Goal: Transaction & Acquisition: Purchase product/service

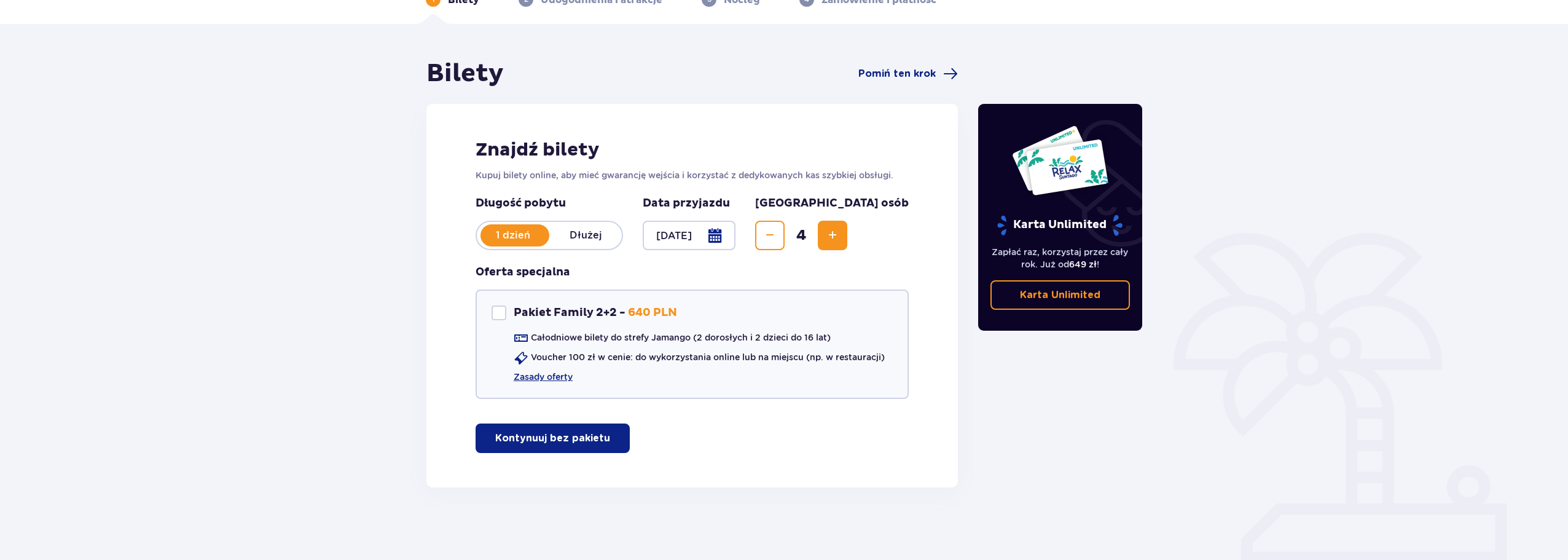
scroll to position [73, 0]
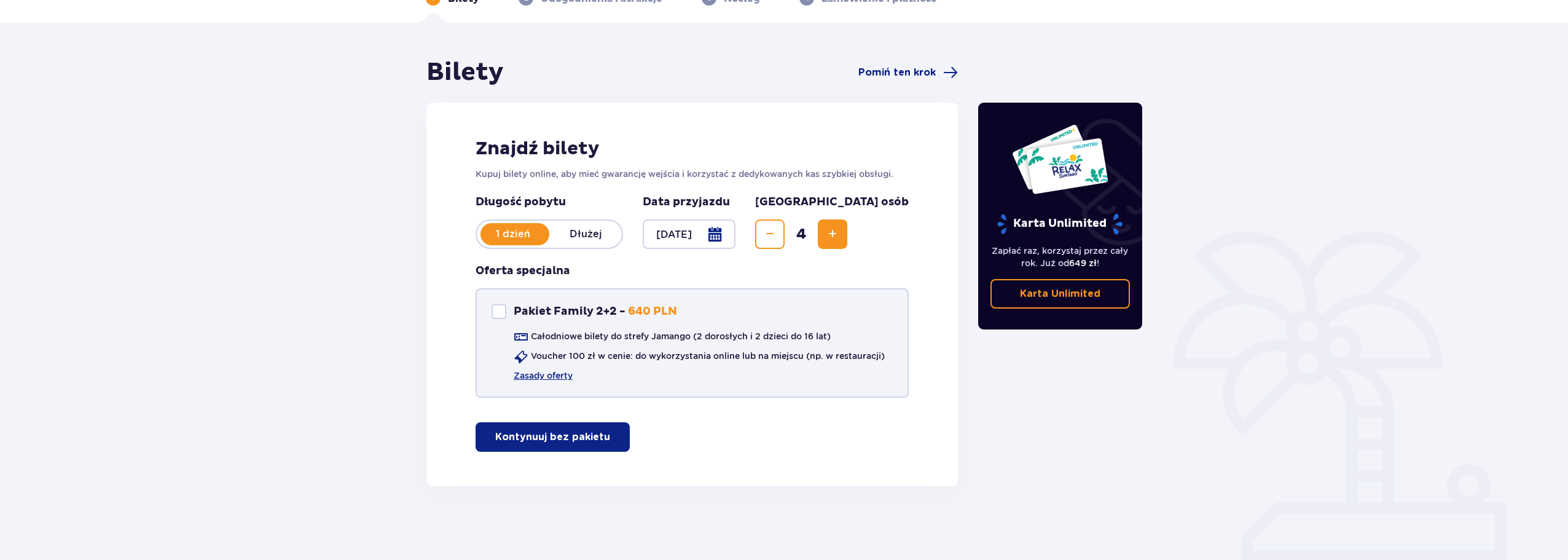
click at [508, 310] on div "Pakiet Family 2+2 - 640 PLN" at bounding box center [584, 311] width 185 height 15
checkbox input "true"
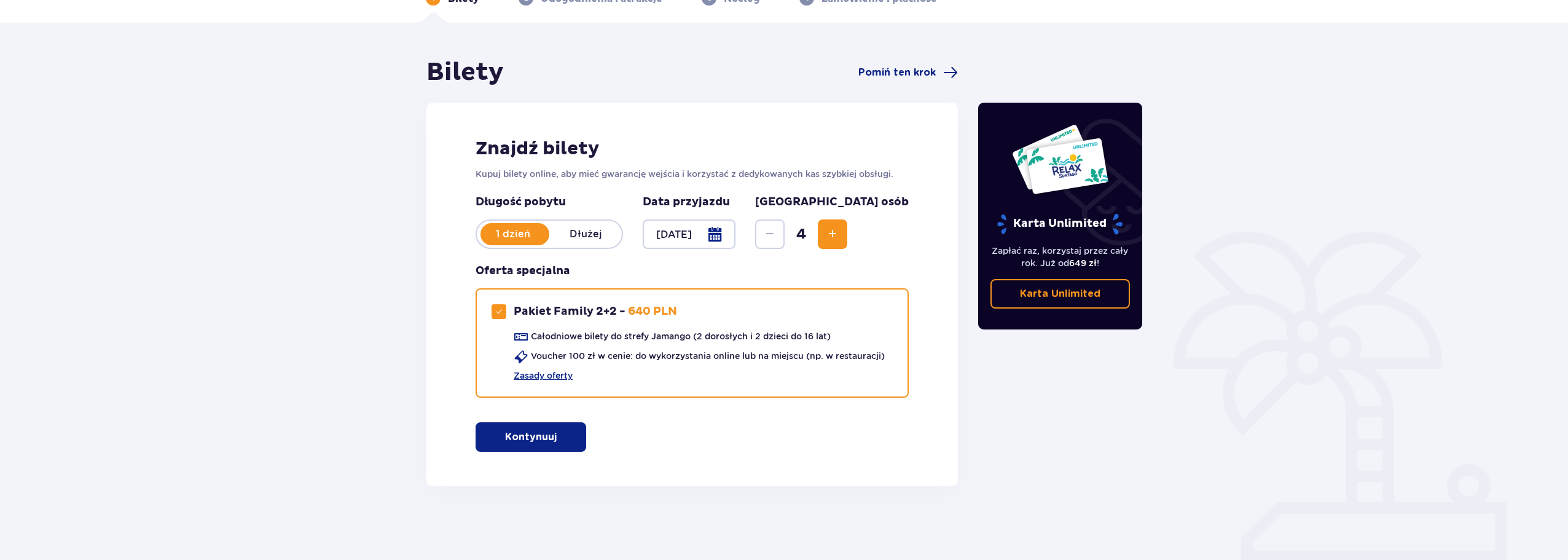
click at [530, 446] on button "Kontynuuj" at bounding box center [531, 437] width 111 height 29
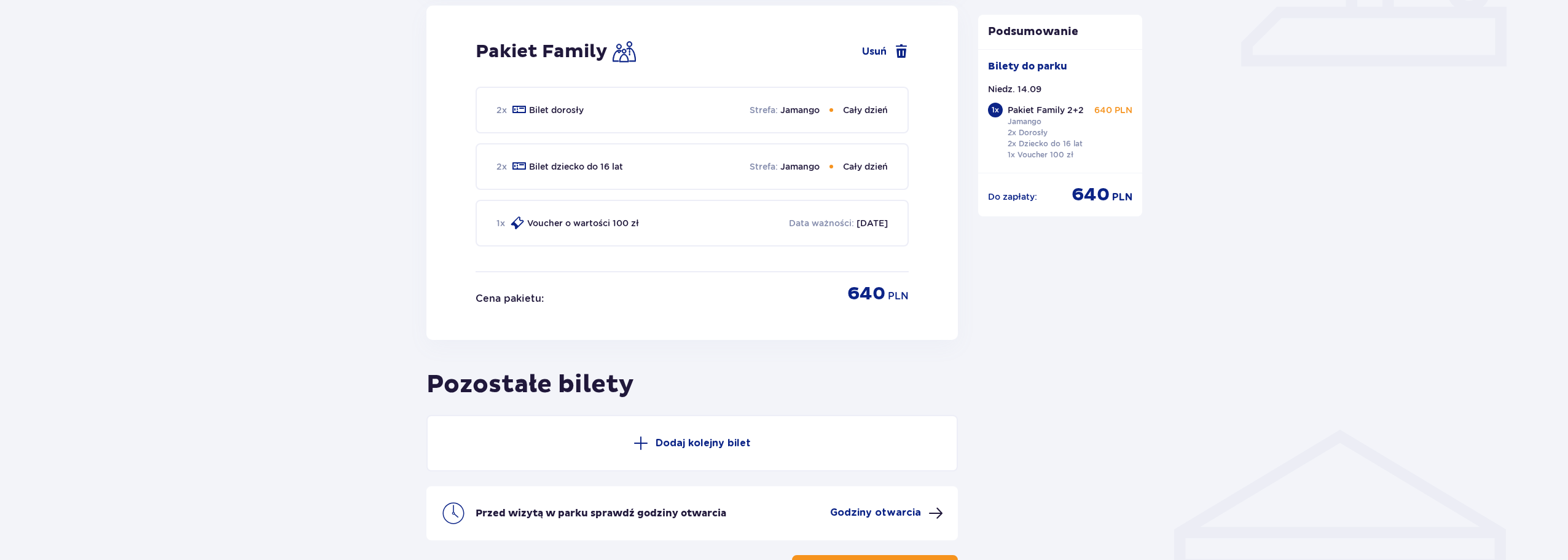
scroll to position [667, 0]
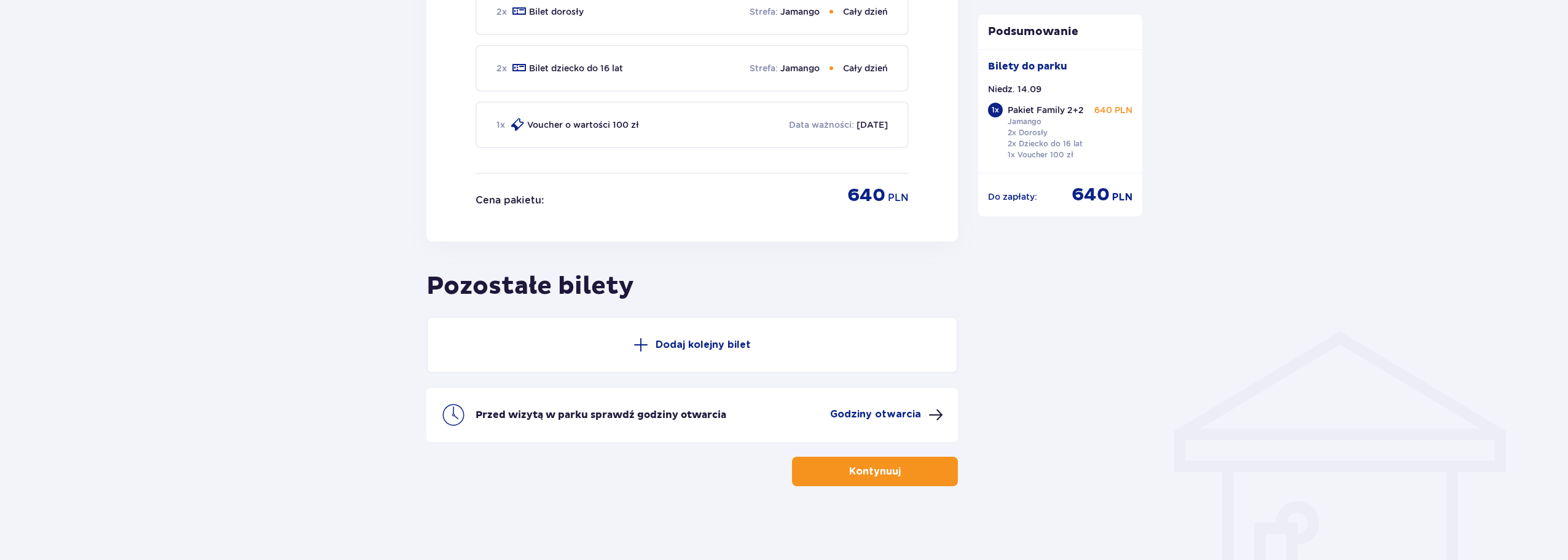
click at [876, 485] on button "Kontynuuj" at bounding box center [874, 472] width 166 height 29
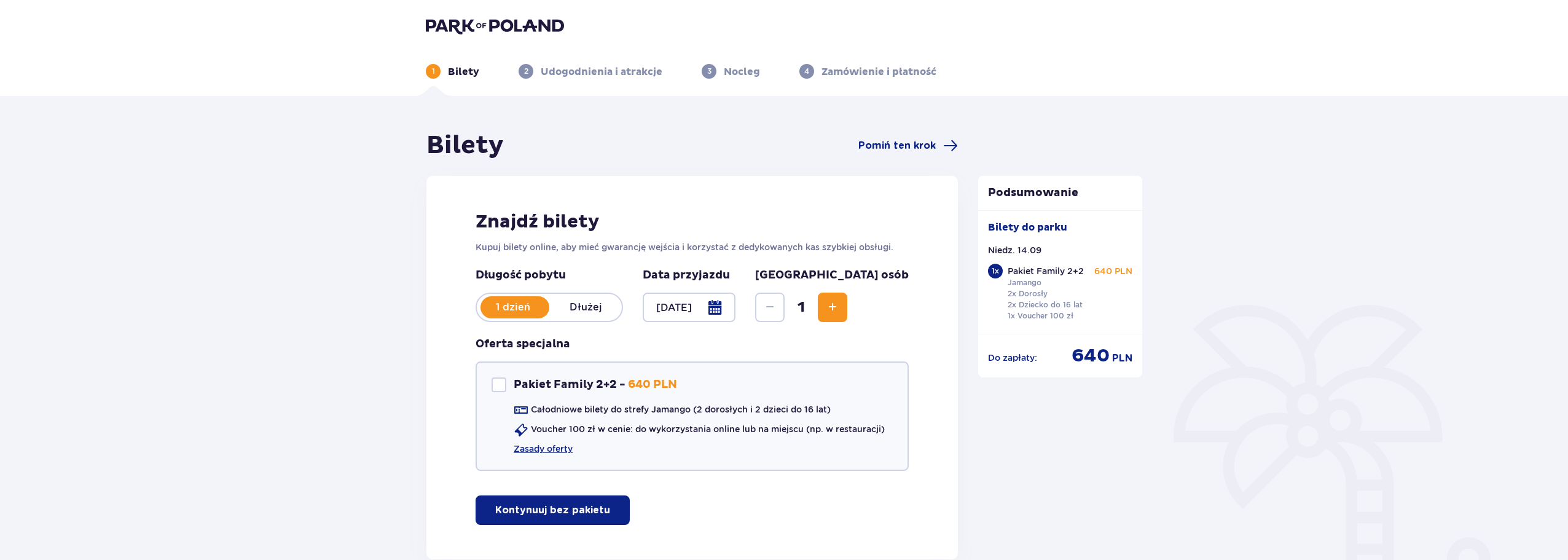
checkbox input "true"
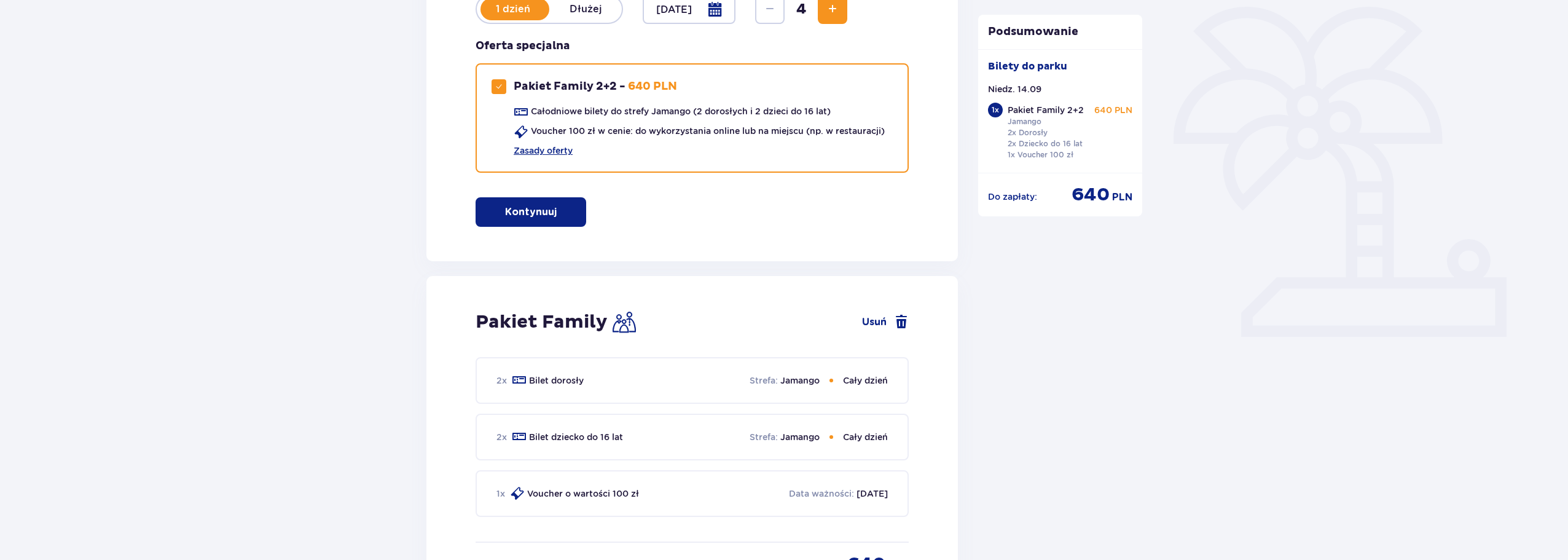
scroll to position [52, 0]
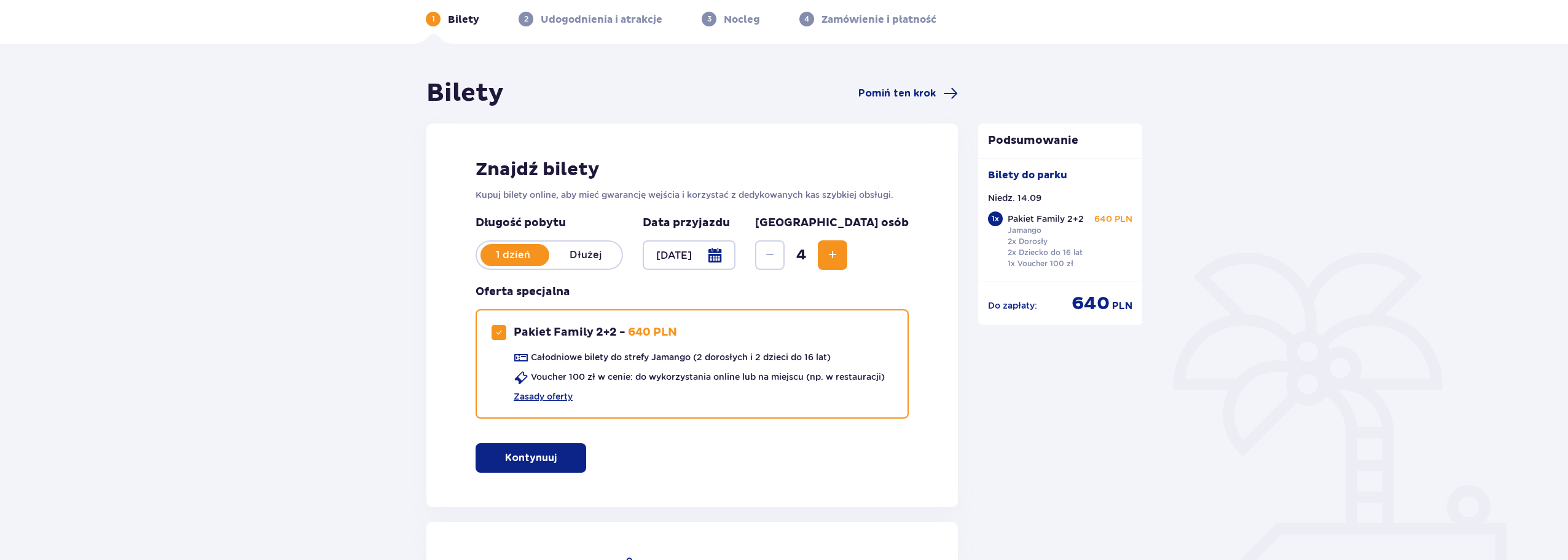
click at [580, 256] on p "Dłużej" at bounding box center [586, 255] width 72 height 14
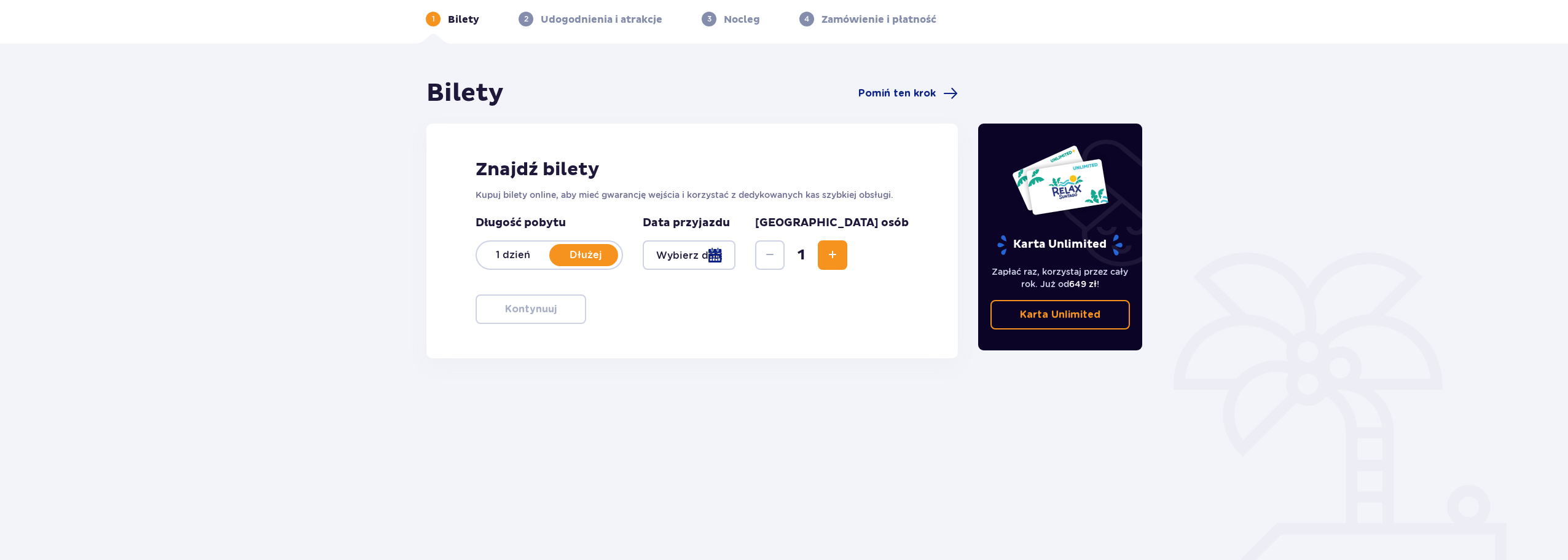
click at [736, 250] on div at bounding box center [689, 255] width 93 height 29
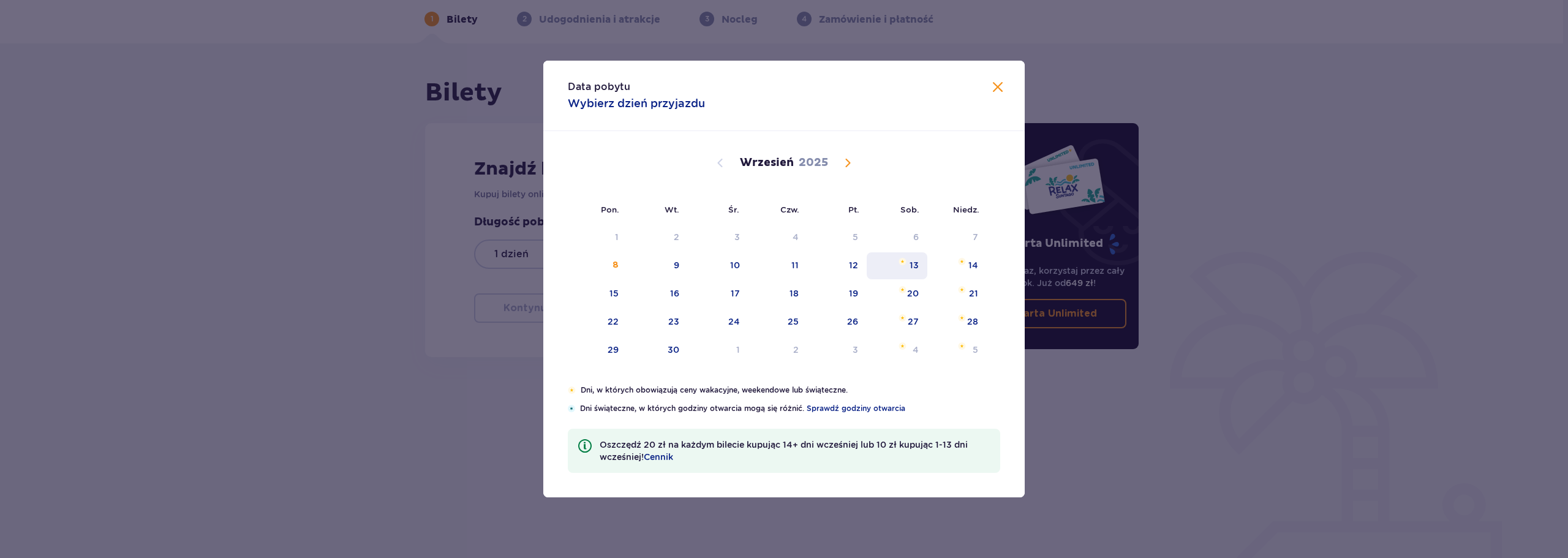
click at [910, 266] on div "13" at bounding box center [897, 265] width 61 height 27
click at [972, 267] on div "14" at bounding box center [972, 265] width 9 height 12
type input "13.09.25 - 14.09.25"
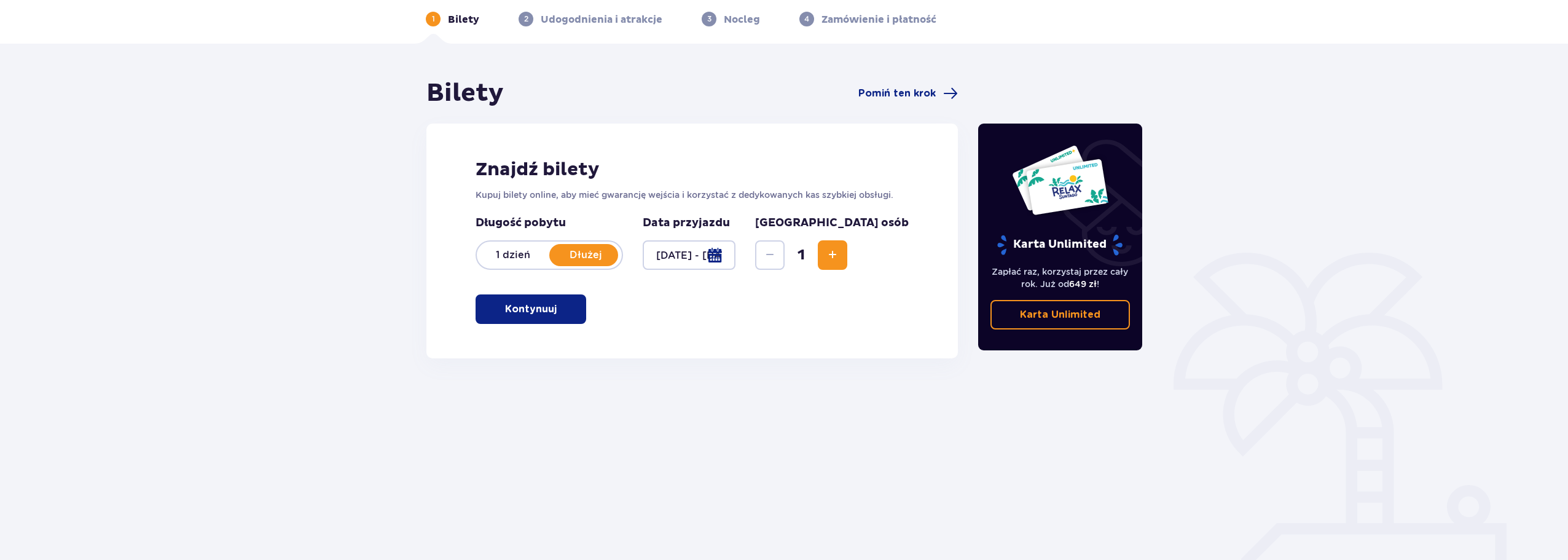
click at [848, 265] on button "Increase" at bounding box center [832, 255] width 29 height 29
click at [848, 263] on button "Increase" at bounding box center [832, 255] width 29 height 29
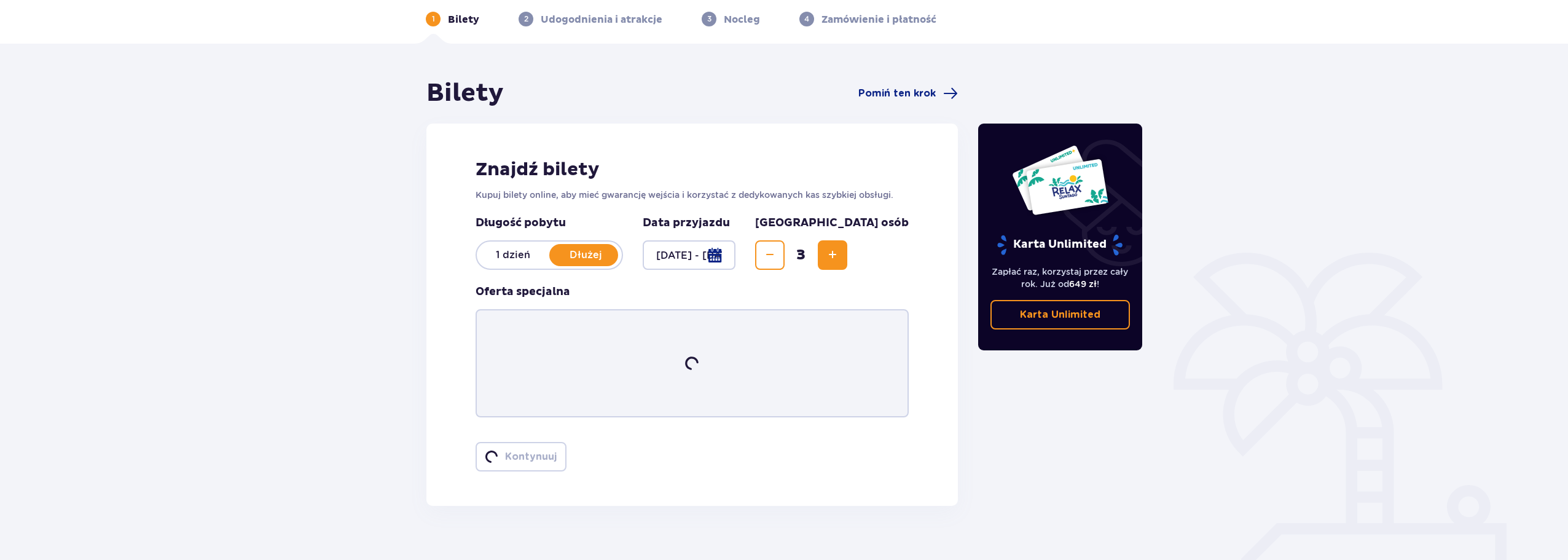
click at [848, 263] on button "Increase" at bounding box center [832, 255] width 29 height 29
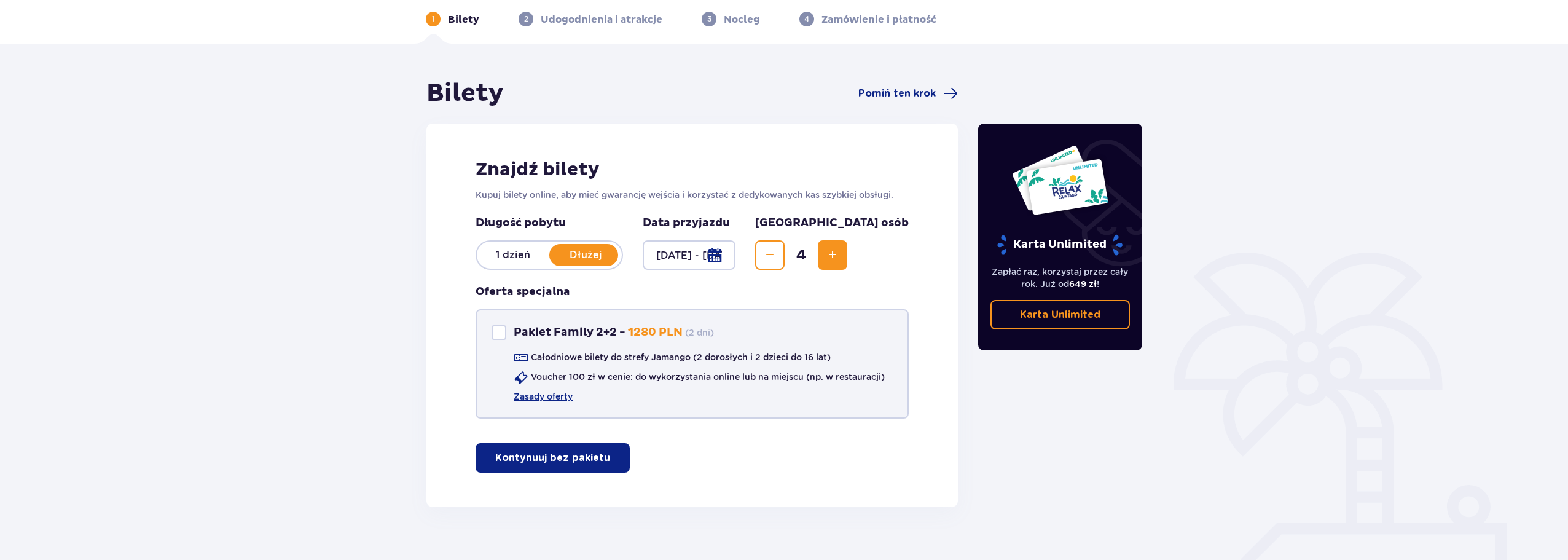
click at [507, 327] on div "Pakiet Family 2+2 - 1280 PLN ( 2 dni )" at bounding box center [602, 332] width 222 height 15
checkbox input "true"
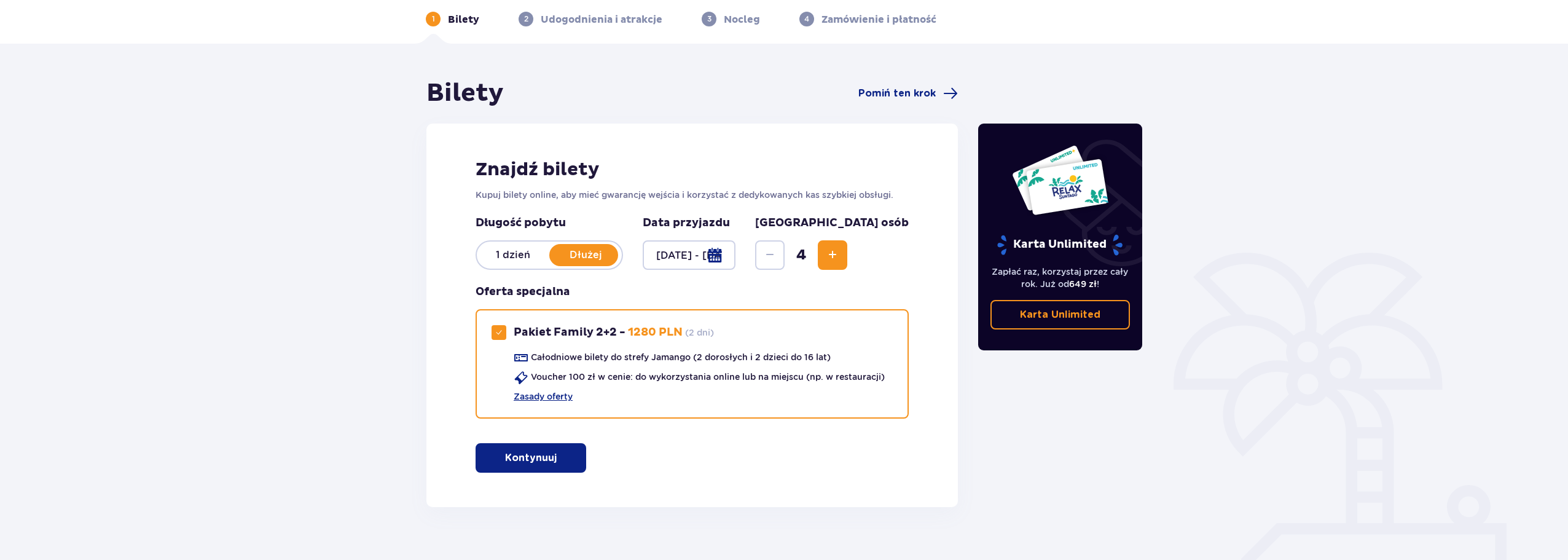
click at [562, 464] on span "button" at bounding box center [559, 458] width 15 height 15
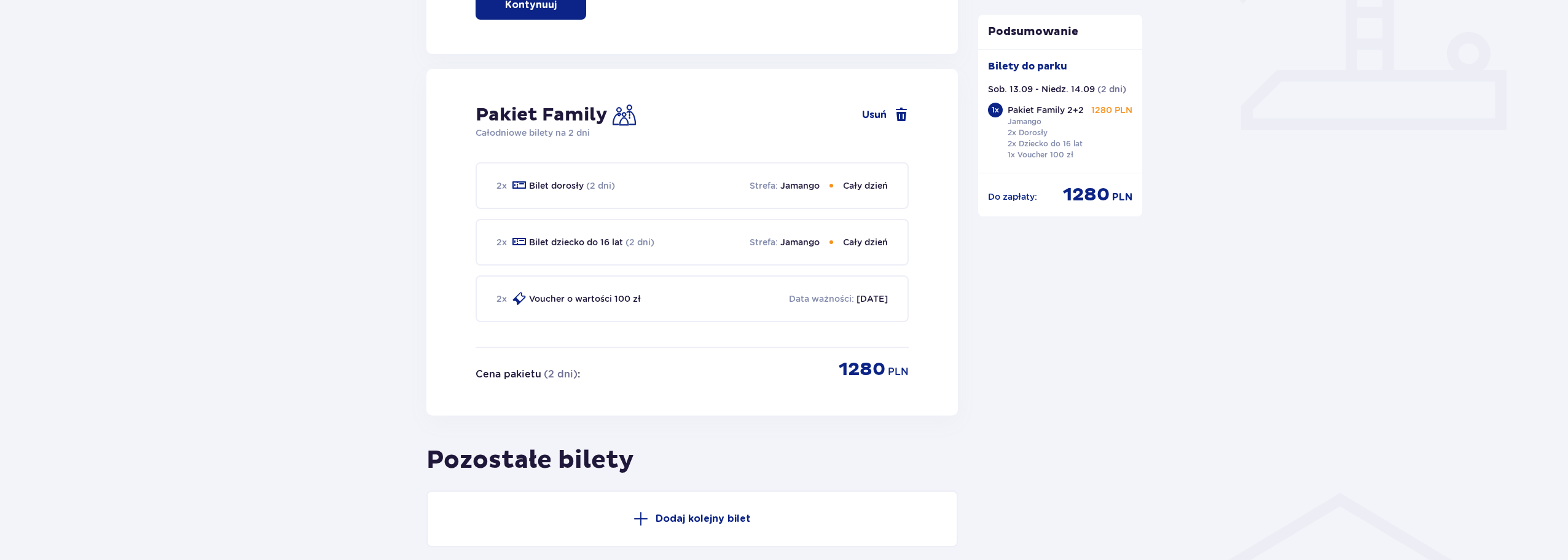
scroll to position [679, 0]
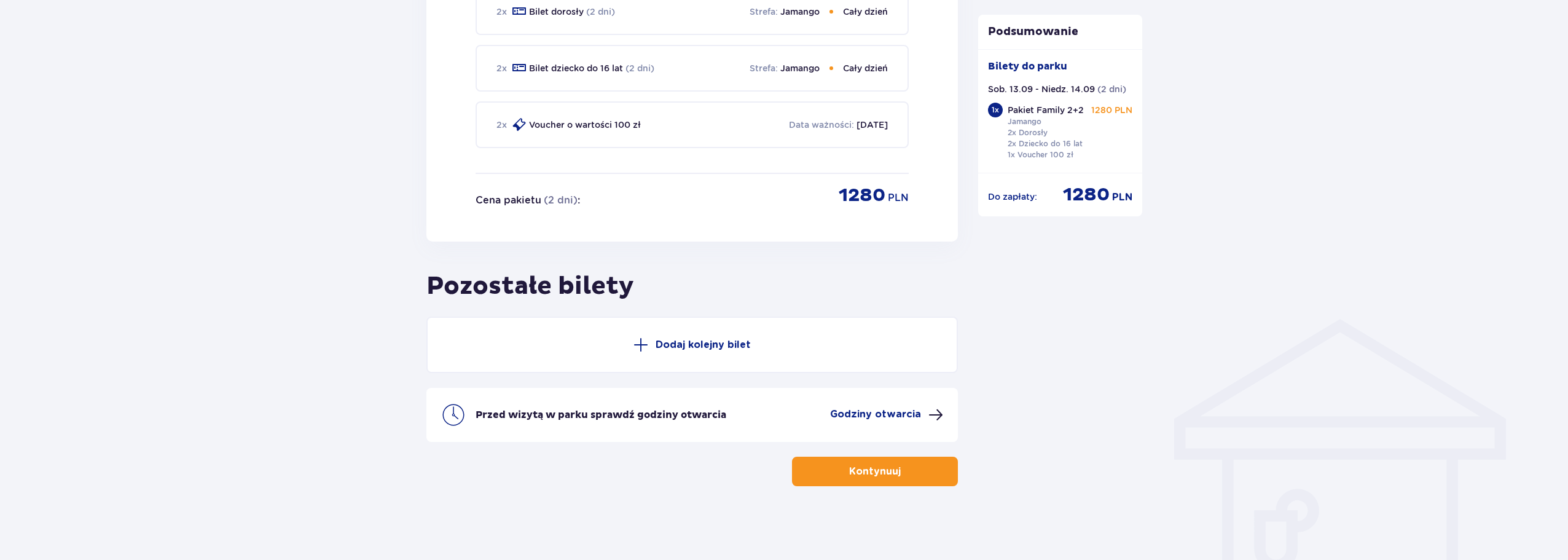
click at [854, 480] on button "Kontynuuj" at bounding box center [874, 472] width 166 height 29
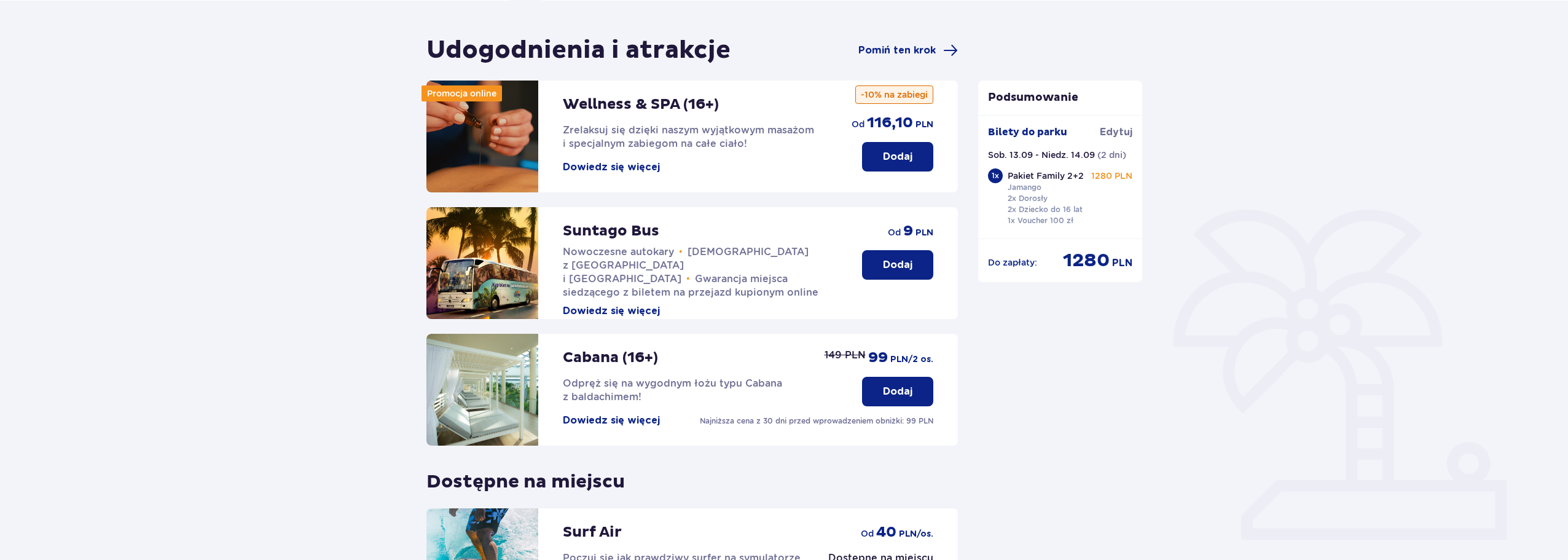
scroll to position [89, 0]
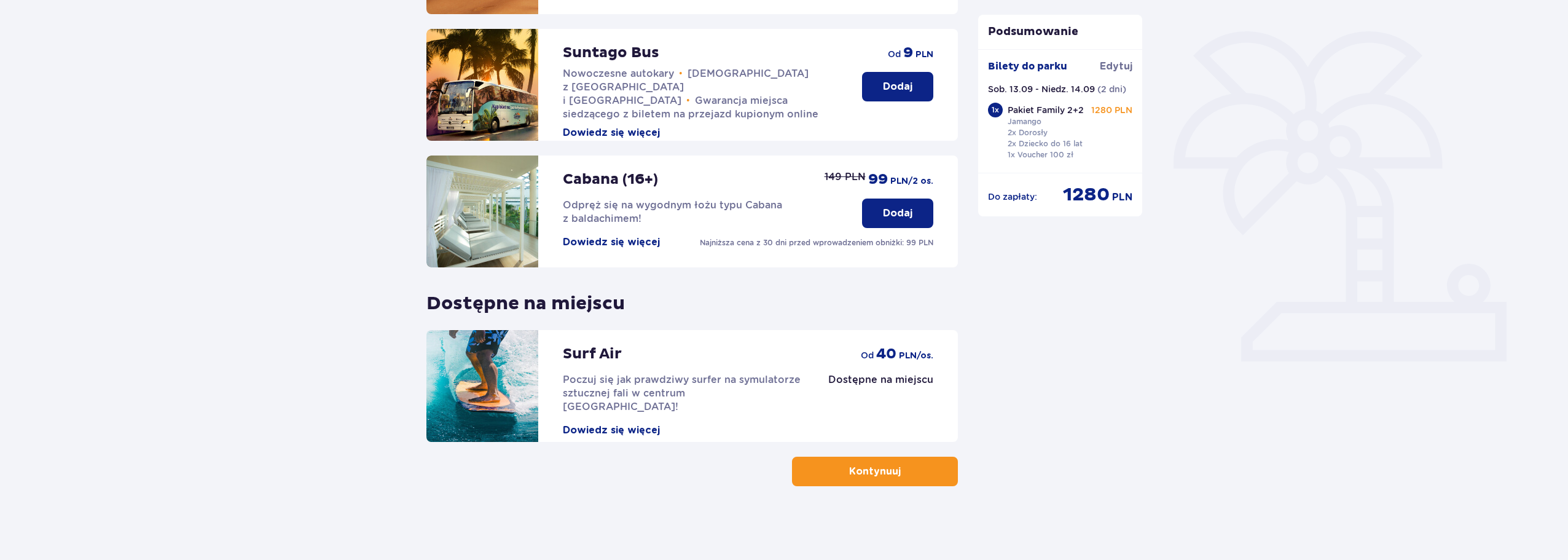
click at [859, 469] on p "Kontynuuj" at bounding box center [875, 472] width 52 height 14
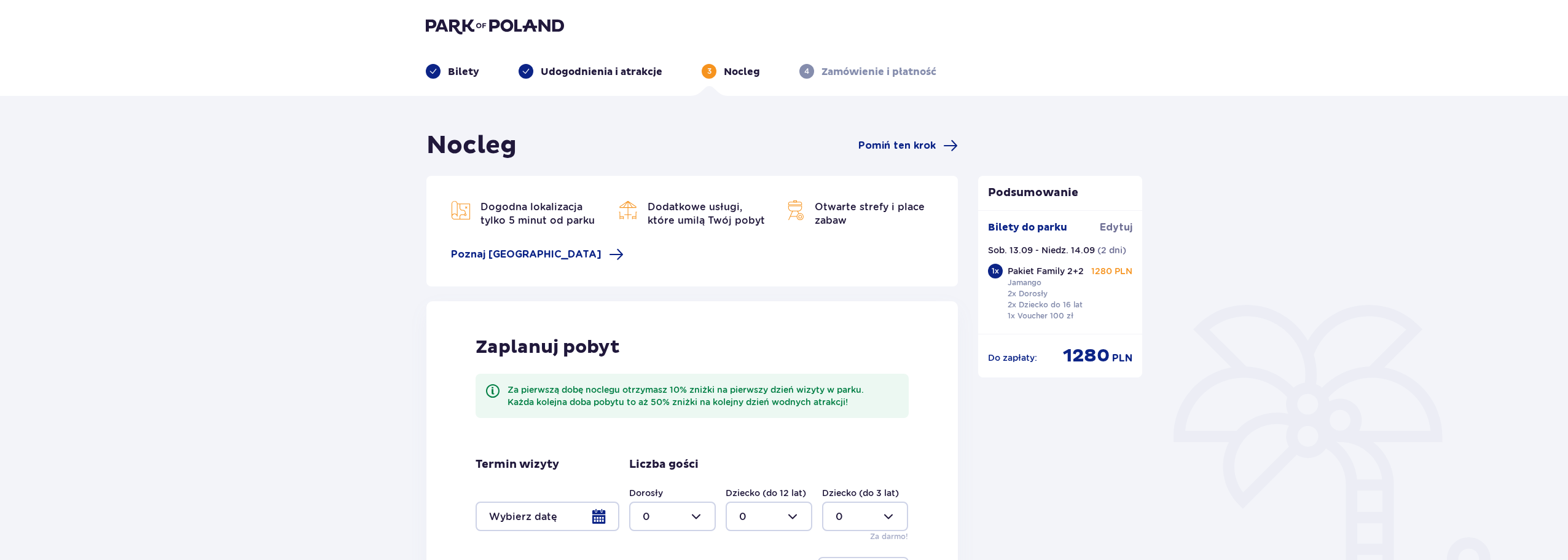
click at [684, 497] on div "Dorosły 0" at bounding box center [672, 509] width 87 height 45
click at [686, 511] on div at bounding box center [672, 516] width 87 height 29
click at [651, 443] on div "2" at bounding box center [672, 448] width 59 height 14
type input "2"
click at [785, 524] on div at bounding box center [769, 516] width 87 height 29
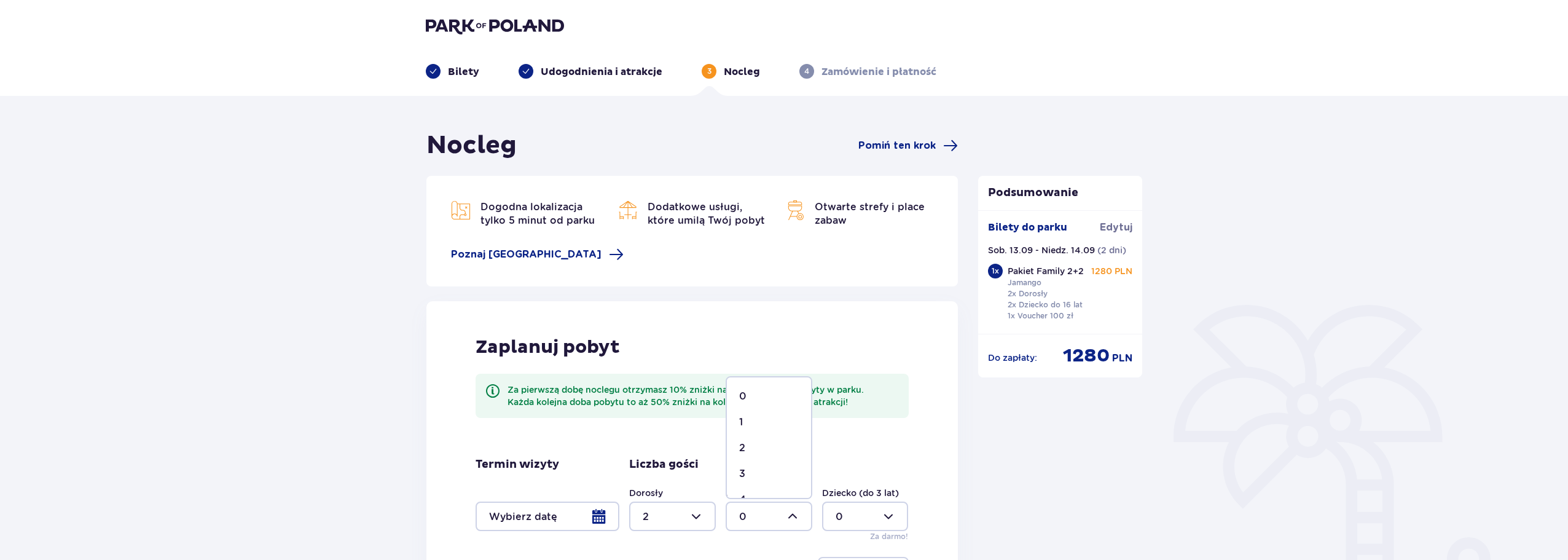
click at [758, 449] on div "2" at bounding box center [769, 448] width 59 height 14
type input "2"
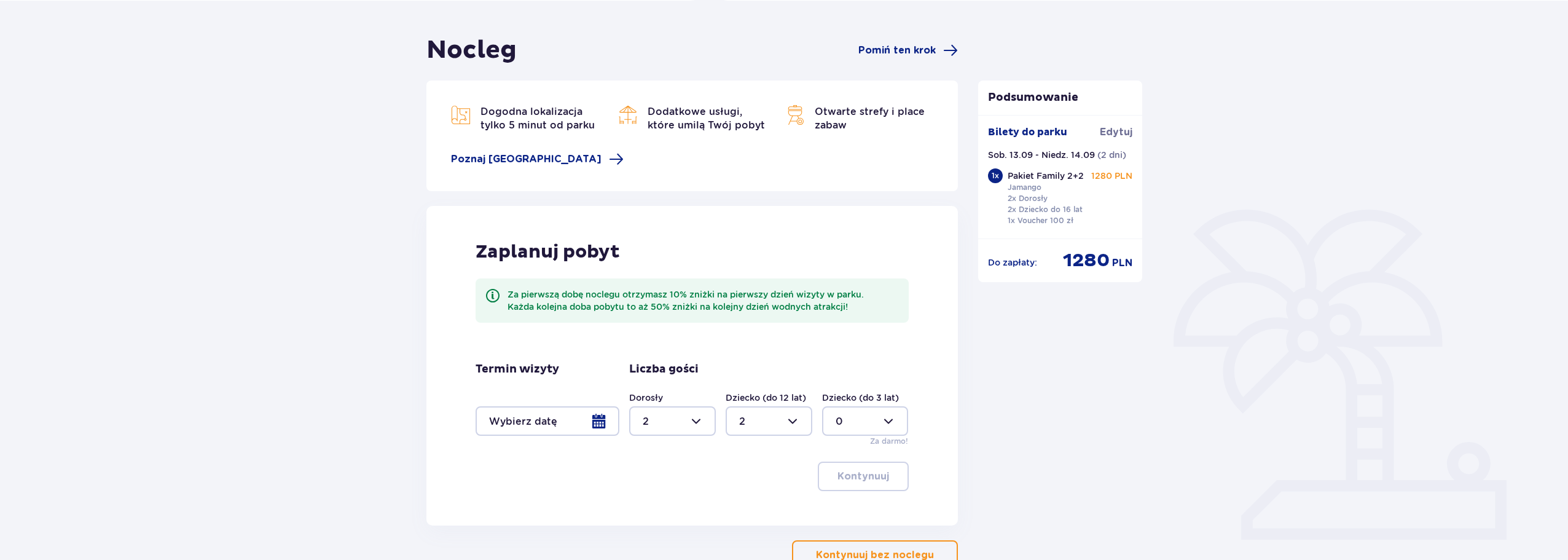
scroll to position [179, 0]
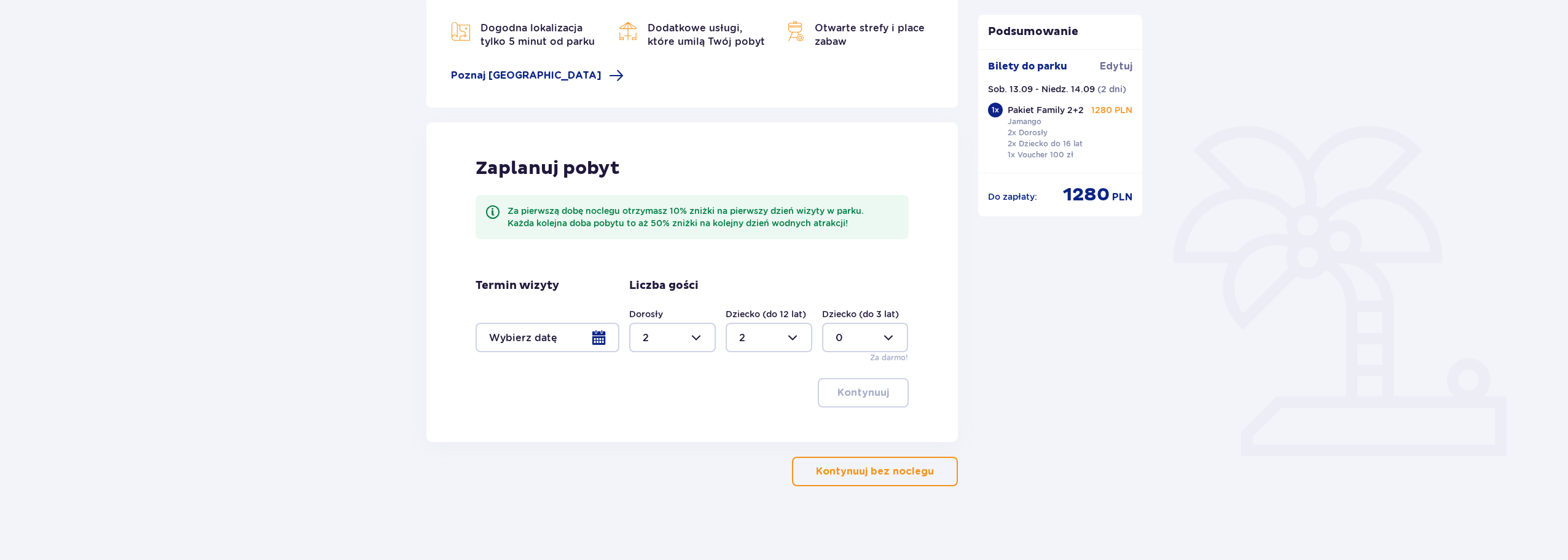
click at [549, 332] on div at bounding box center [547, 338] width 143 height 29
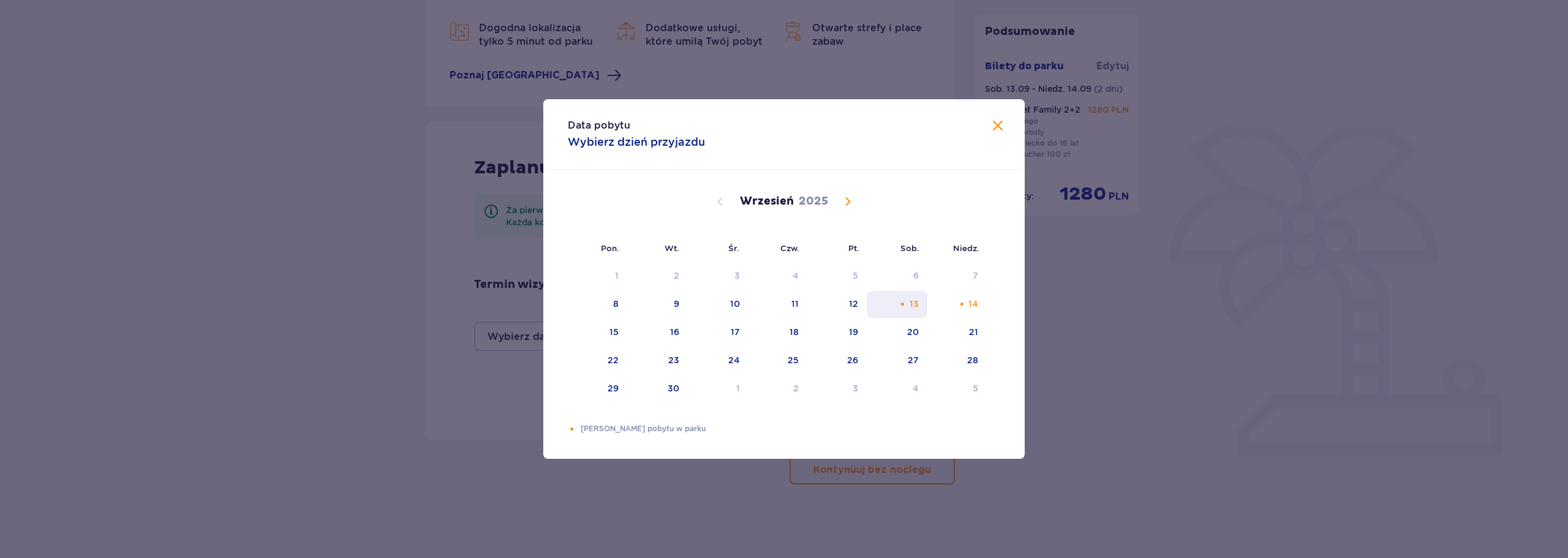
click at [916, 300] on div "13" at bounding box center [914, 304] width 9 height 12
drag, startPoint x: 969, startPoint y: 305, endPoint x: 955, endPoint y: 355, distance: 51.9
click at [965, 300] on div "14" at bounding box center [956, 304] width 59 height 27
type input "13.09.25 - 14.09.25"
type input "0"
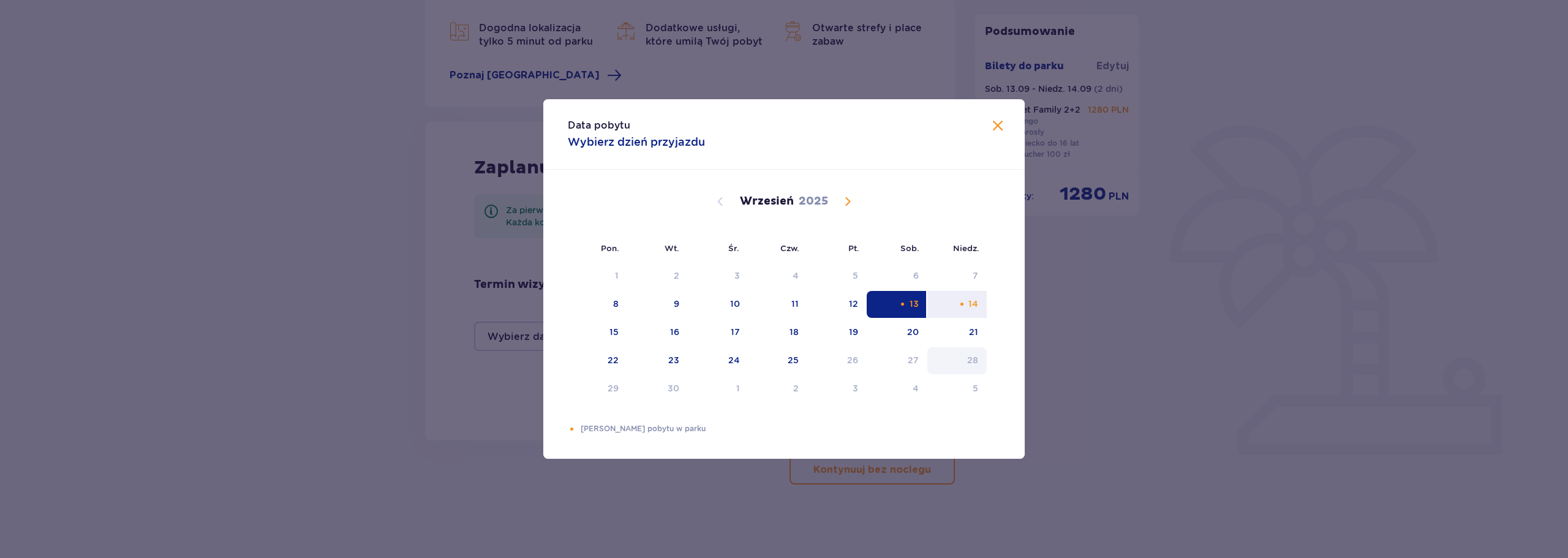
type input "0"
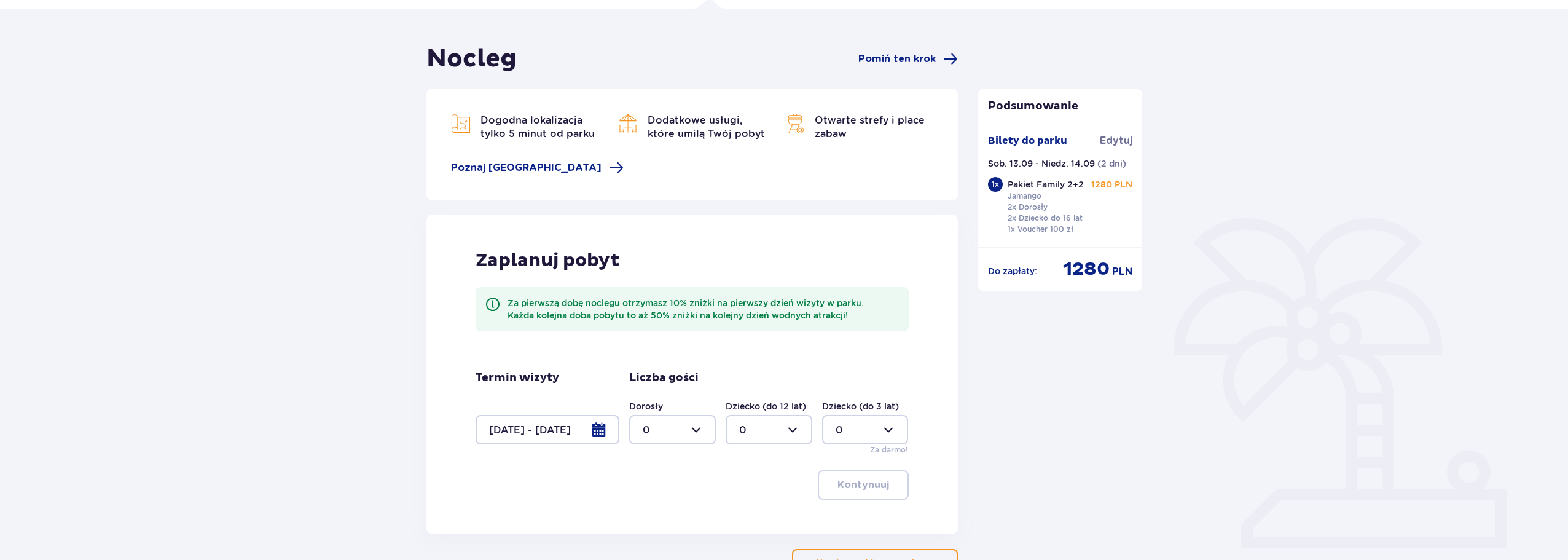
scroll to position [179, 0]
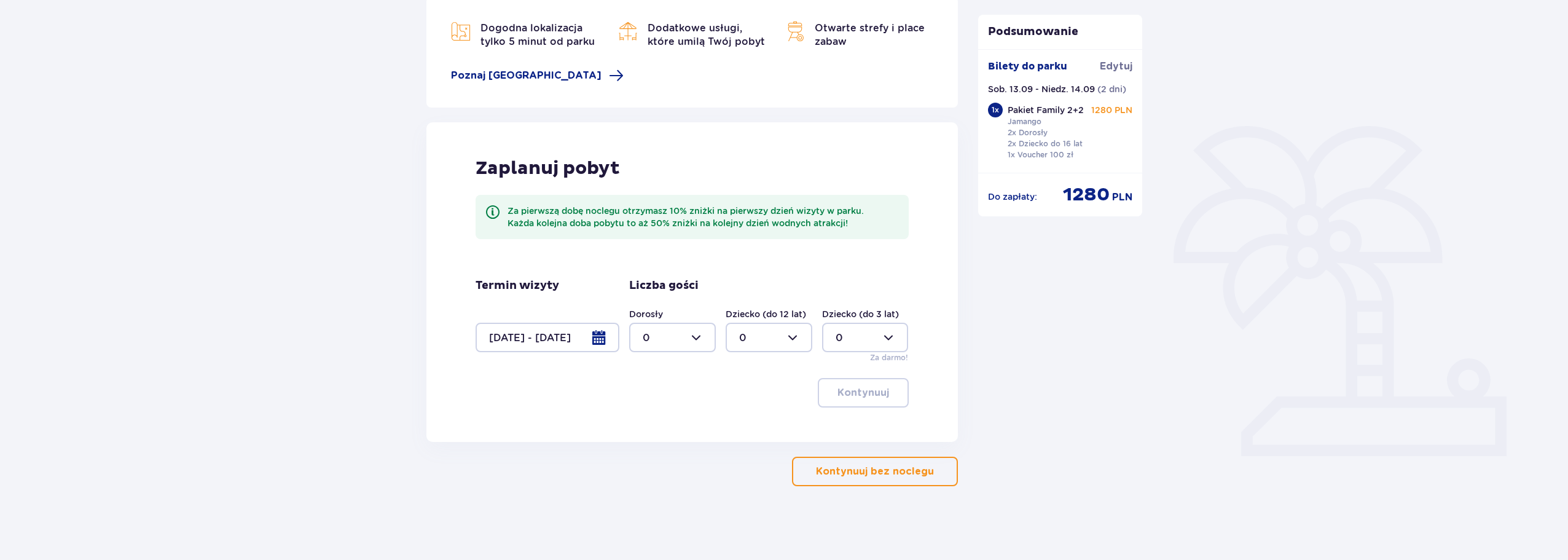
click at [723, 344] on div "Dorosły 0 Dziecko (do 12 lat) 0 Dziecko (do 3 lat) 0 Za darmo!" at bounding box center [769, 335] width 280 height 55
click at [702, 338] on div at bounding box center [672, 338] width 87 height 29
click at [671, 418] on span "2" at bounding box center [672, 427] width 84 height 26
type input "2"
click at [751, 340] on div at bounding box center [769, 338] width 87 height 29
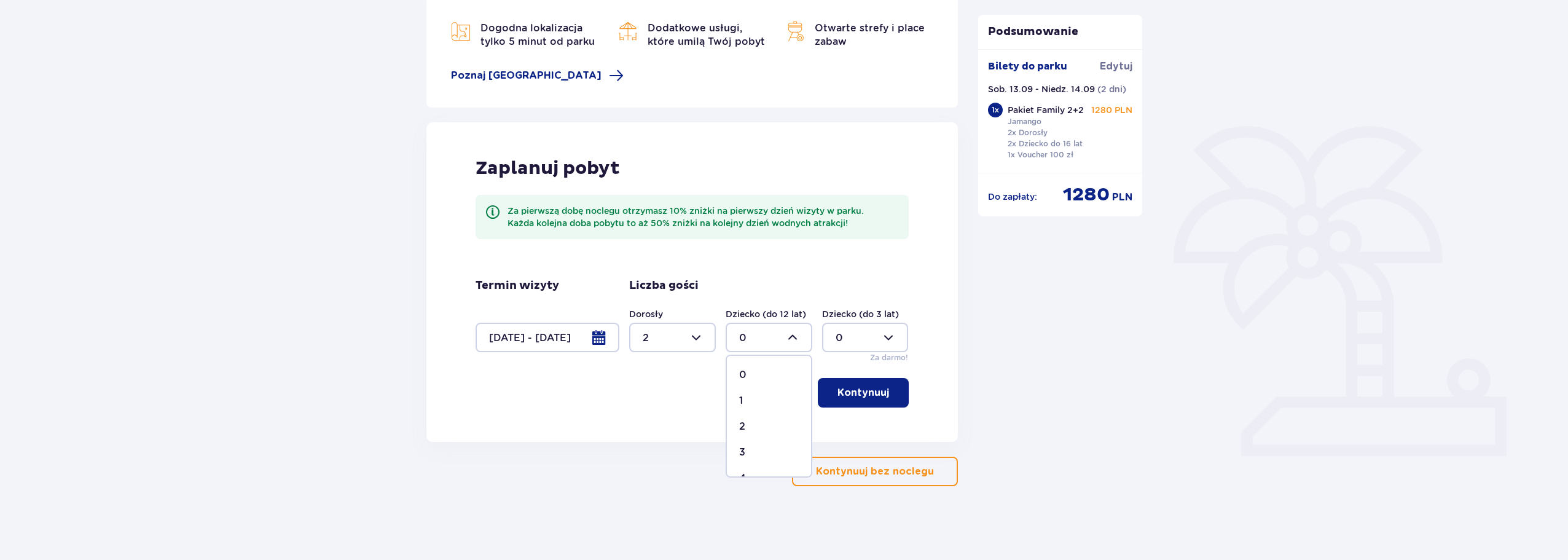
click at [744, 427] on p "2" at bounding box center [742, 427] width 6 height 14
type input "2"
click at [864, 394] on p "Kontynuuj" at bounding box center [863, 393] width 52 height 14
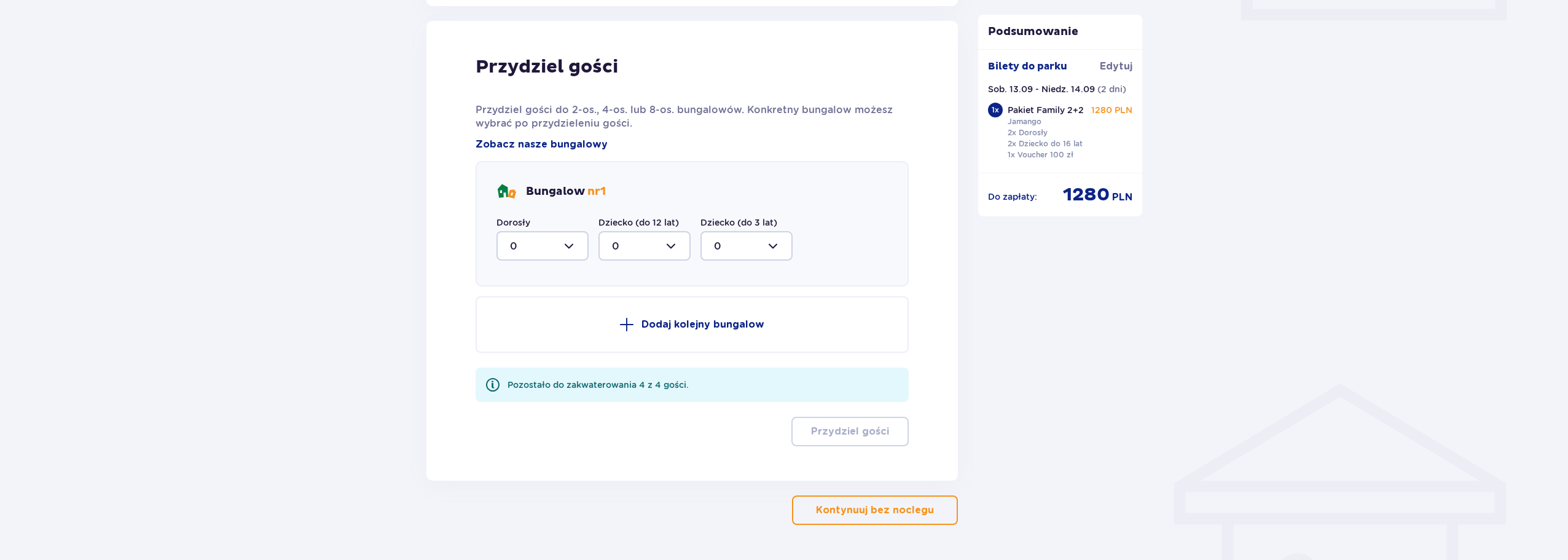
scroll to position [621, 0]
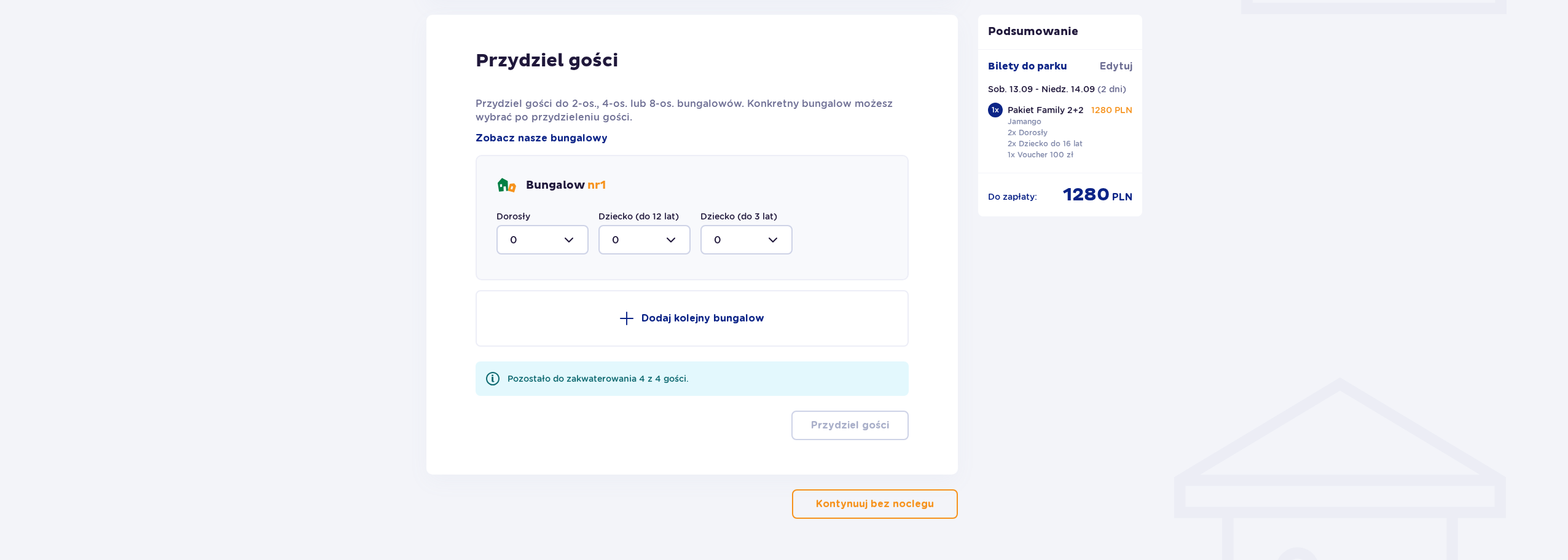
click at [574, 239] on div at bounding box center [542, 240] width 92 height 29
click at [520, 332] on div "2" at bounding box center [543, 329] width 65 height 14
type input "2"
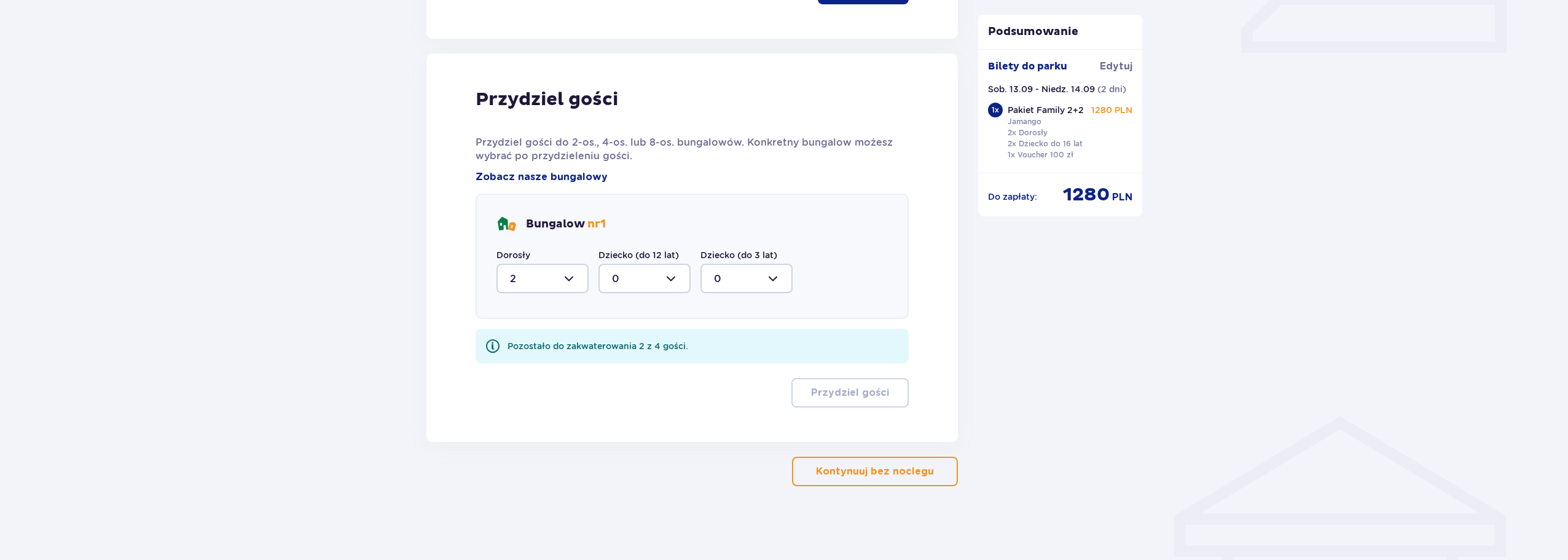
click at [641, 284] on div at bounding box center [644, 278] width 92 height 29
click at [612, 362] on p "2" at bounding box center [615, 368] width 6 height 14
type input "2"
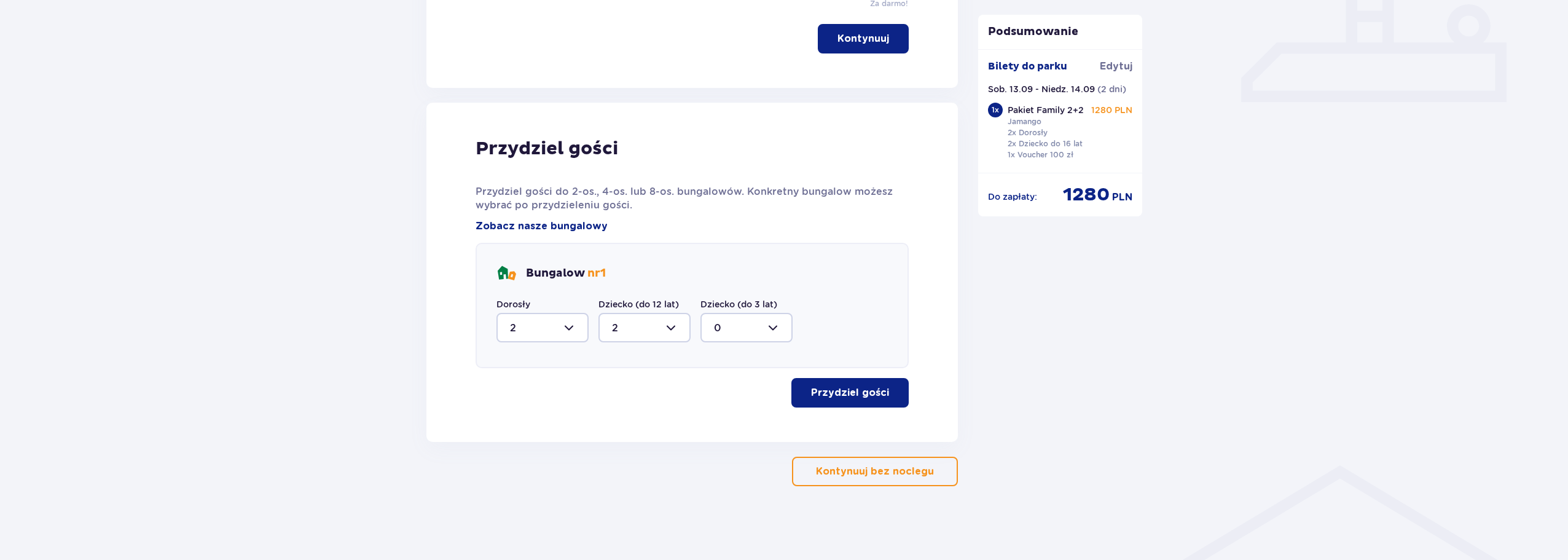
scroll to position [533, 0]
click at [878, 392] on p "Przydziel gości" at bounding box center [850, 393] width 78 height 14
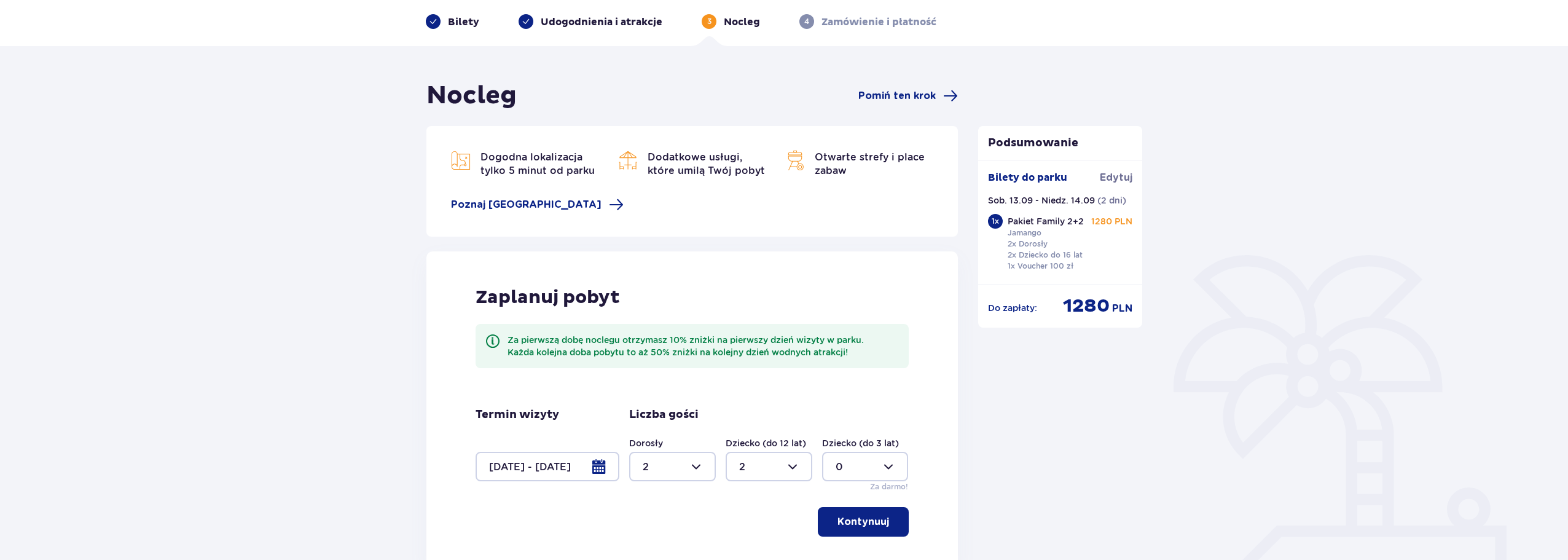
scroll to position [0, 0]
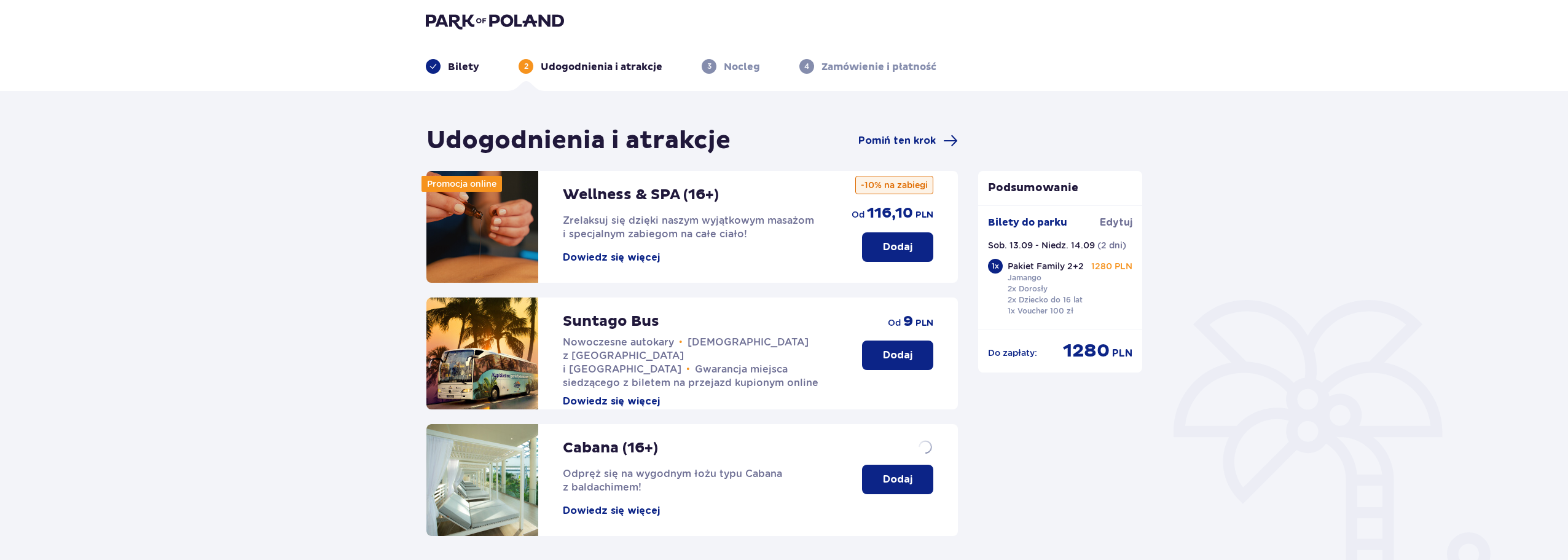
scroll to position [63, 0]
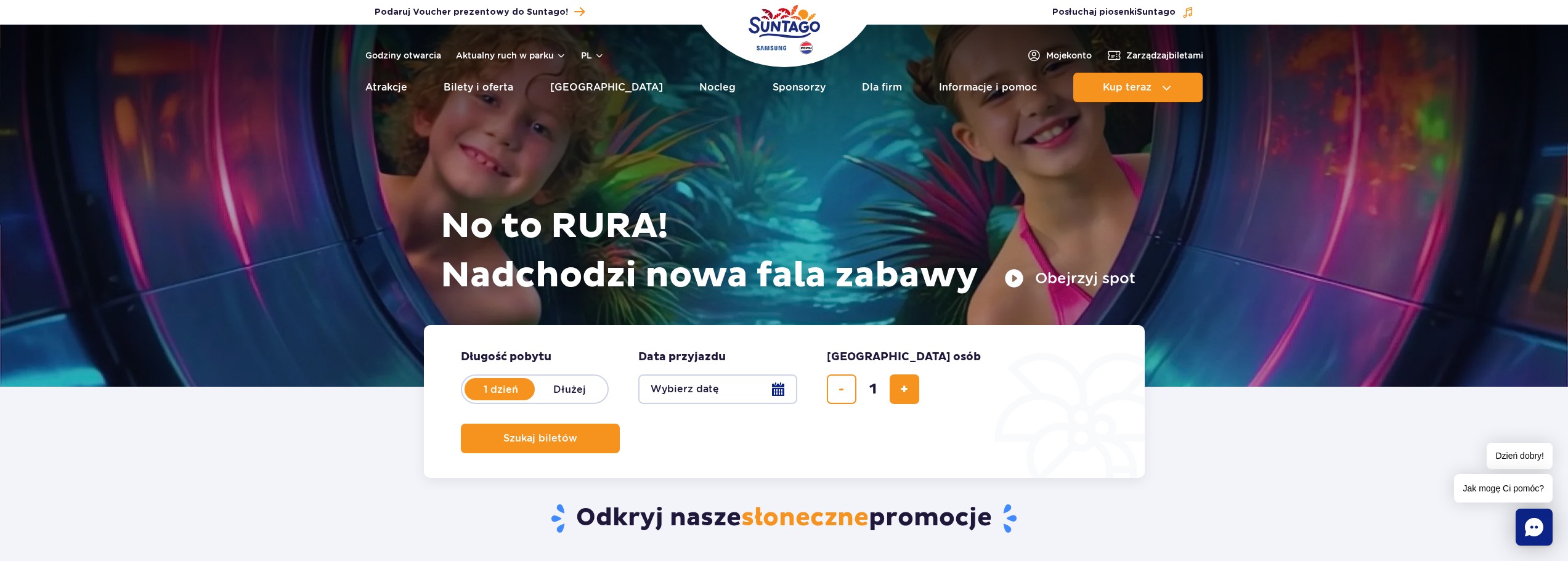
click at [720, 385] on button "Wybierz datę" at bounding box center [717, 389] width 159 height 29
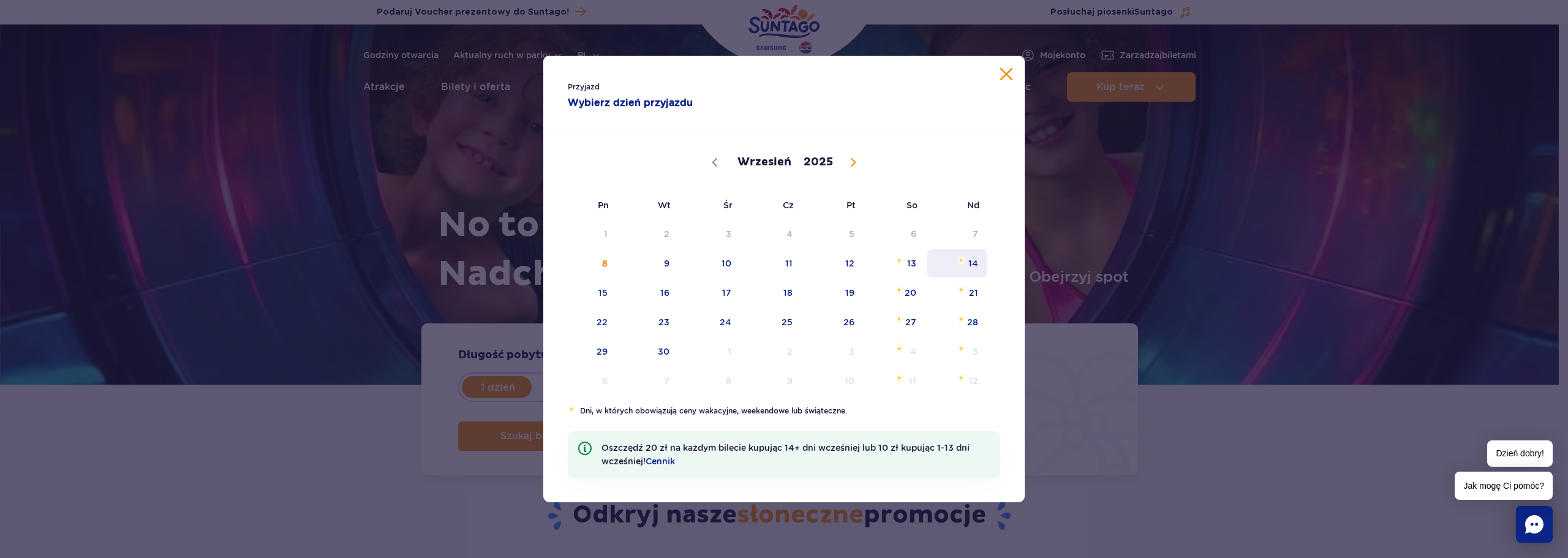
click at [974, 258] on span "14" at bounding box center [957, 263] width 62 height 28
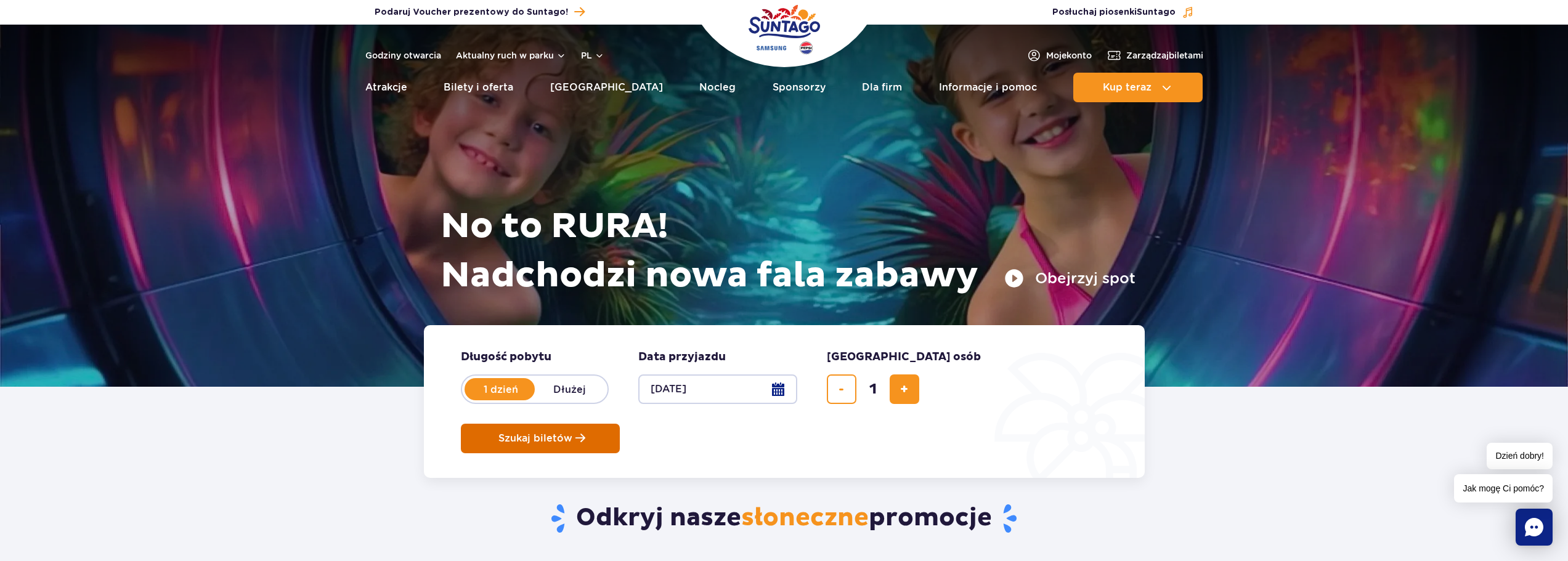
click at [586, 433] on span "Planowanie wizyty w Park of Poland" at bounding box center [579, 438] width 9 height 10
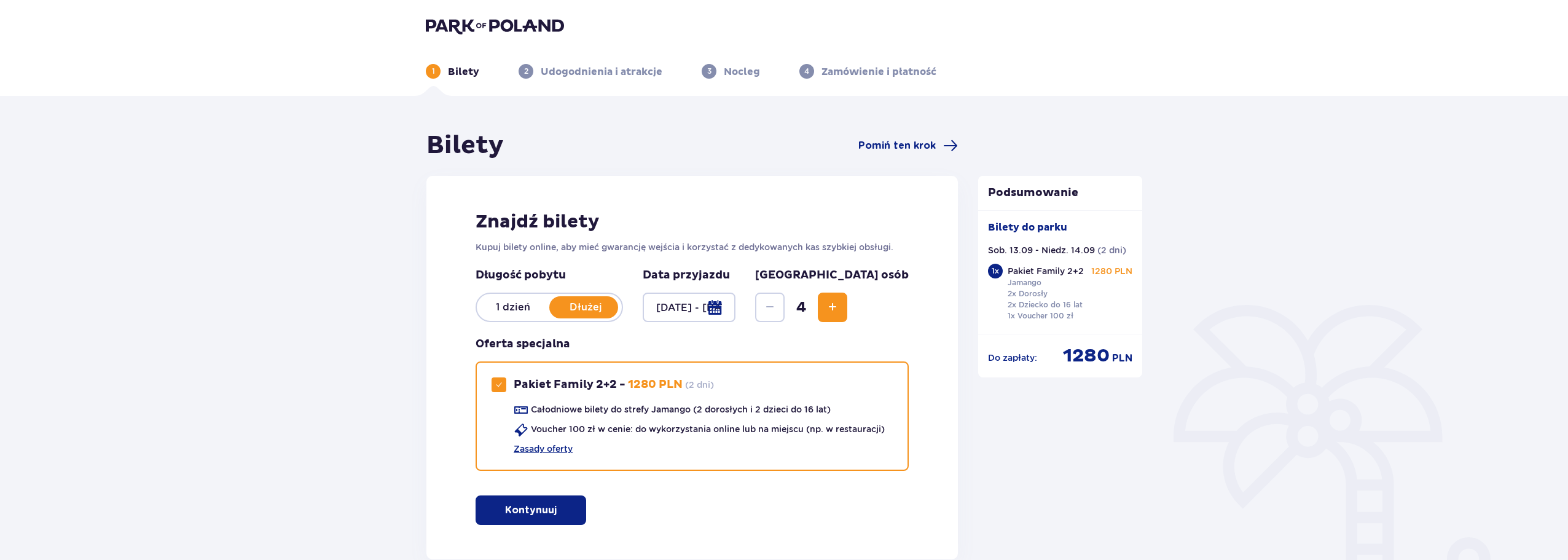
click at [512, 315] on div "1 dzień Dłużej" at bounding box center [550, 307] width 148 height 29
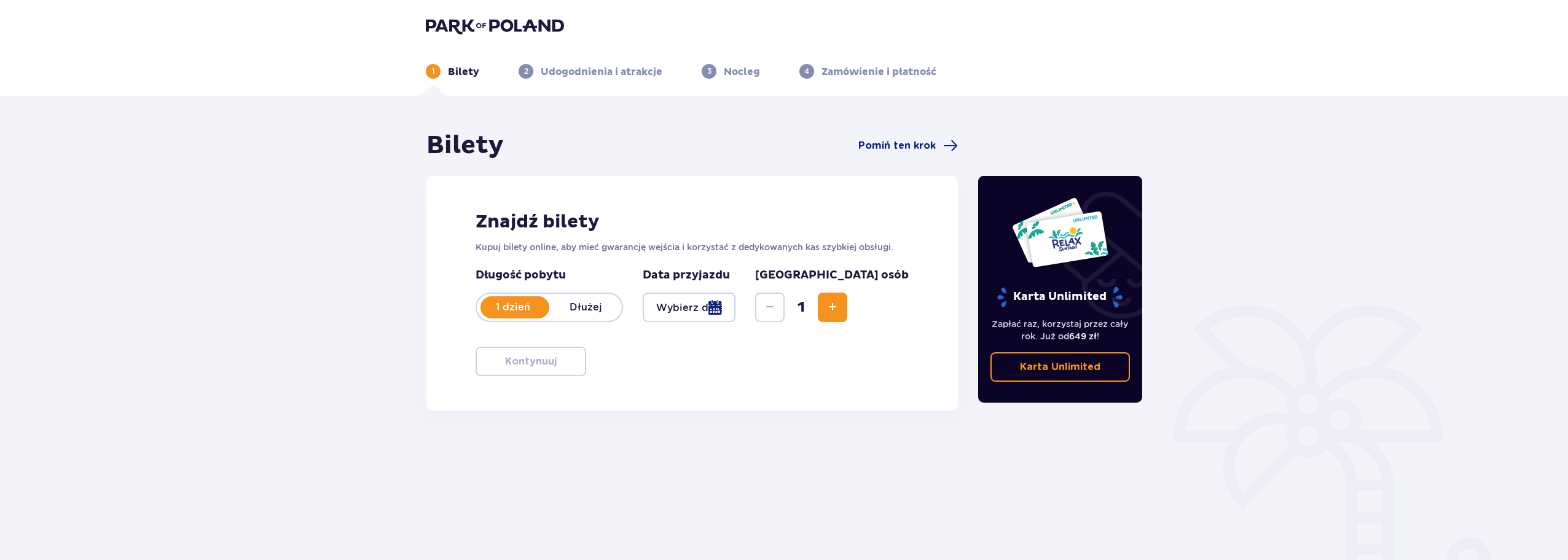
click at [736, 301] on div at bounding box center [689, 307] width 93 height 29
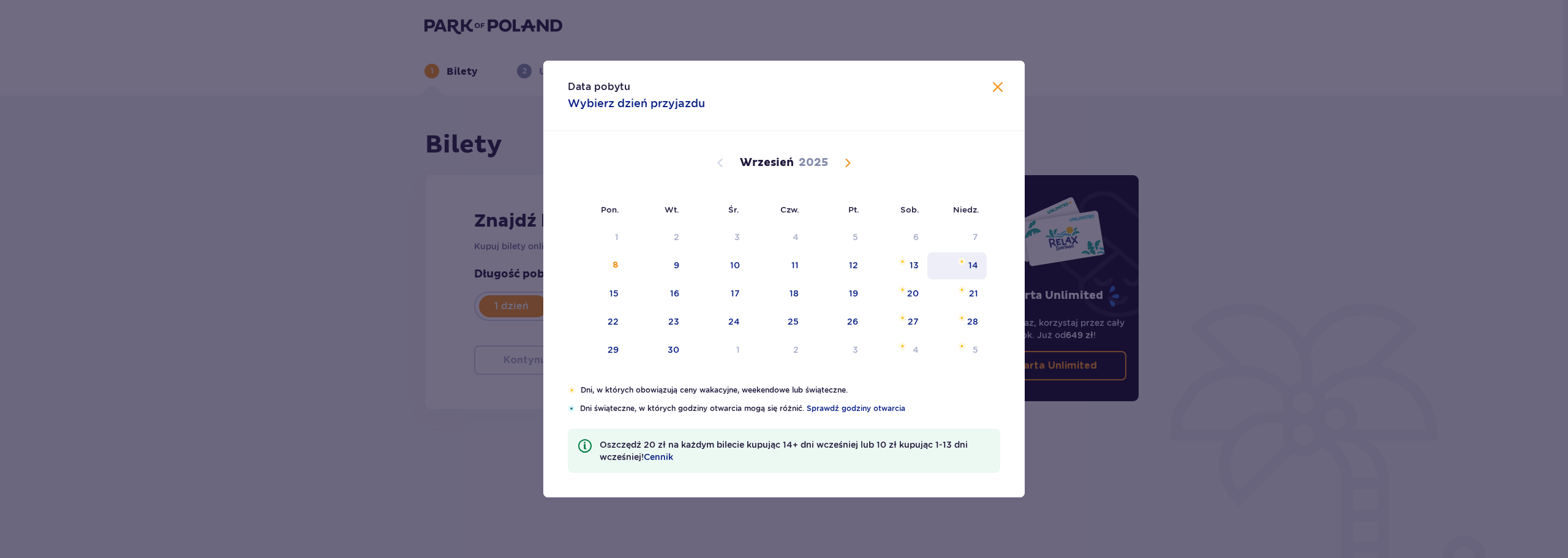
click at [983, 274] on div "14" at bounding box center [956, 265] width 59 height 27
type input "14.09.25"
click at [1341, 384] on div "Bilety Pomiń ten krok Znajdź bilety Kupuj bilety online, aby mieć gwarancję wej…" at bounding box center [781, 360] width 1563 height 529
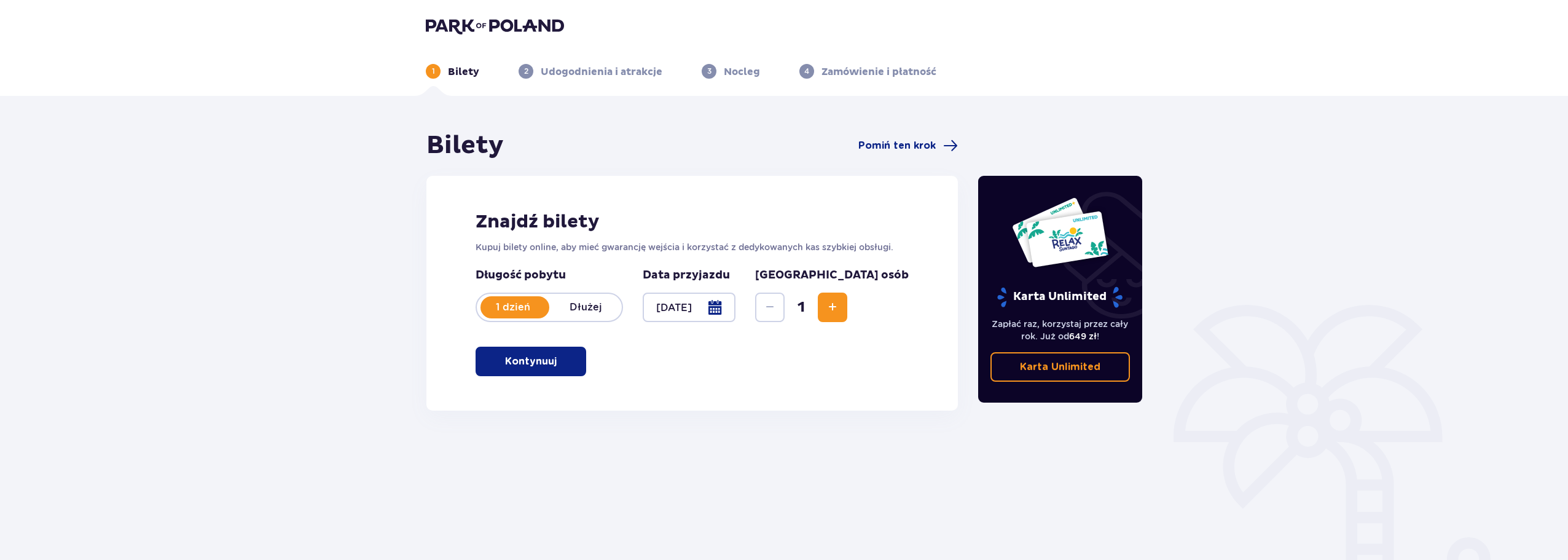
click at [556, 368] on span "button" at bounding box center [559, 361] width 15 height 15
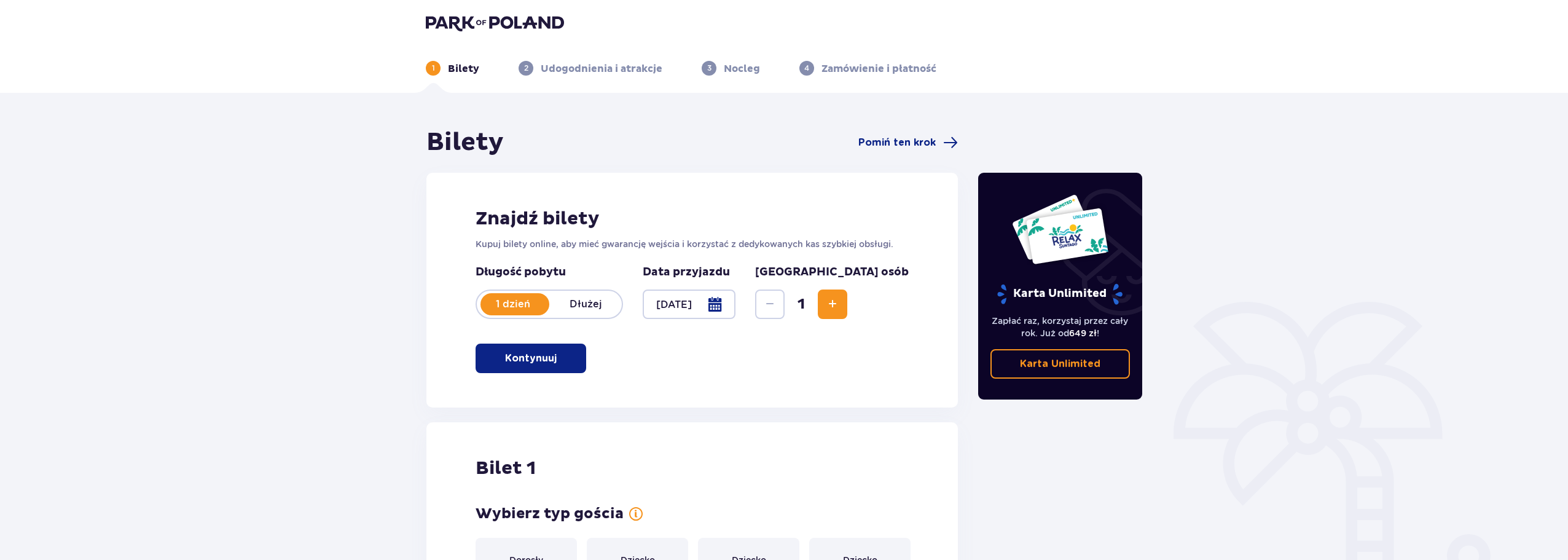
scroll to position [1, 0]
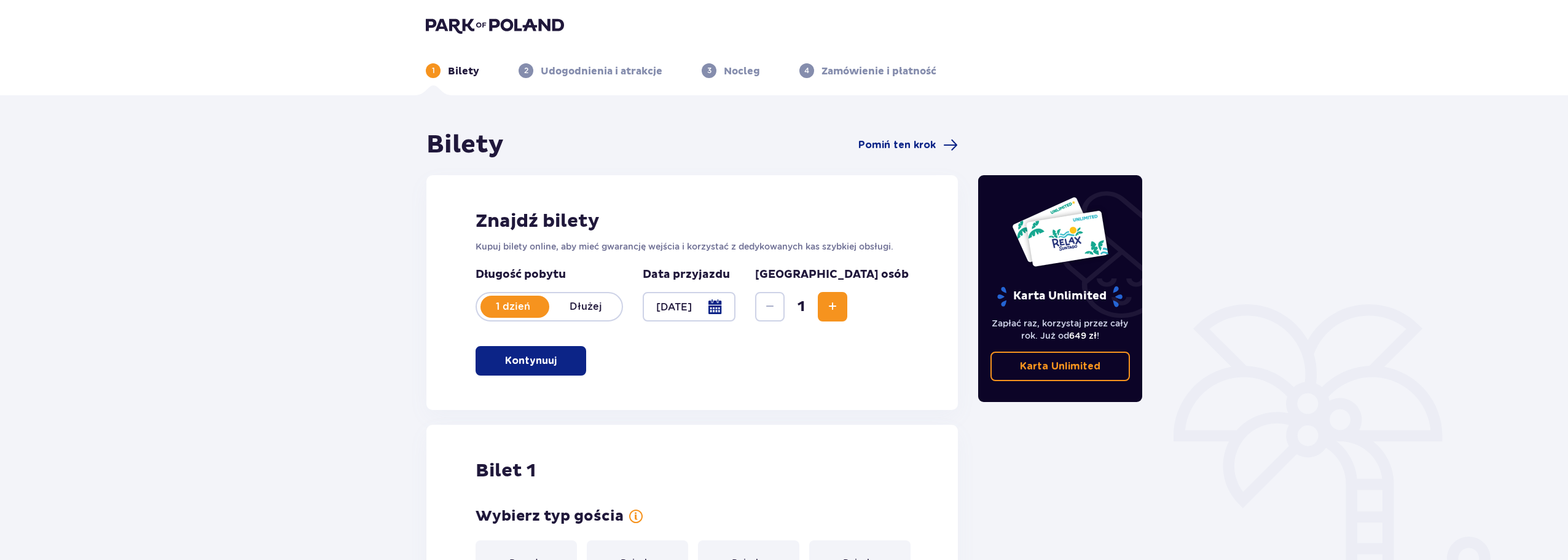
click at [840, 306] on span "Increase" at bounding box center [832, 306] width 15 height 15
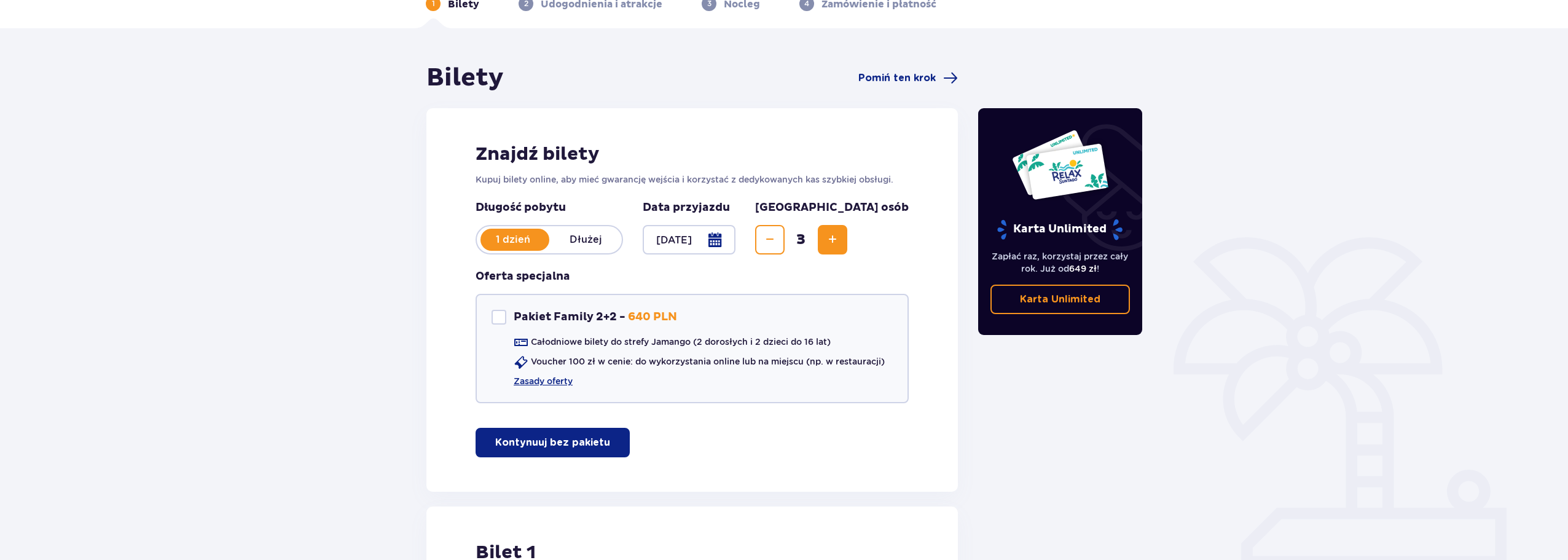
scroll to position [66, 0]
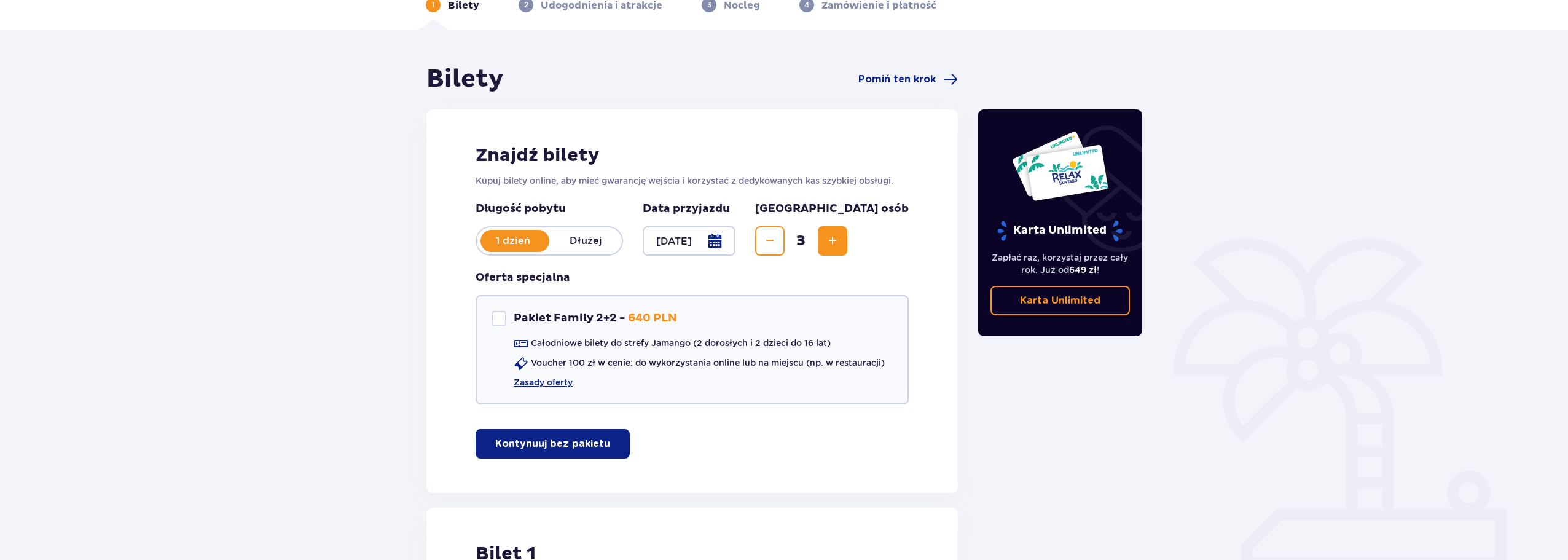
click at [848, 253] on button "Increase" at bounding box center [832, 240] width 29 height 29
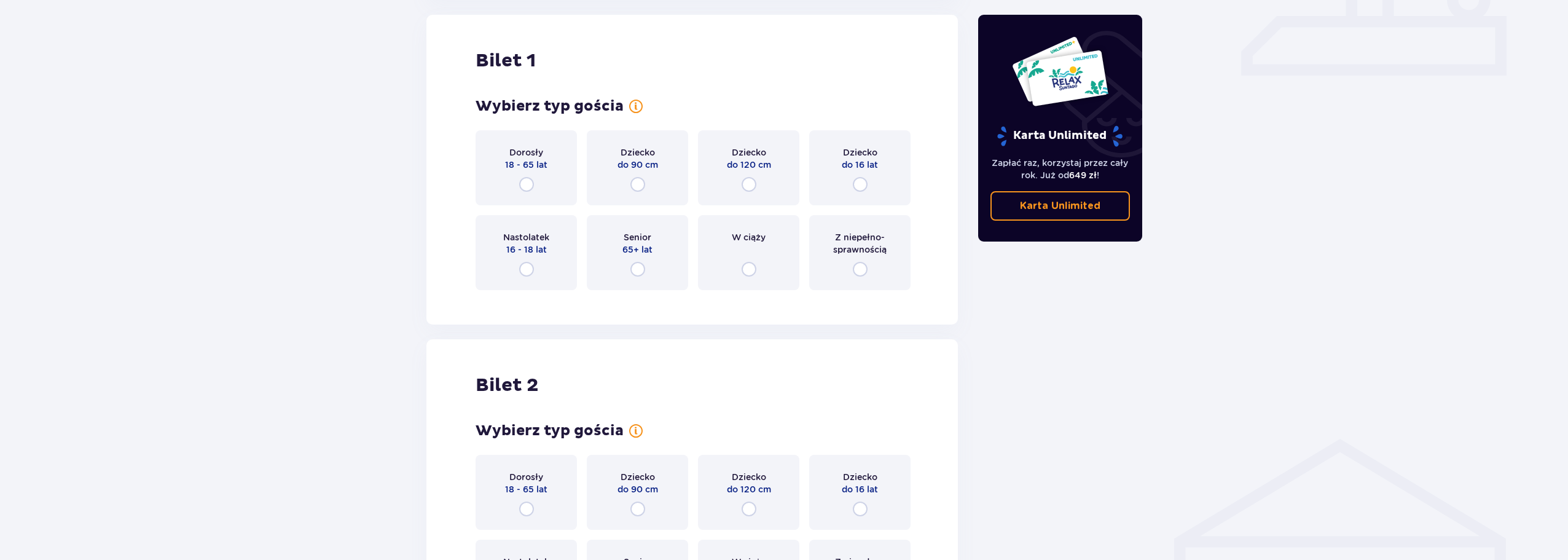
scroll to position [191, 0]
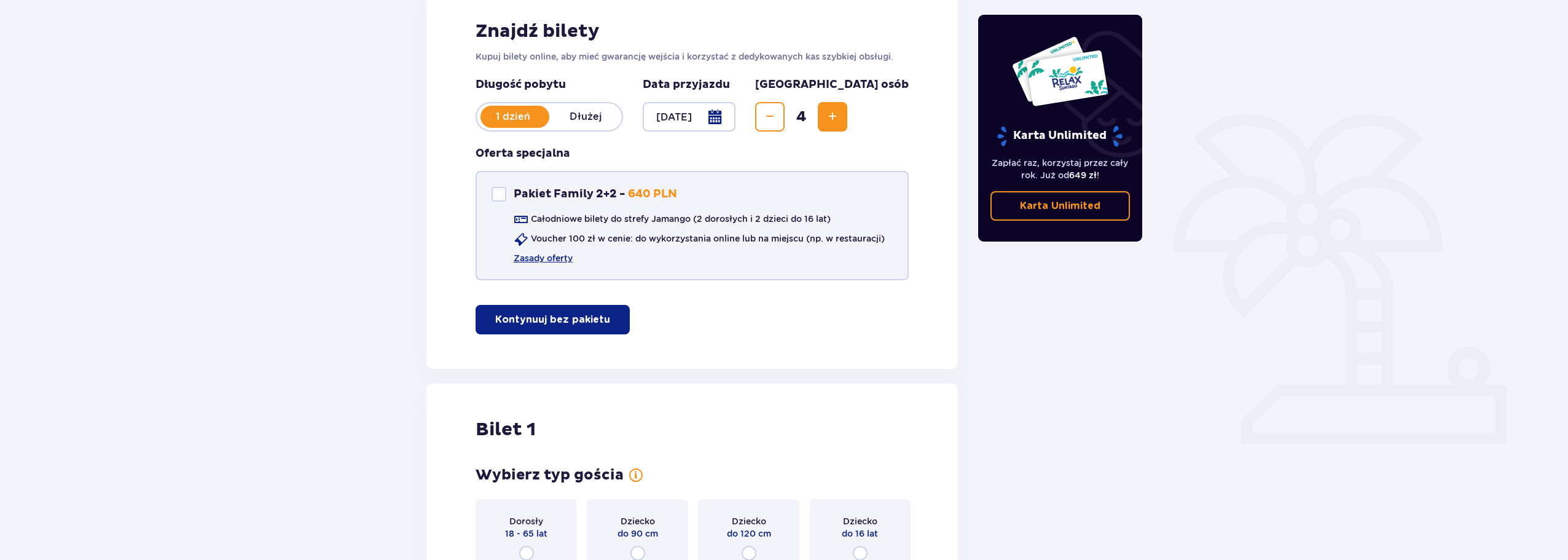
click at [495, 192] on div at bounding box center [498, 194] width 15 height 15
checkbox input "true"
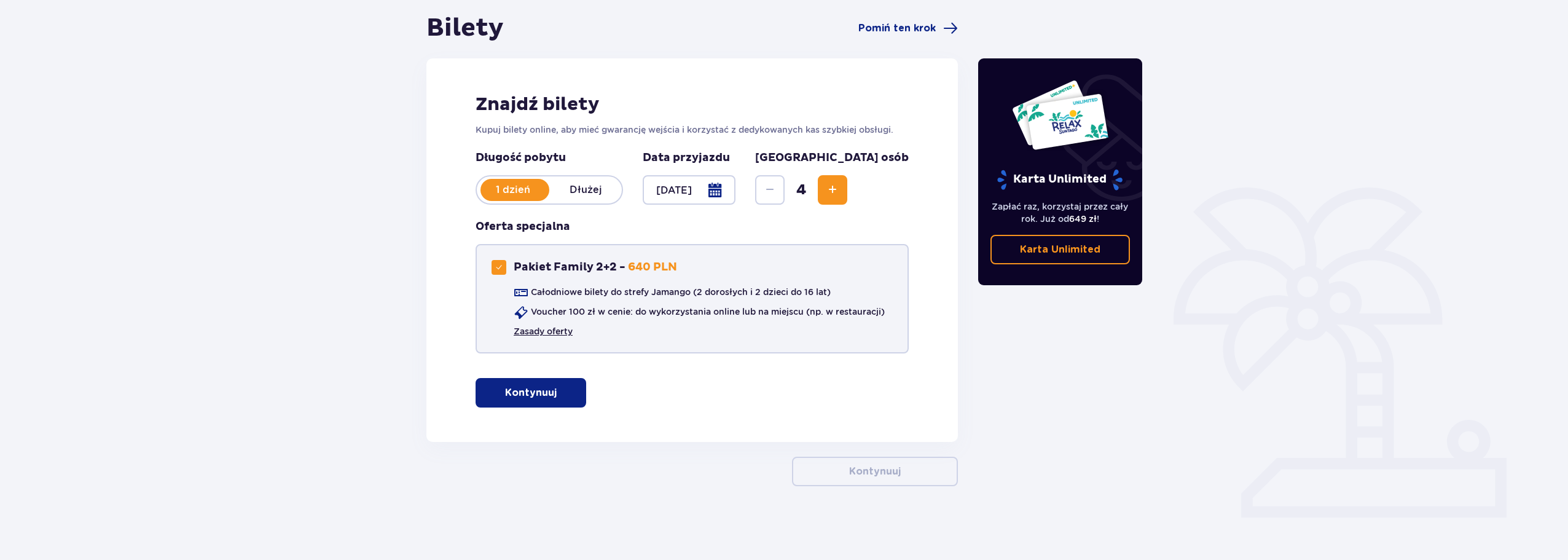
click at [554, 330] on link "Zasady oferty" at bounding box center [543, 332] width 59 height 12
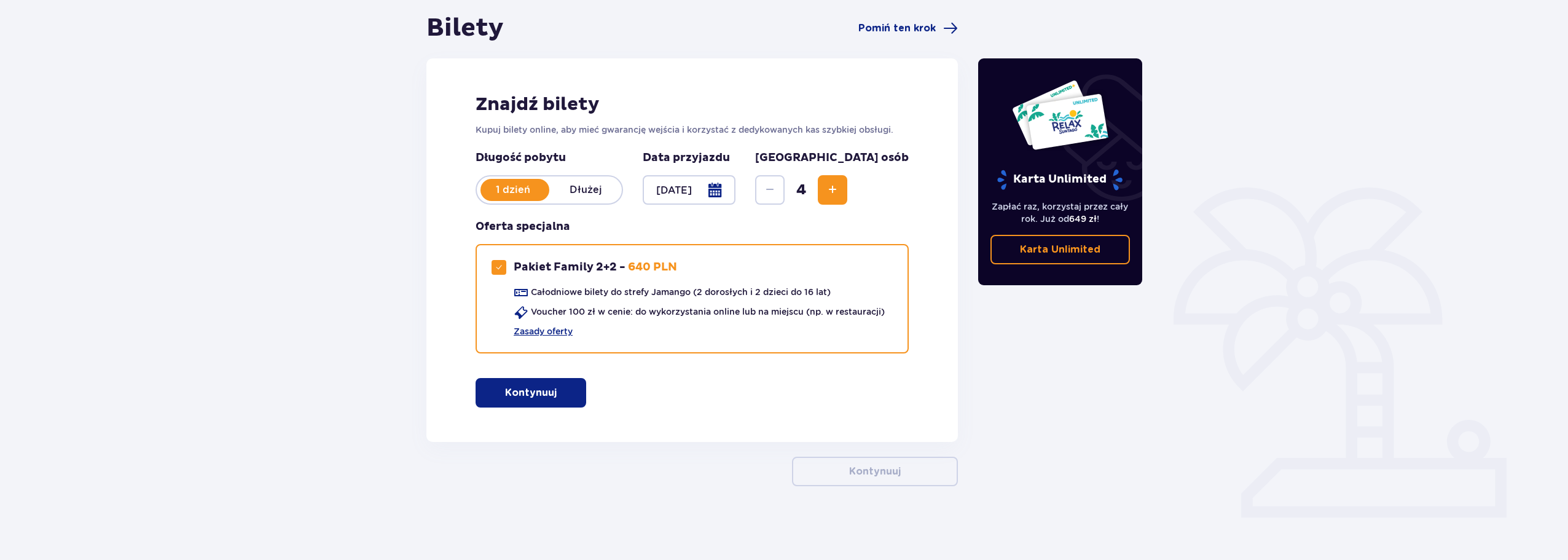
click at [519, 402] on button "Kontynuuj" at bounding box center [531, 393] width 111 height 29
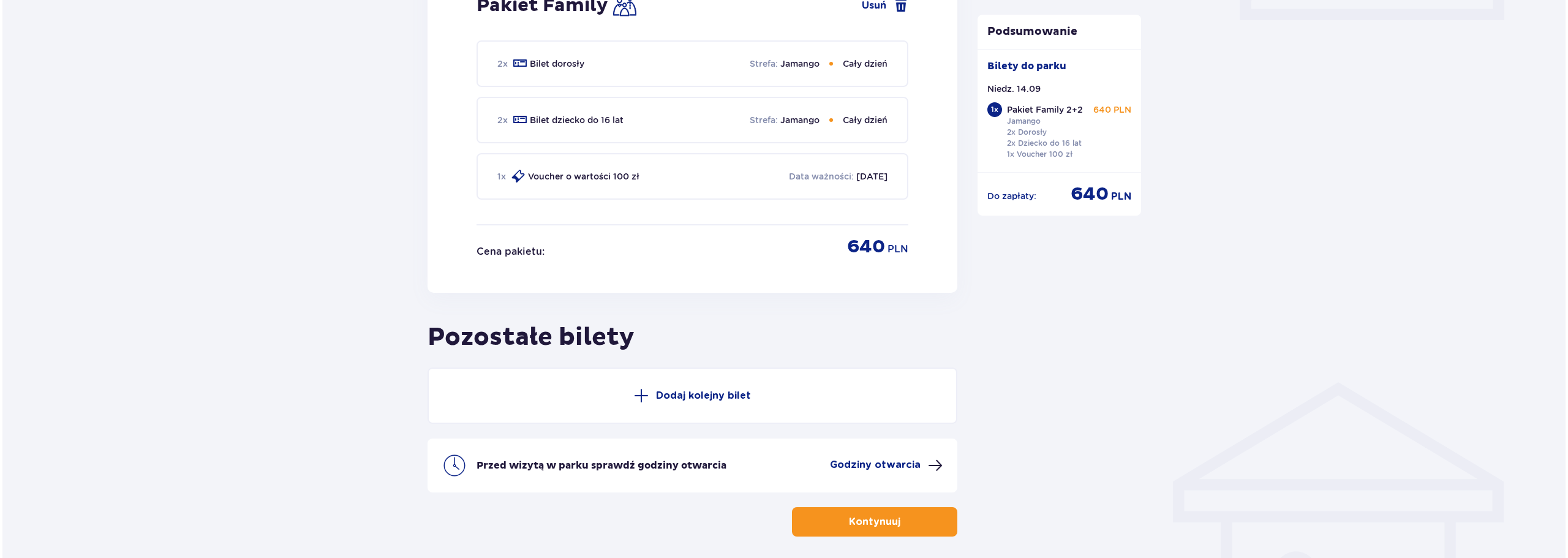
scroll to position [664, 0]
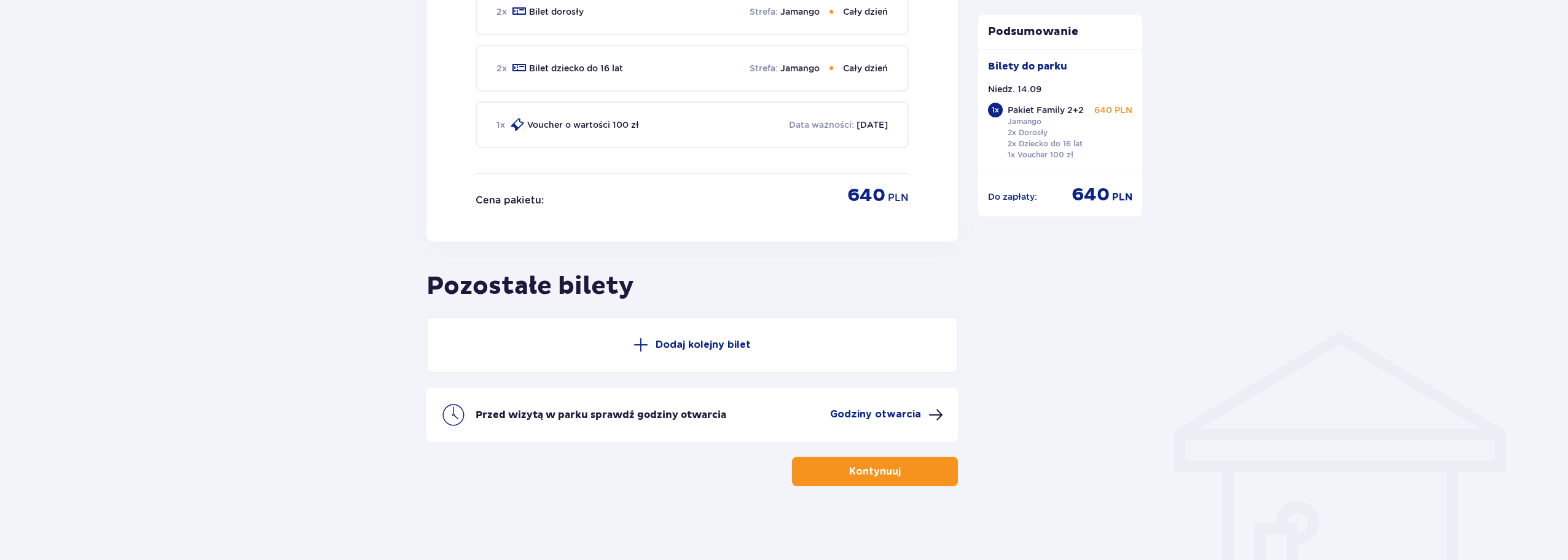
click at [909, 414] on p "Godziny otwarcia" at bounding box center [876, 414] width 91 height 14
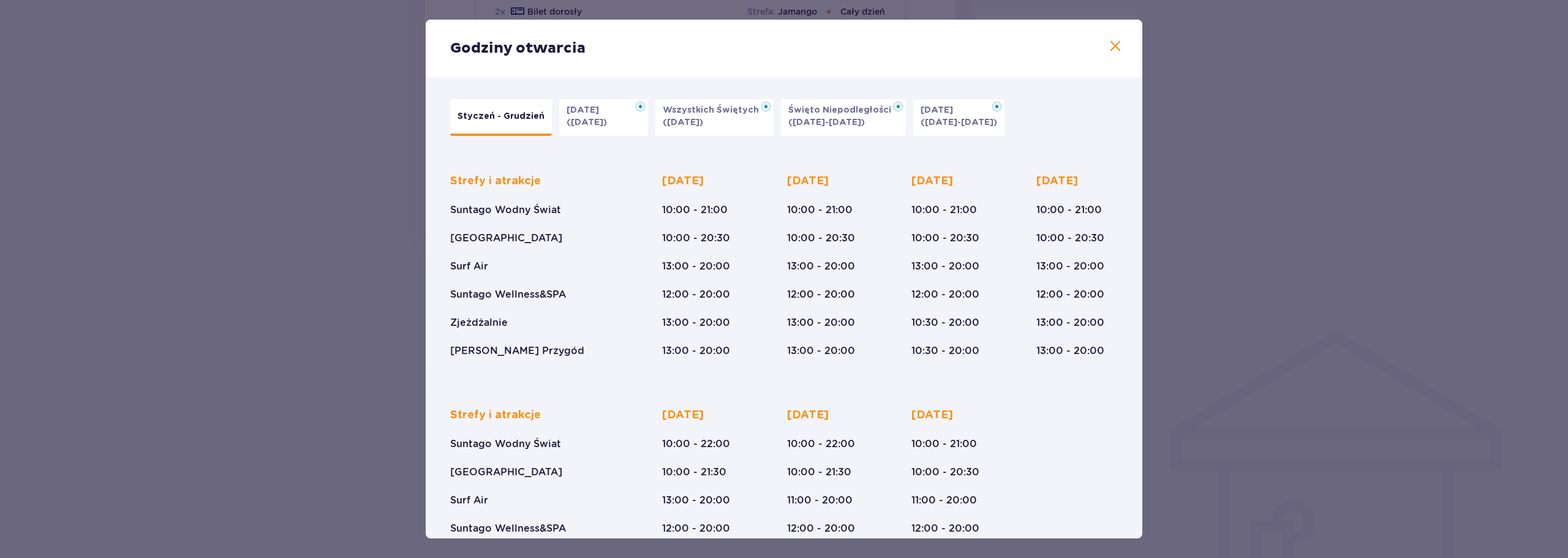
click at [1118, 50] on span at bounding box center [1114, 46] width 15 height 15
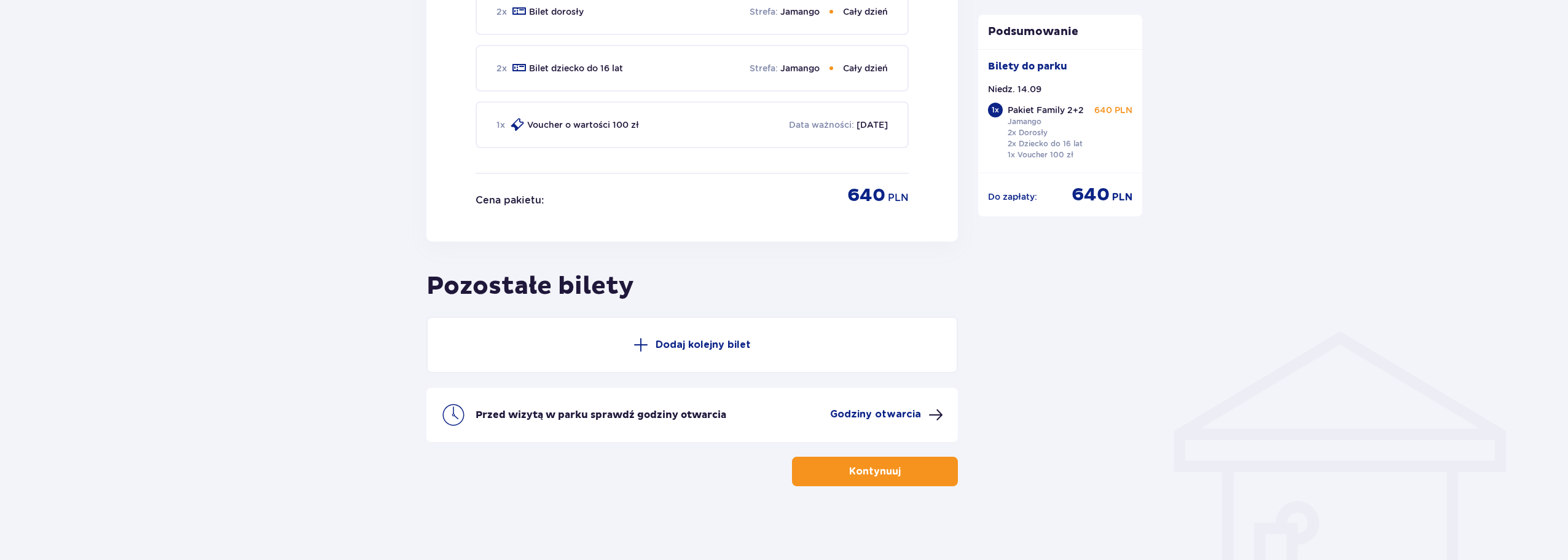
click at [860, 477] on p "Kontynuuj" at bounding box center [875, 472] width 52 height 14
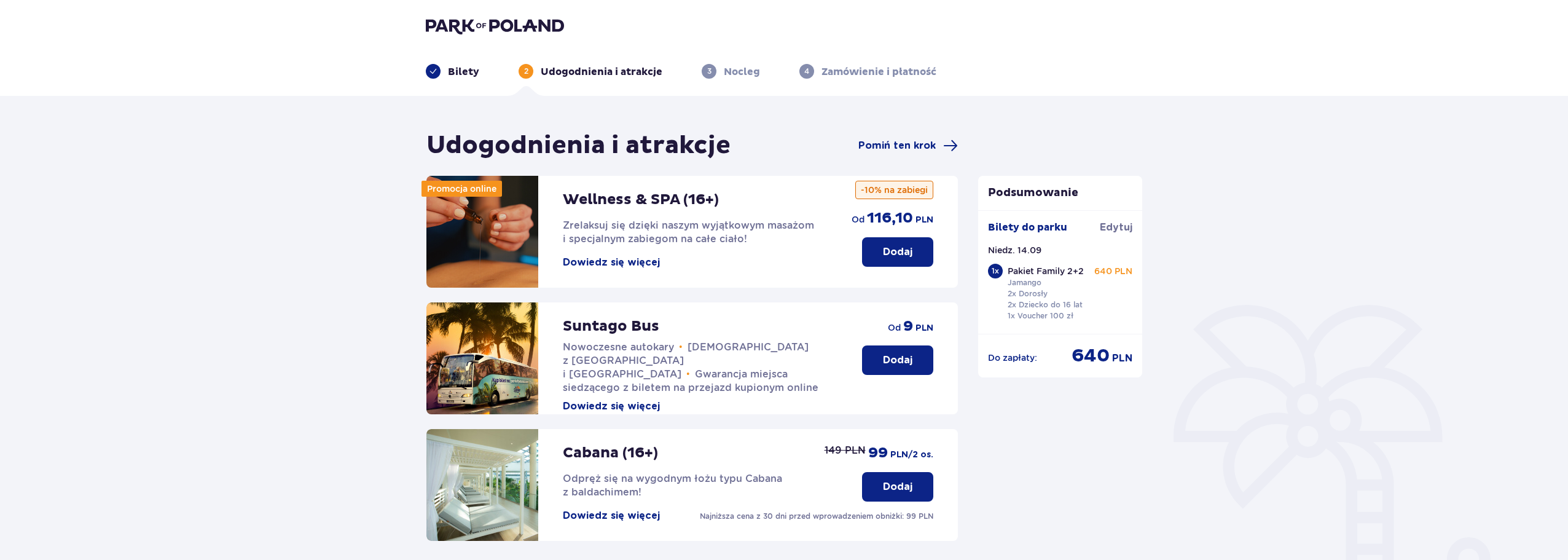
scroll to position [62, 0]
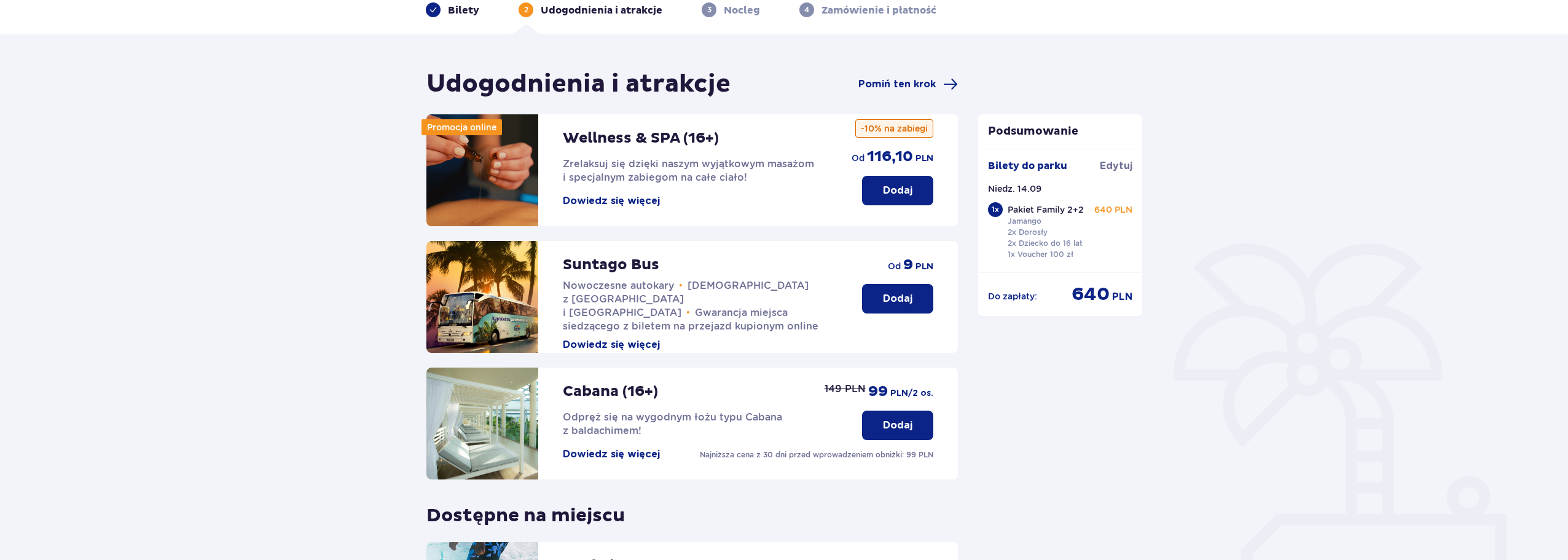
click at [647, 455] on button "Dowiedz się więcej" at bounding box center [611, 454] width 97 height 14
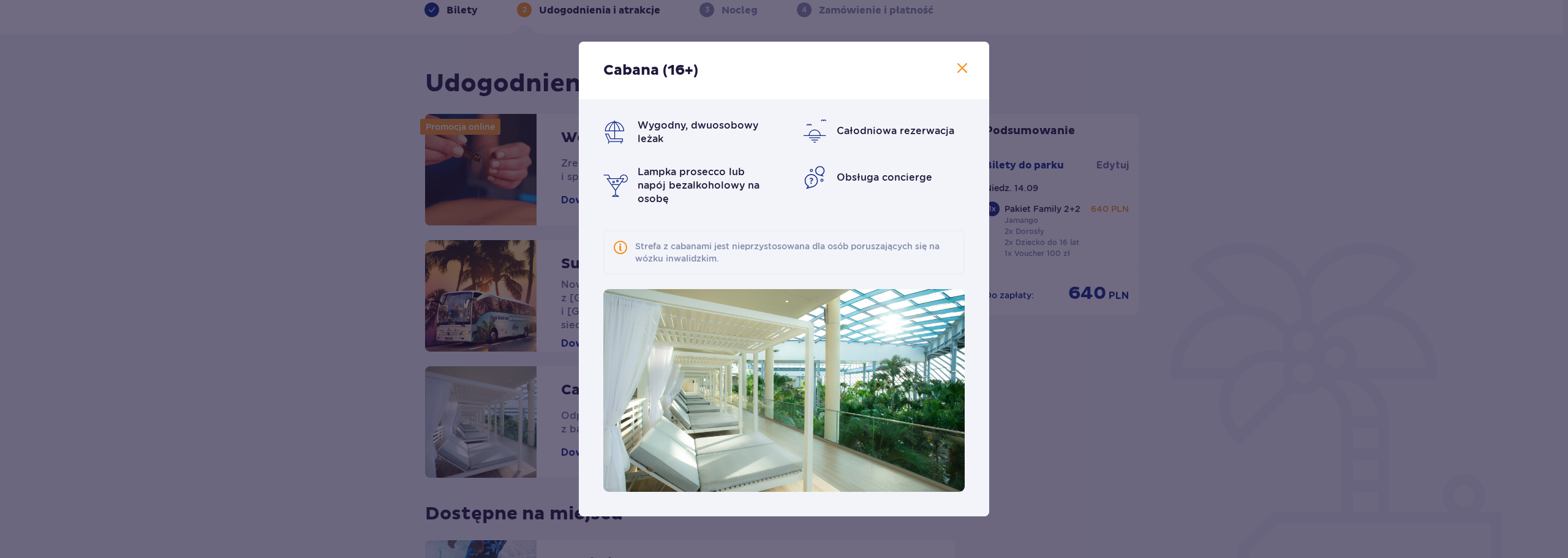
click at [962, 71] on span at bounding box center [962, 68] width 15 height 15
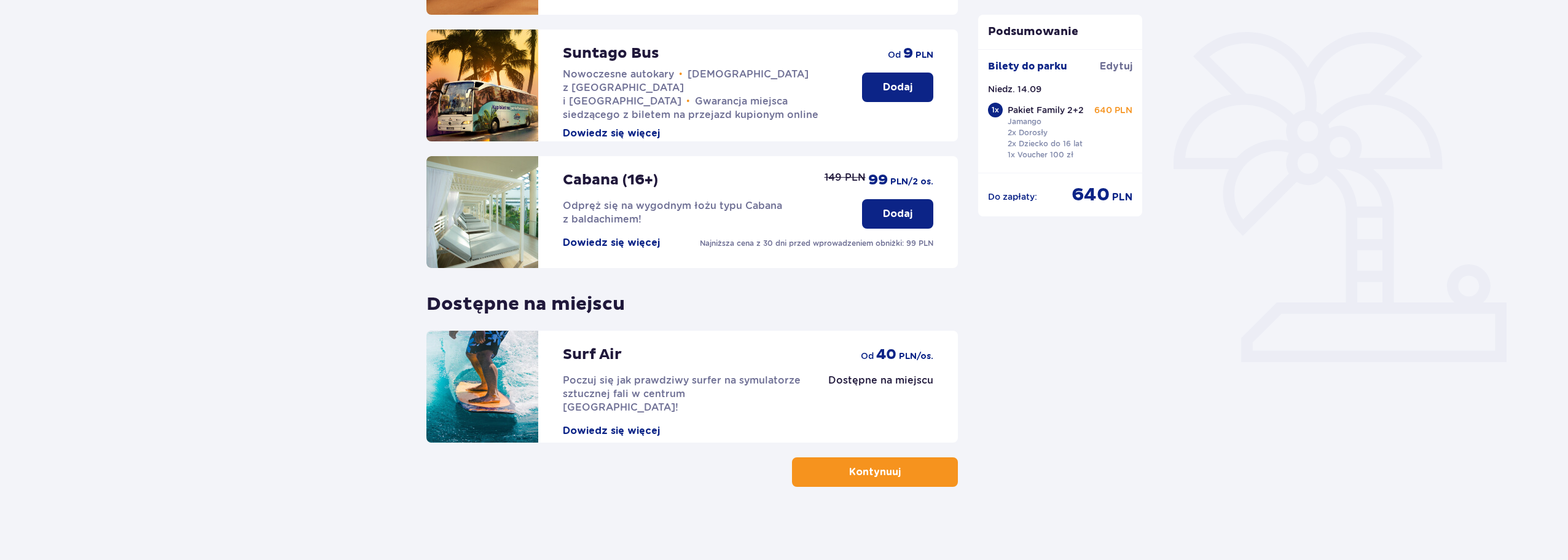
scroll to position [273, 0]
click at [813, 481] on button "Kontynuuj" at bounding box center [874, 472] width 166 height 29
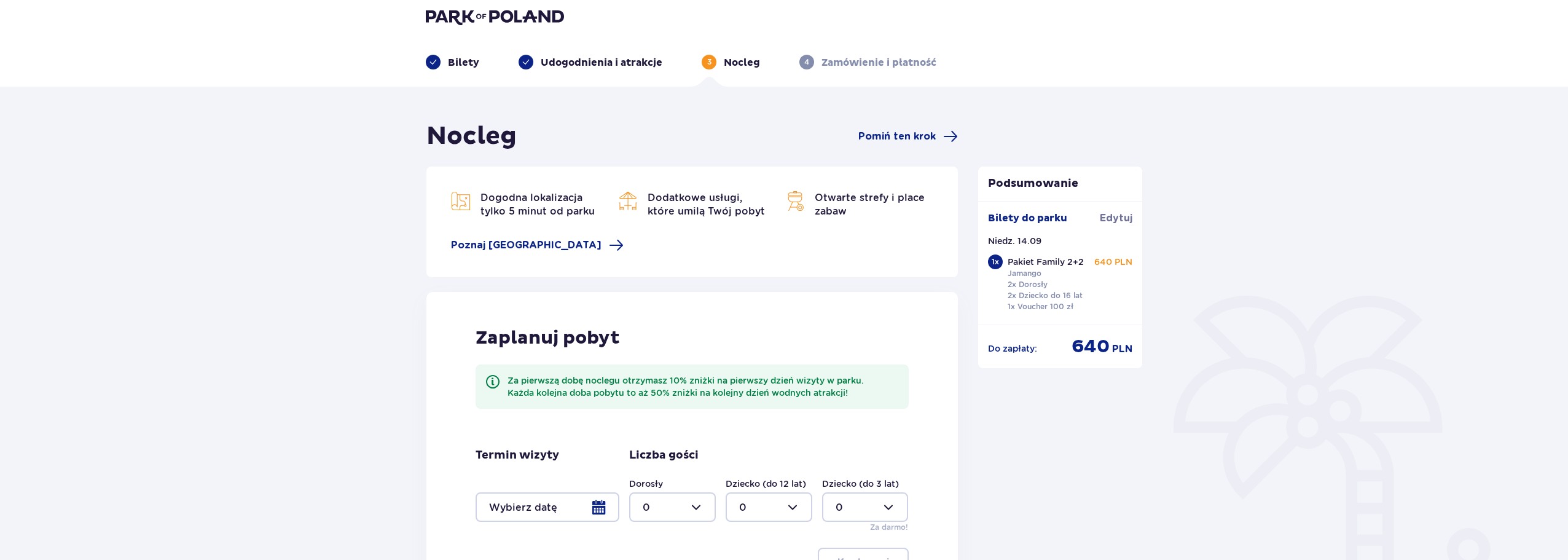
scroll to position [179, 0]
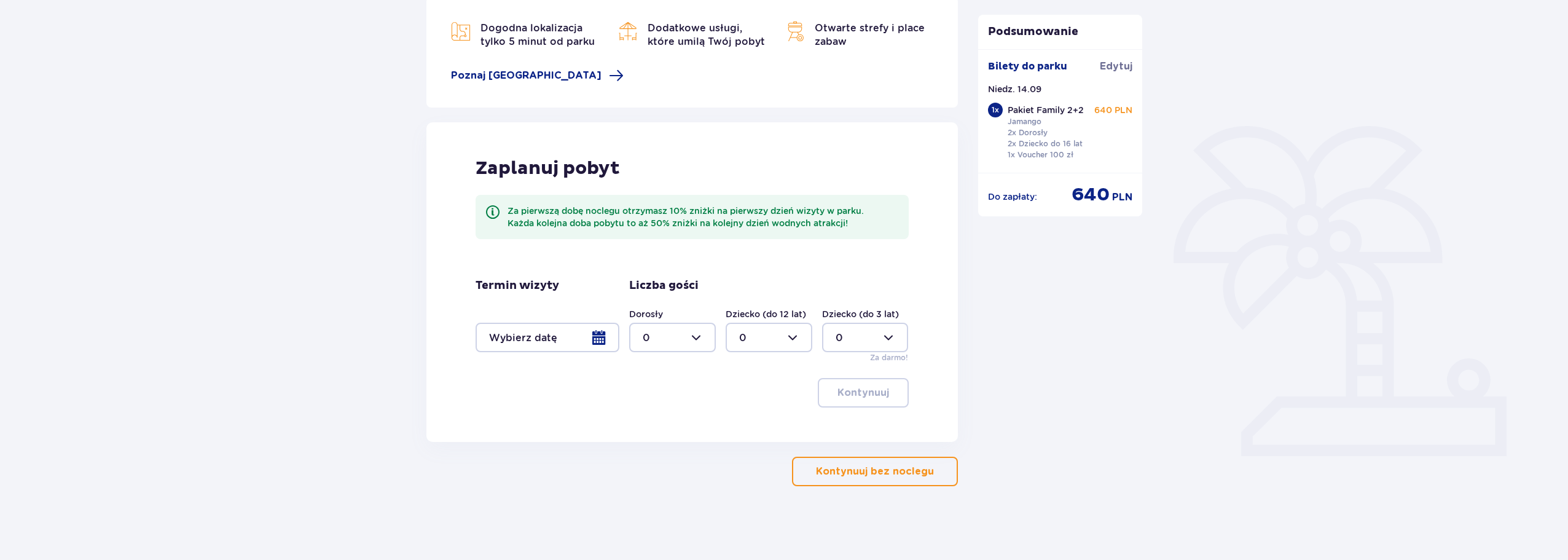
click at [862, 467] on p "Kontynuuj bez noclegu" at bounding box center [874, 472] width 118 height 14
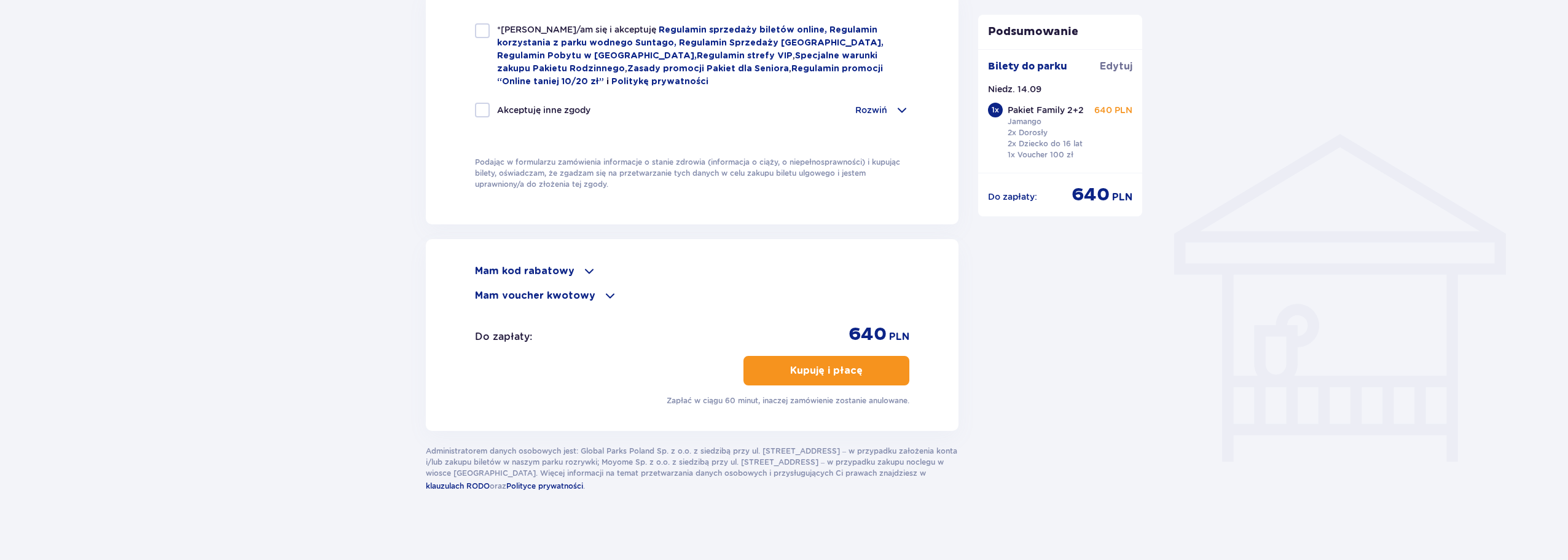
scroll to position [867, 0]
click at [576, 264] on div "Mam kod rabatowy" at bounding box center [692, 267] width 435 height 15
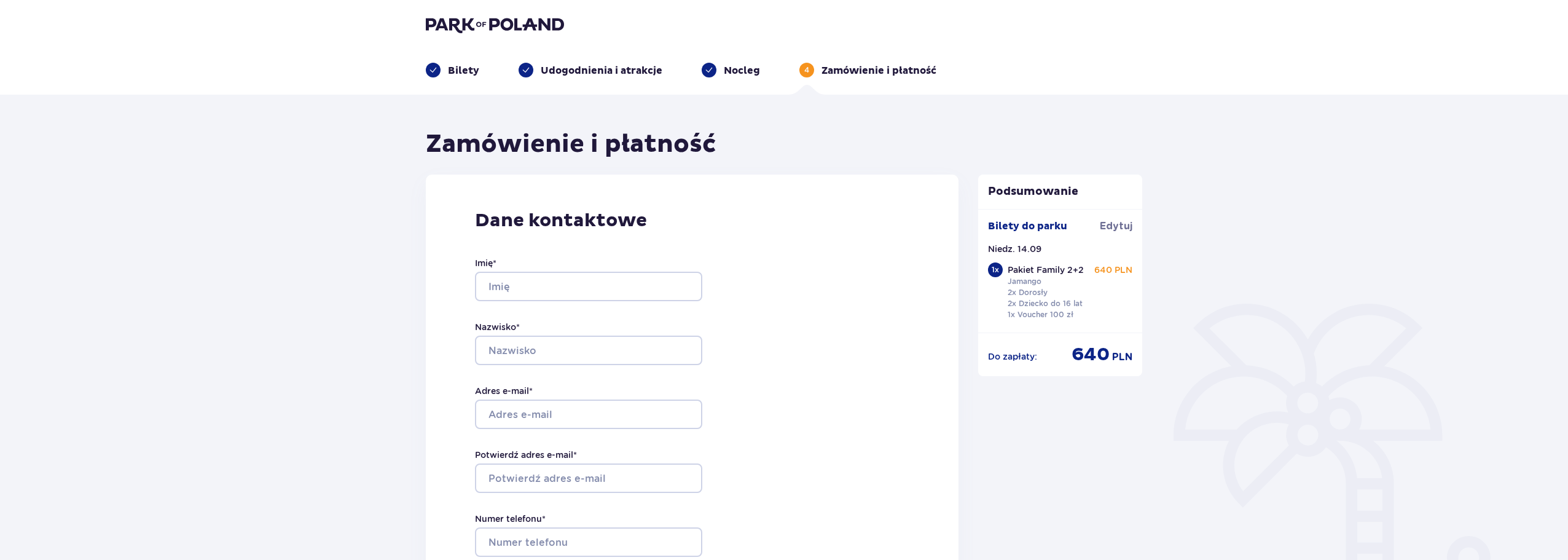
scroll to position [0, 0]
drag, startPoint x: 564, startPoint y: 25, endPoint x: 422, endPoint y: 27, distance: 142.0
click at [422, 27] on div at bounding box center [783, 26] width 736 height 17
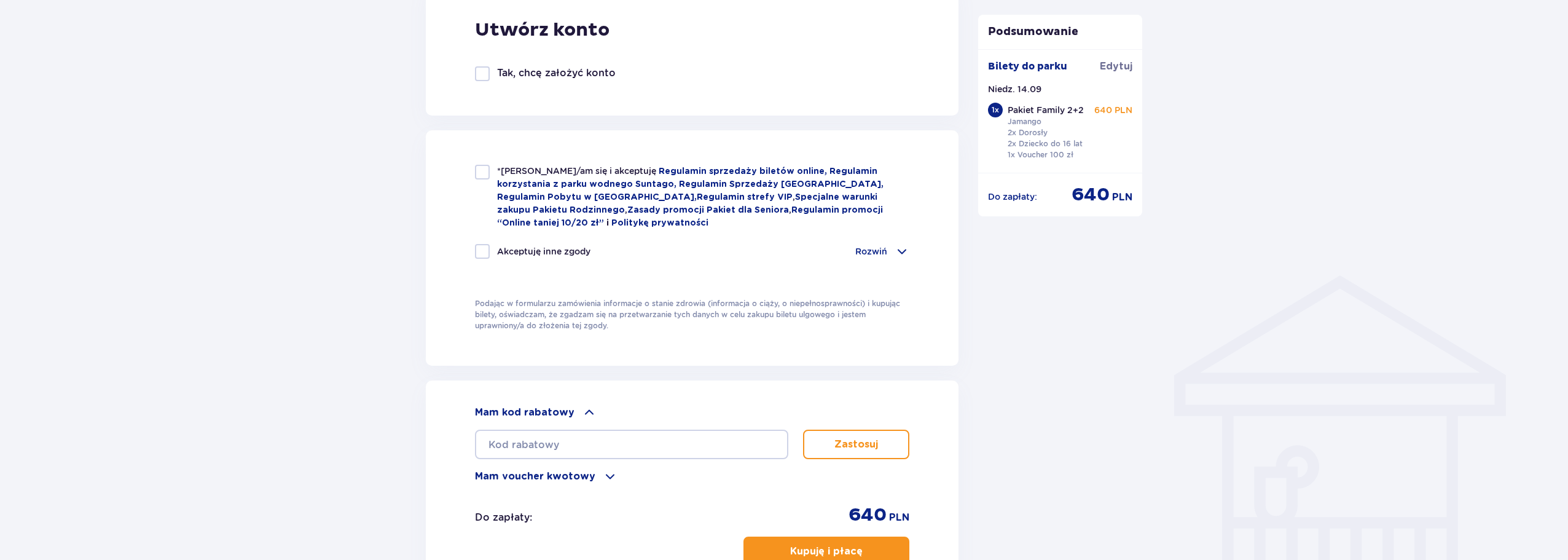
scroll to position [861, 0]
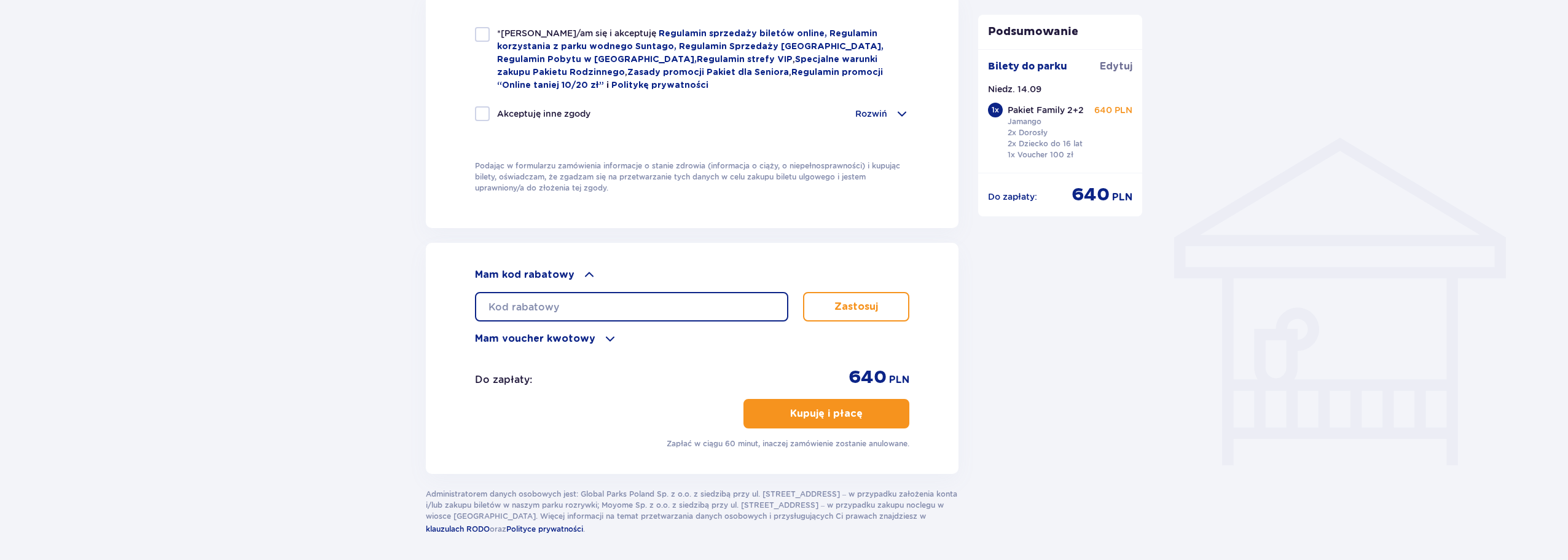
click at [569, 299] on input "text" at bounding box center [631, 307] width 313 height 29
paste input "nie potrzeba kodu"
type input "nie potrzeba kodu"
click at [884, 310] on button "Zastosuj" at bounding box center [856, 307] width 106 height 29
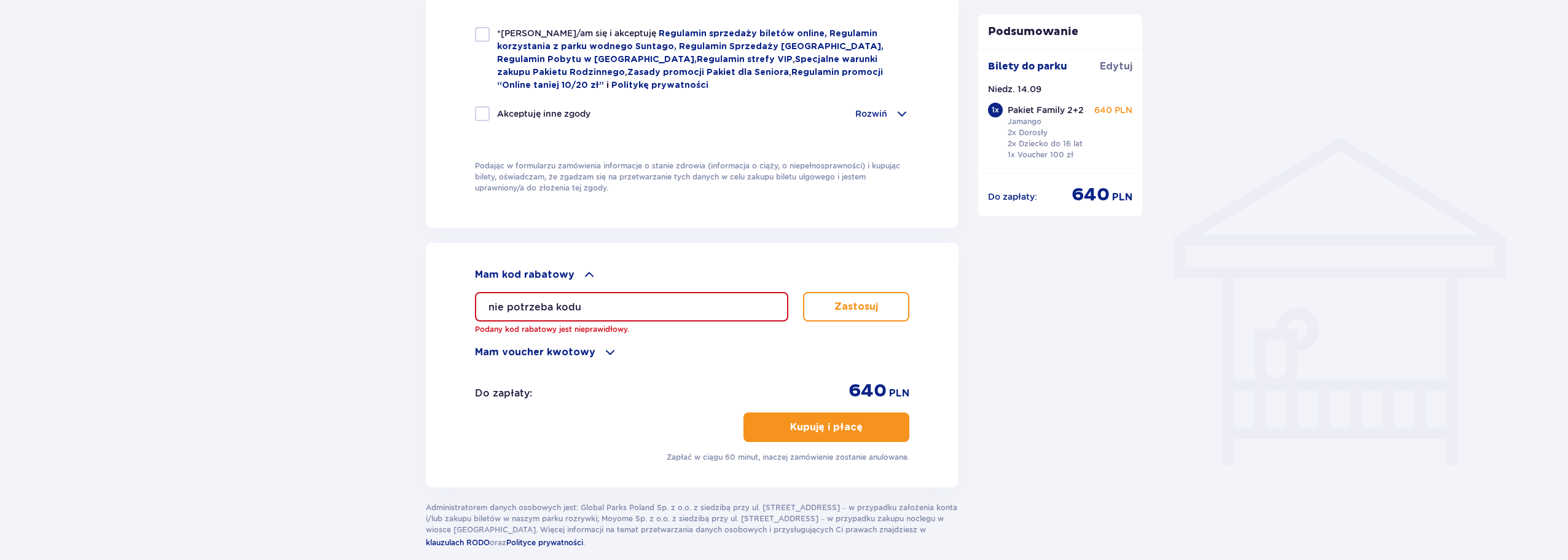
drag, startPoint x: 623, startPoint y: 290, endPoint x: 283, endPoint y: 284, distance: 340.1
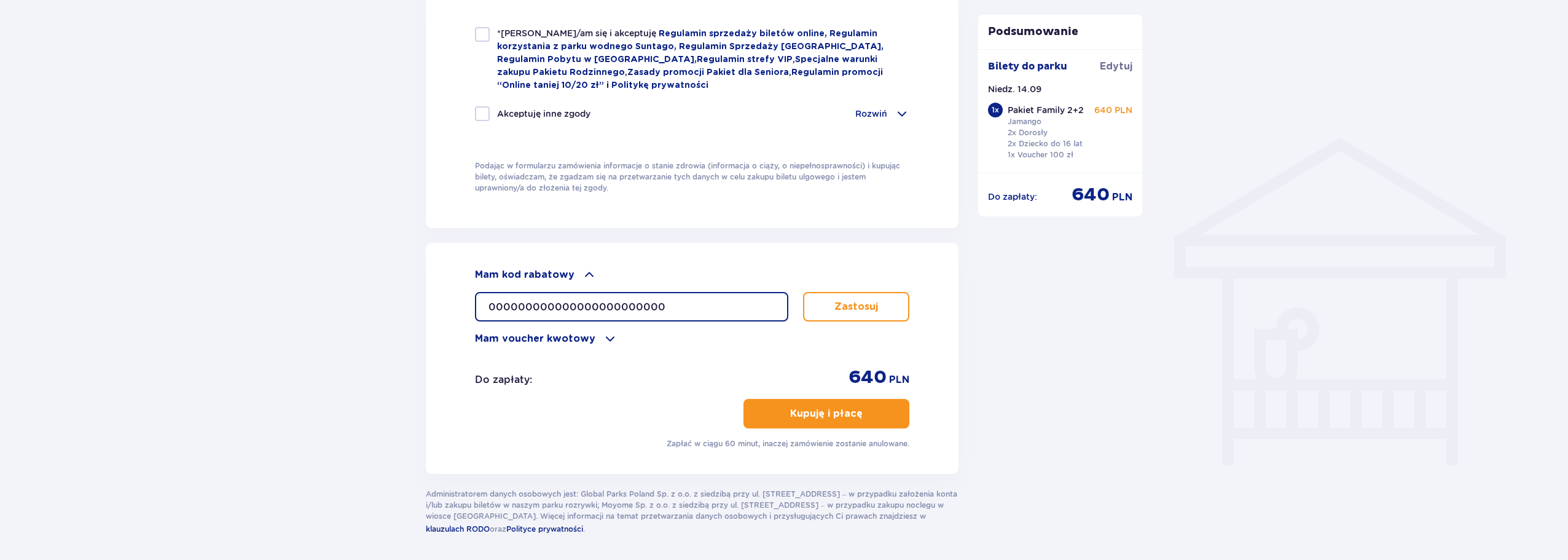
type input "000000000000000000000000"
click at [861, 311] on button "Zastosuj" at bounding box center [856, 307] width 106 height 29
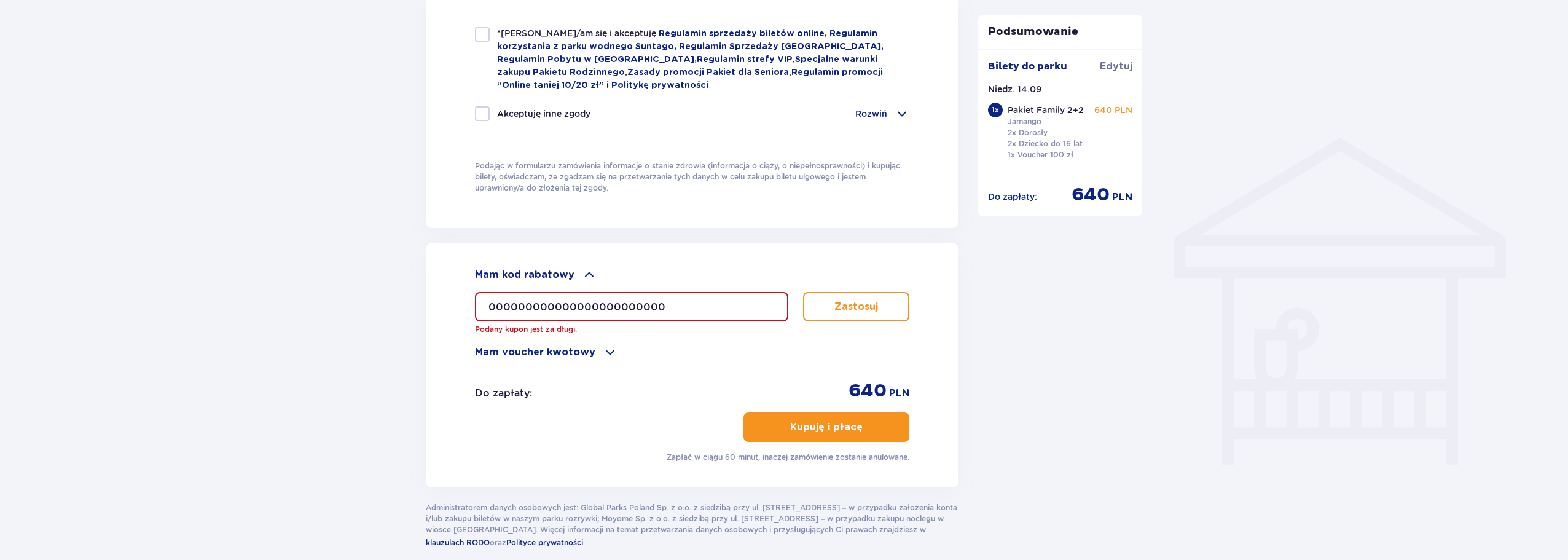
click at [861, 311] on button "Zastosuj" at bounding box center [856, 307] width 106 height 29
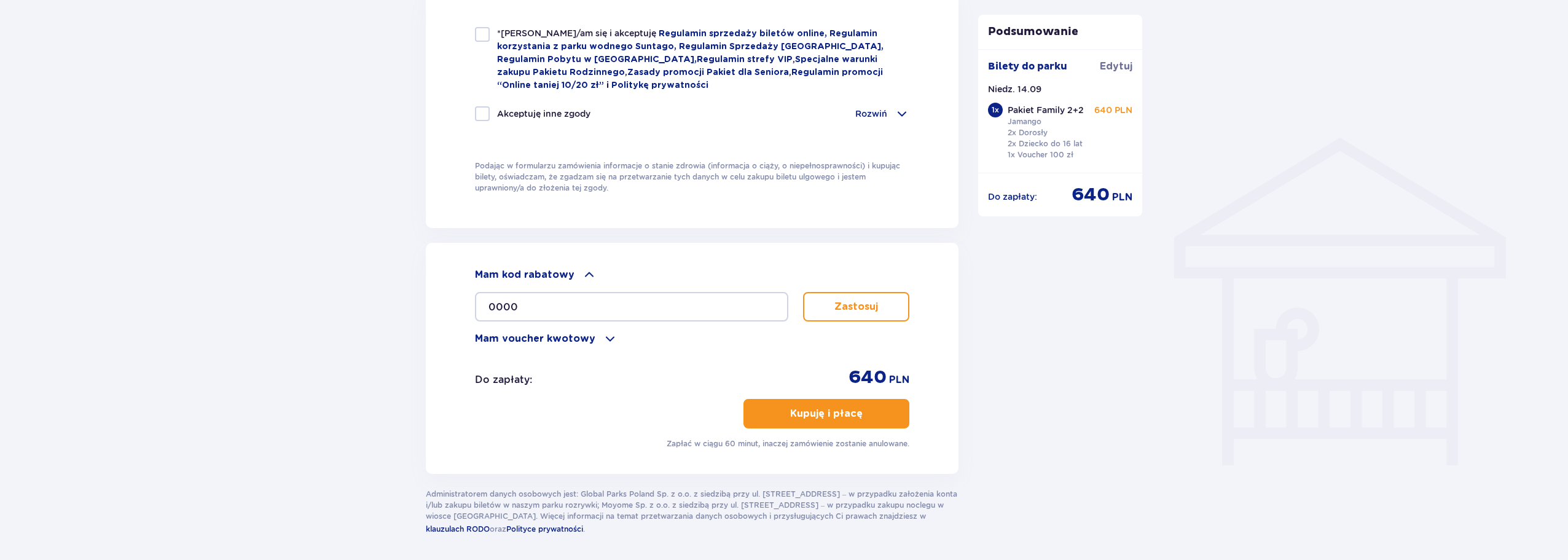
click at [897, 313] on button "Zastosuj" at bounding box center [856, 307] width 106 height 29
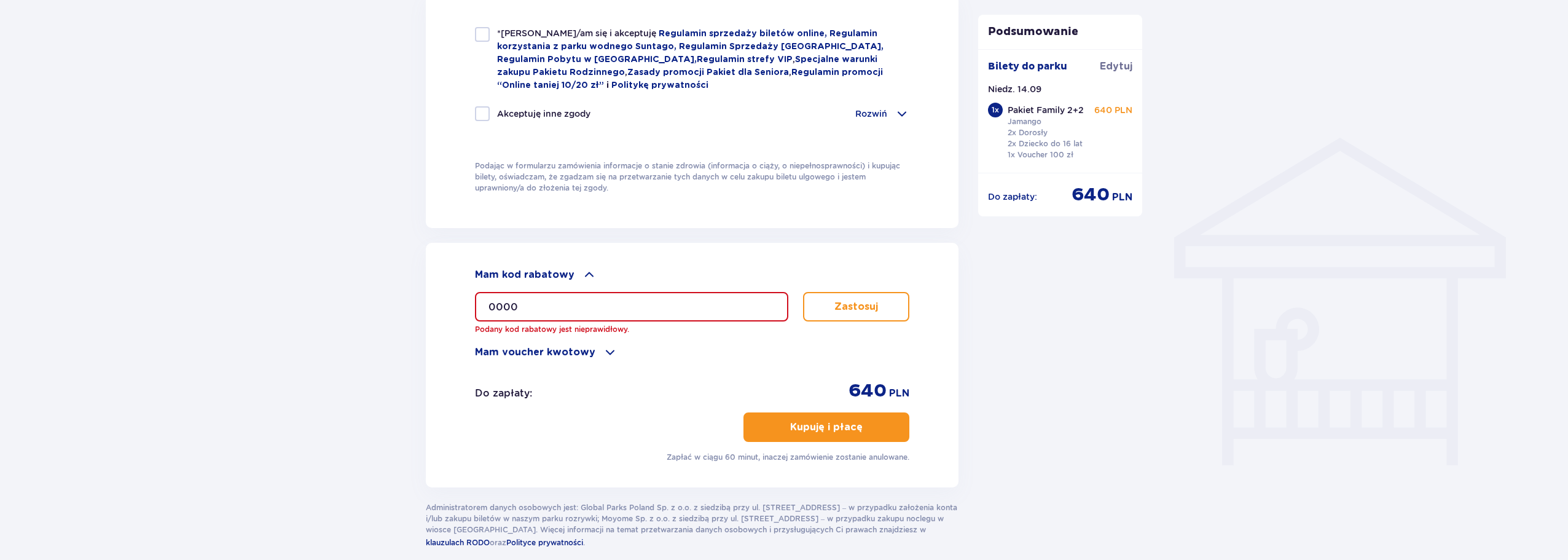
click at [631, 305] on input "0000" at bounding box center [631, 307] width 313 height 29
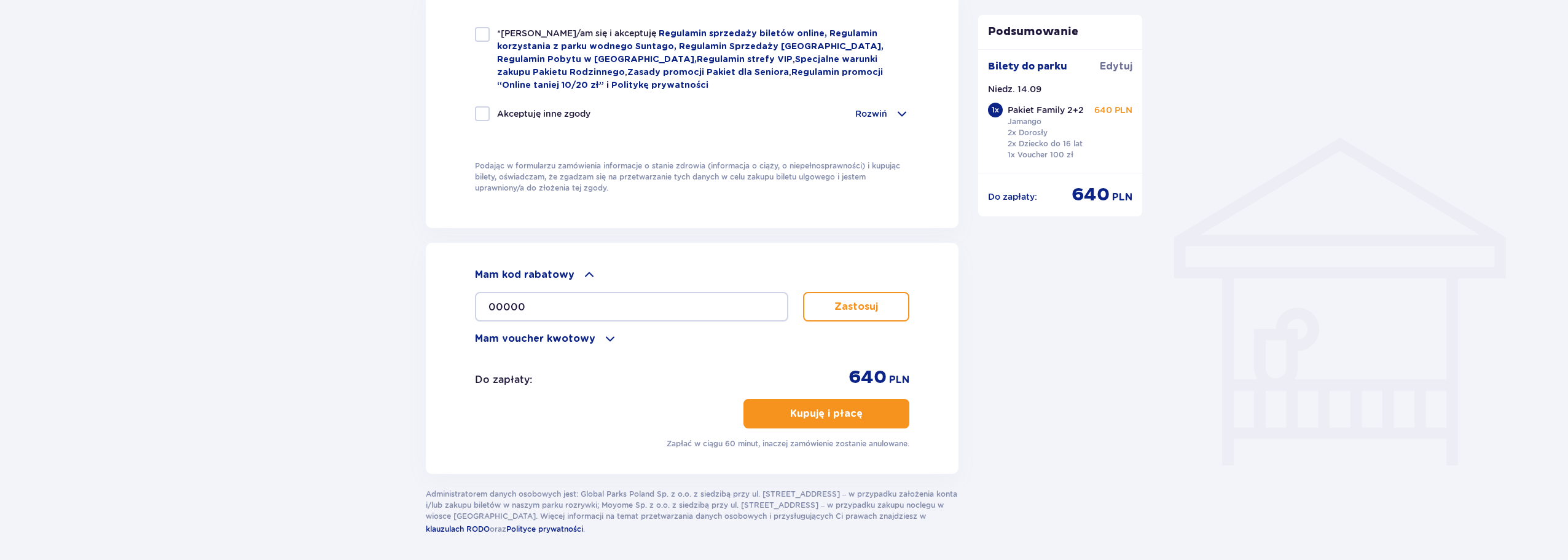
click at [808, 301] on button "Zastosuj" at bounding box center [856, 307] width 106 height 29
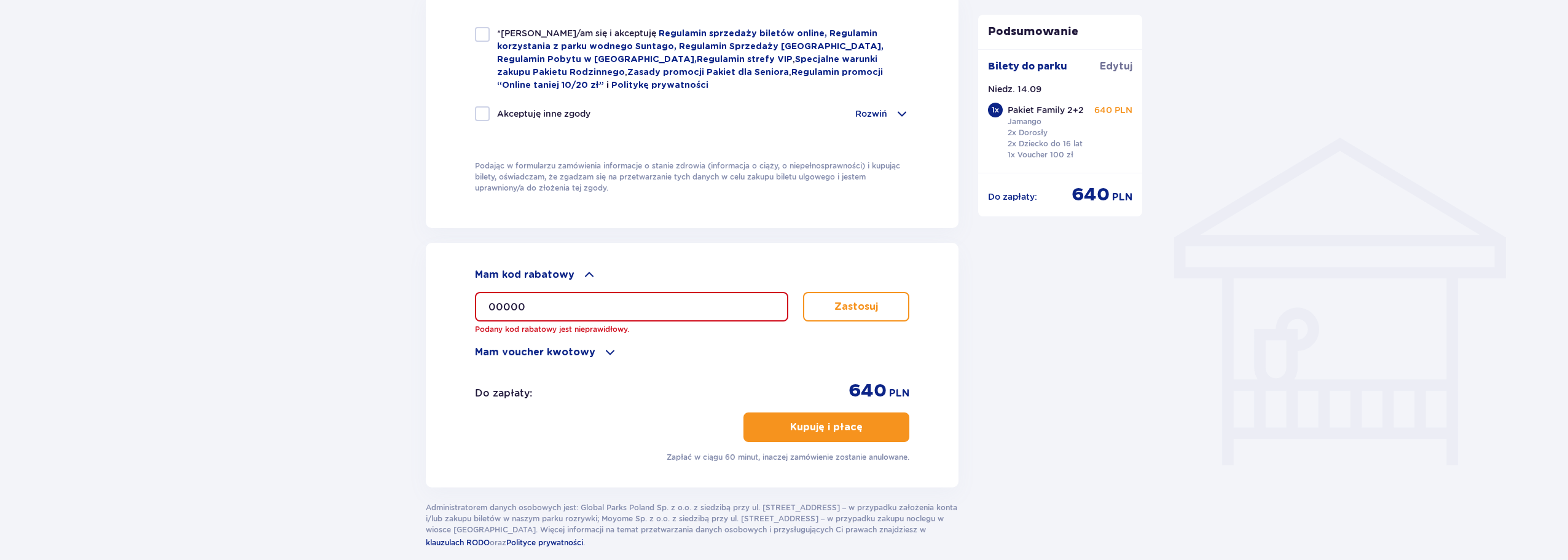
click at [585, 296] on input "00000" at bounding box center [631, 307] width 313 height 29
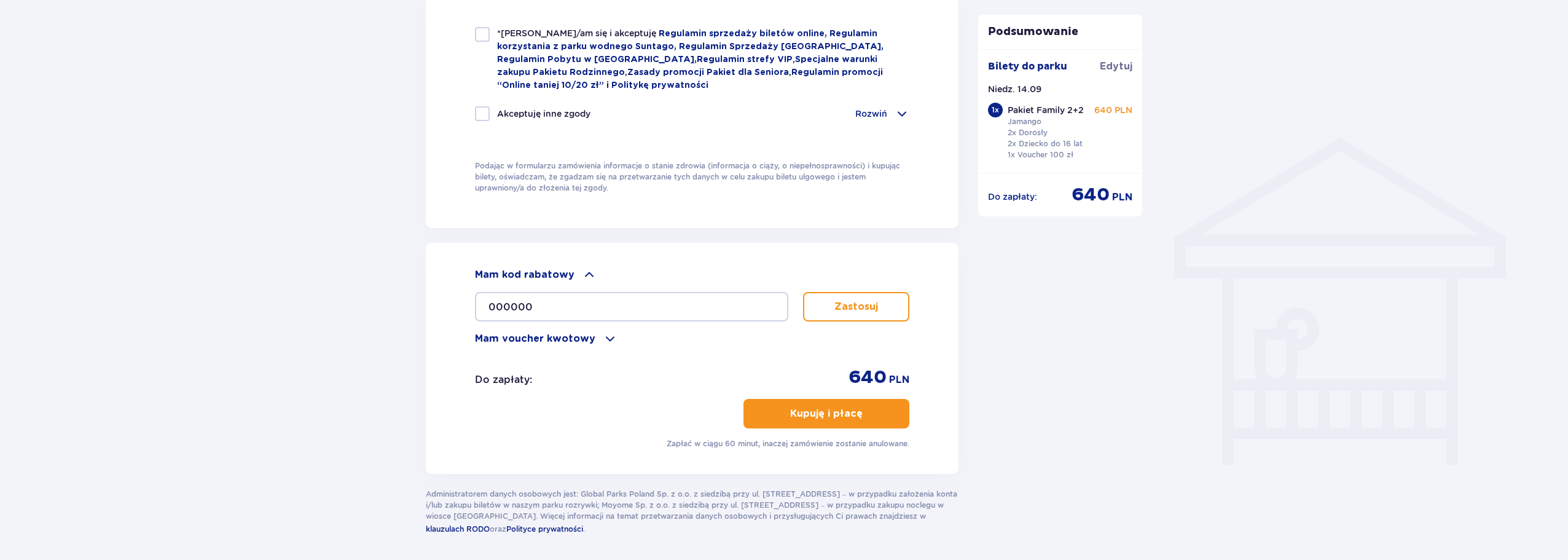
click at [811, 306] on button "Zastosuj" at bounding box center [856, 307] width 106 height 29
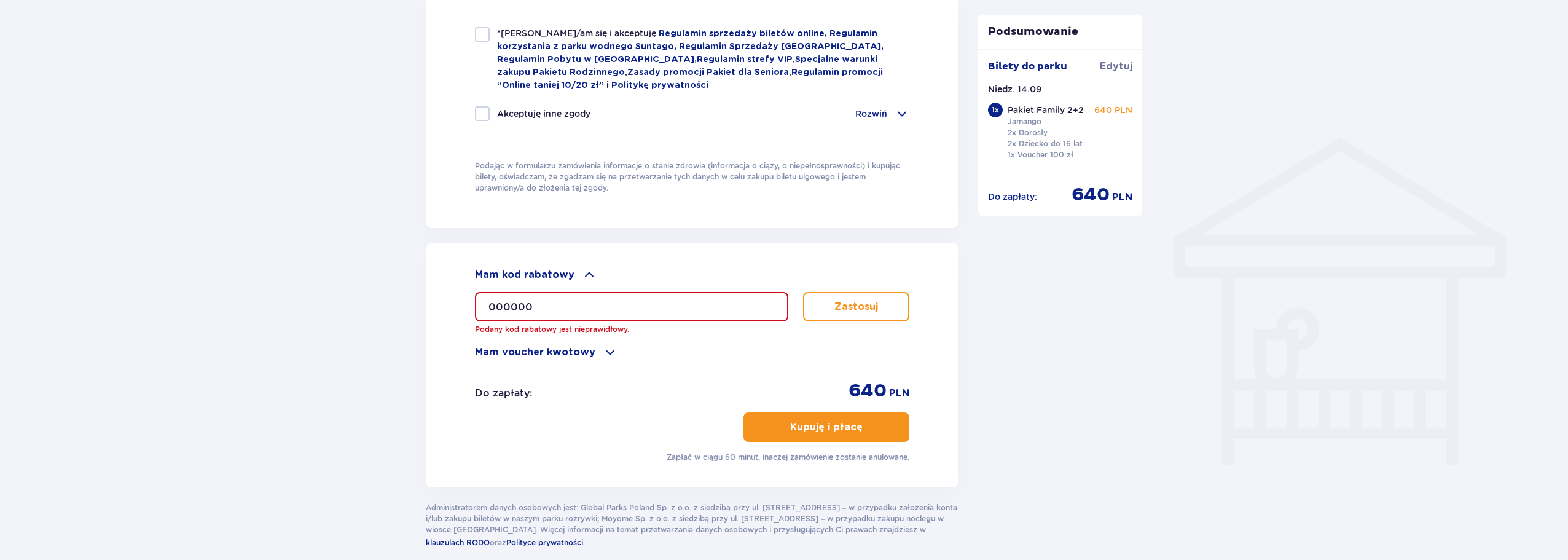
click at [552, 301] on input "000000" at bounding box center [631, 307] width 313 height 29
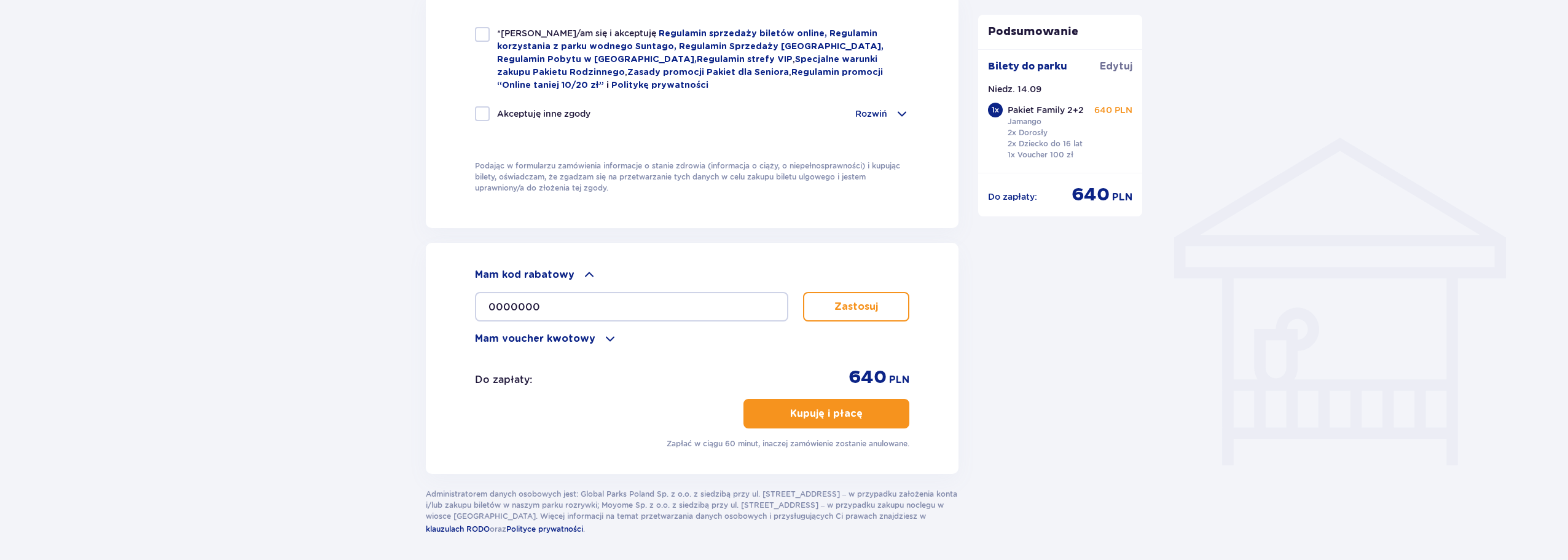
click at [830, 327] on div "Mam kod rabatowy 0000000 Zastosuj Mam voucher kwotowy Zastosuj" at bounding box center [692, 307] width 435 height 79
click at [831, 308] on button "Zastosuj" at bounding box center [856, 307] width 106 height 29
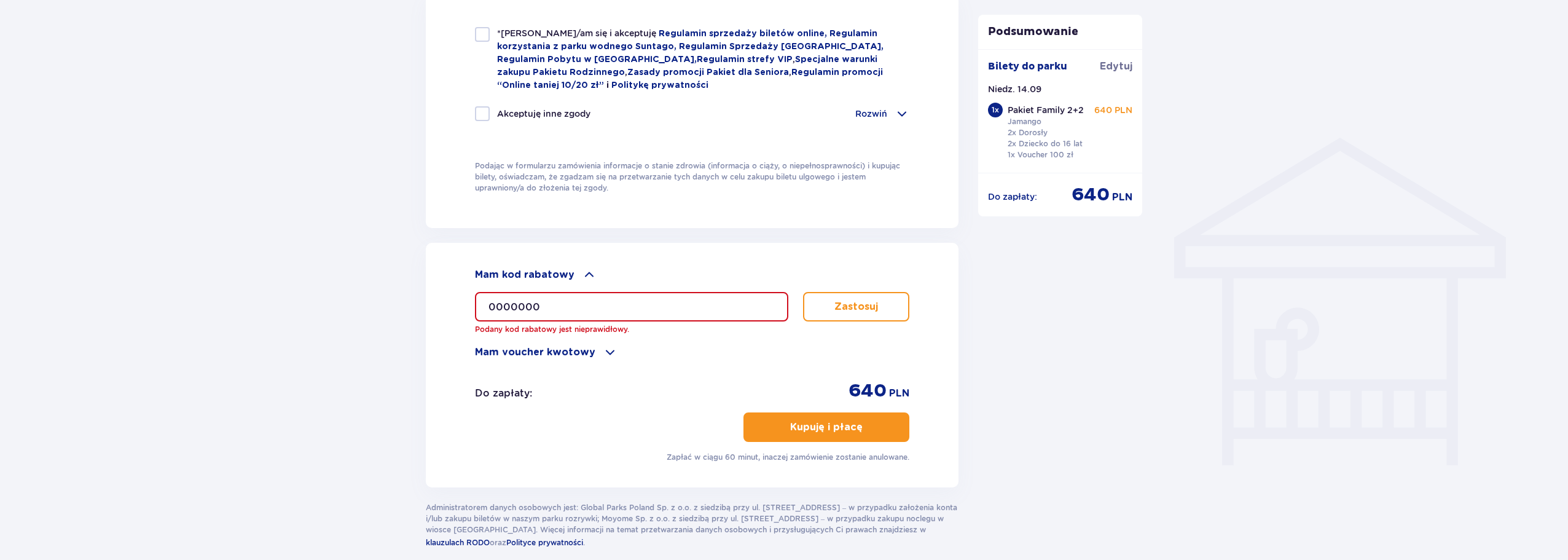
click at [659, 309] on input "0000000" at bounding box center [631, 307] width 313 height 29
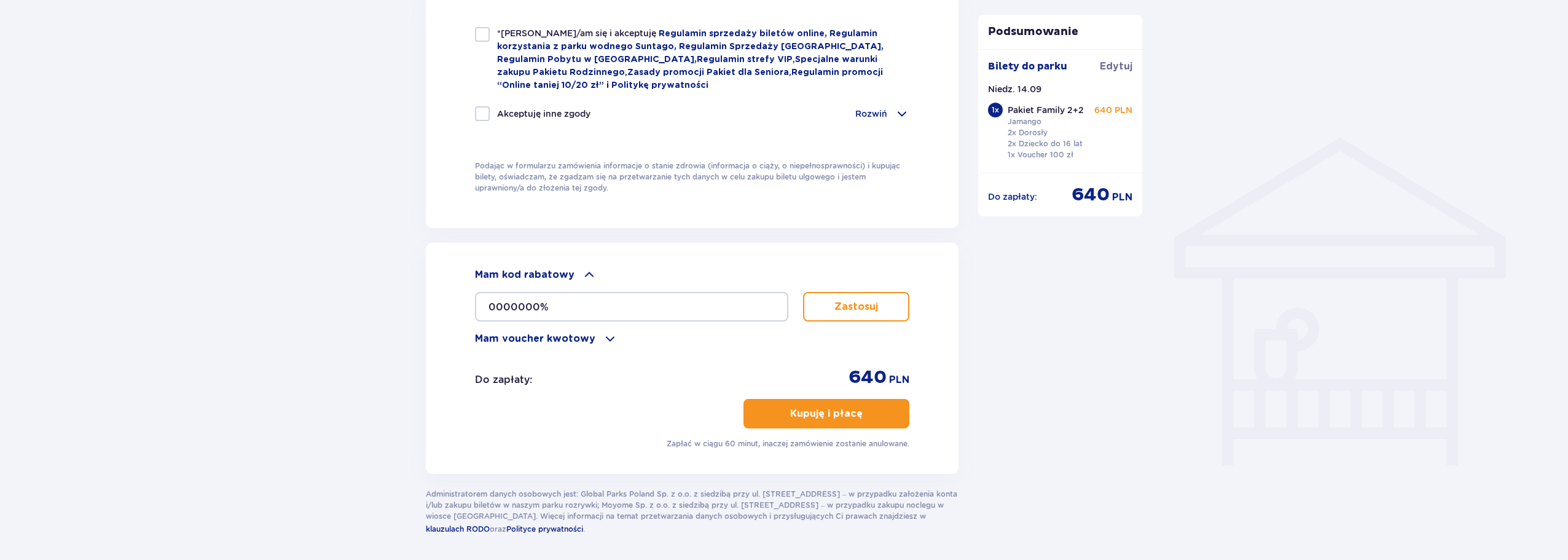
click at [830, 298] on button "Zastosuj" at bounding box center [856, 307] width 106 height 29
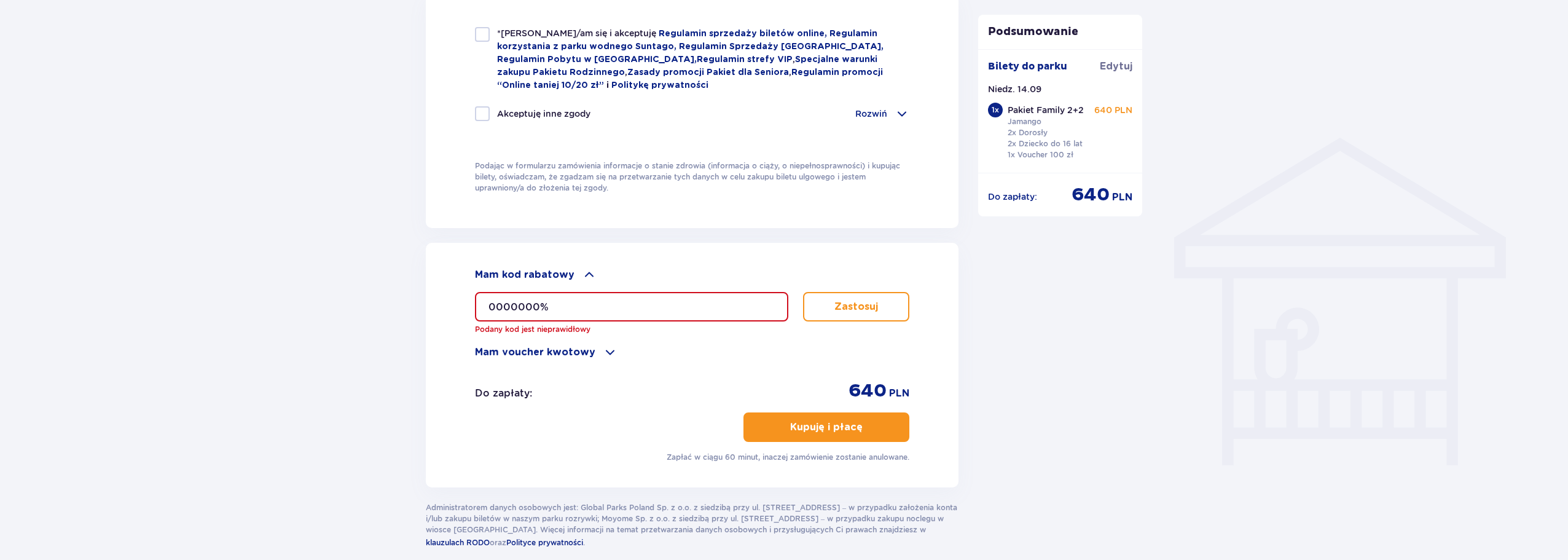
click at [493, 301] on input "0000000%" at bounding box center [631, 307] width 313 height 29
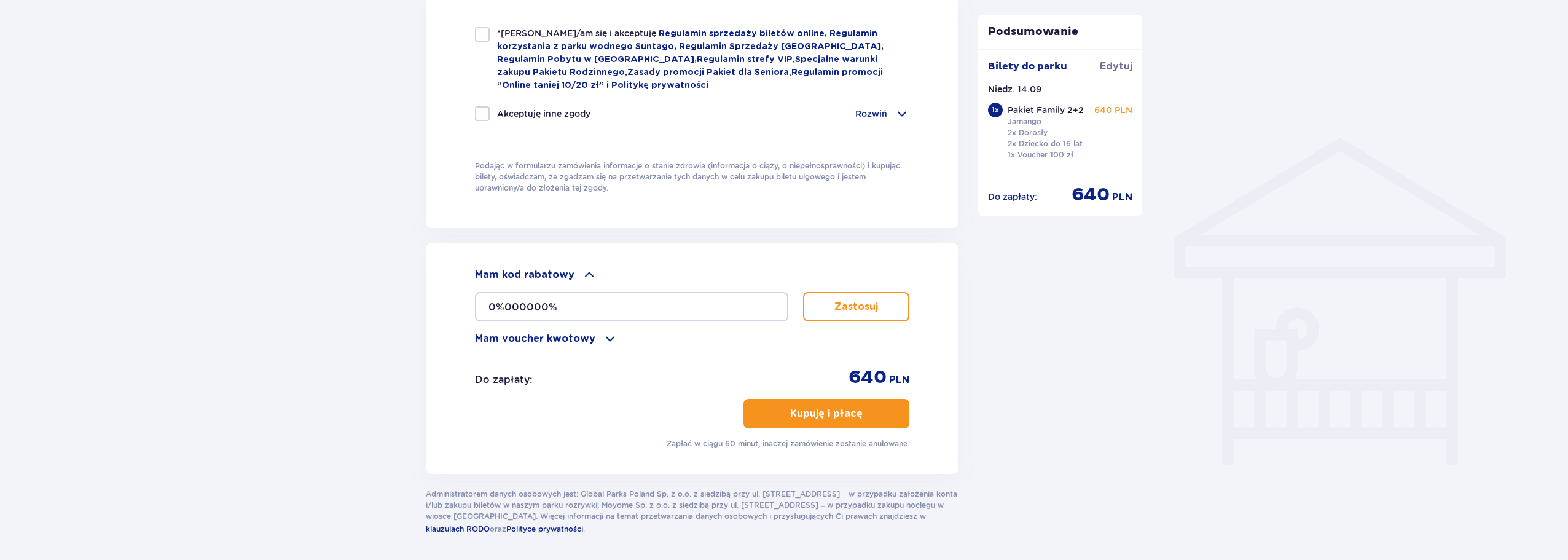
click at [843, 303] on p "Zastosuj" at bounding box center [856, 307] width 44 height 14
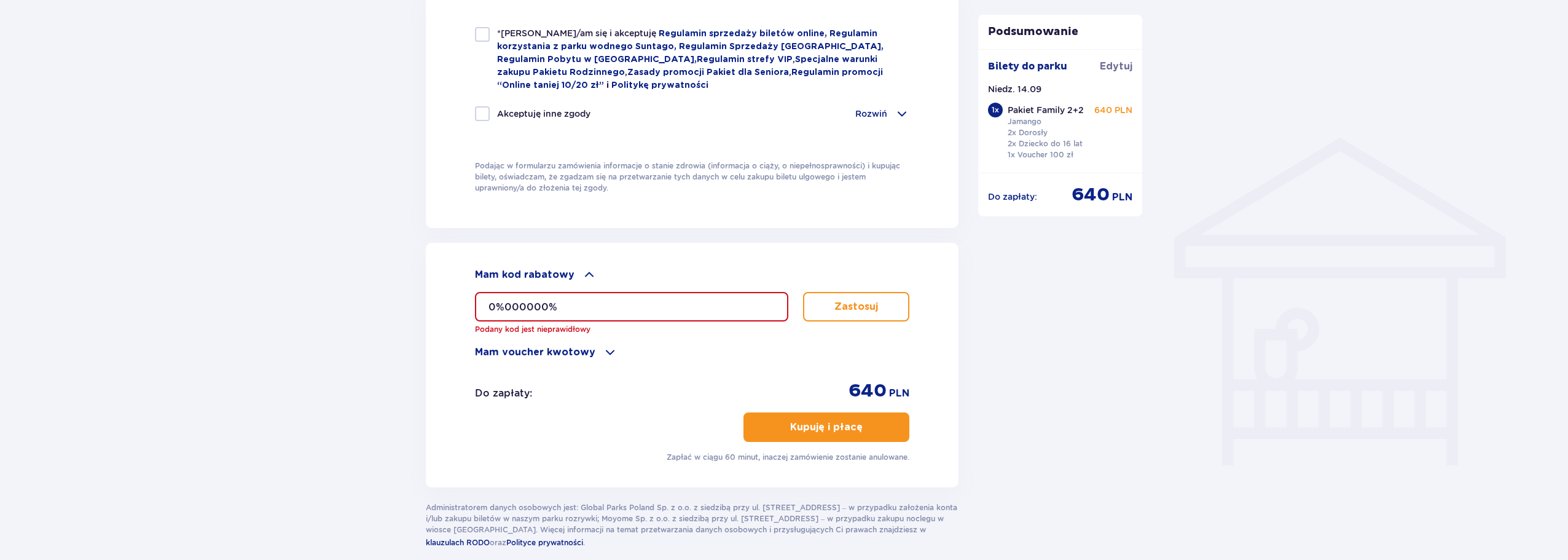
drag, startPoint x: 591, startPoint y: 301, endPoint x: 102, endPoint y: 289, distance: 489.1
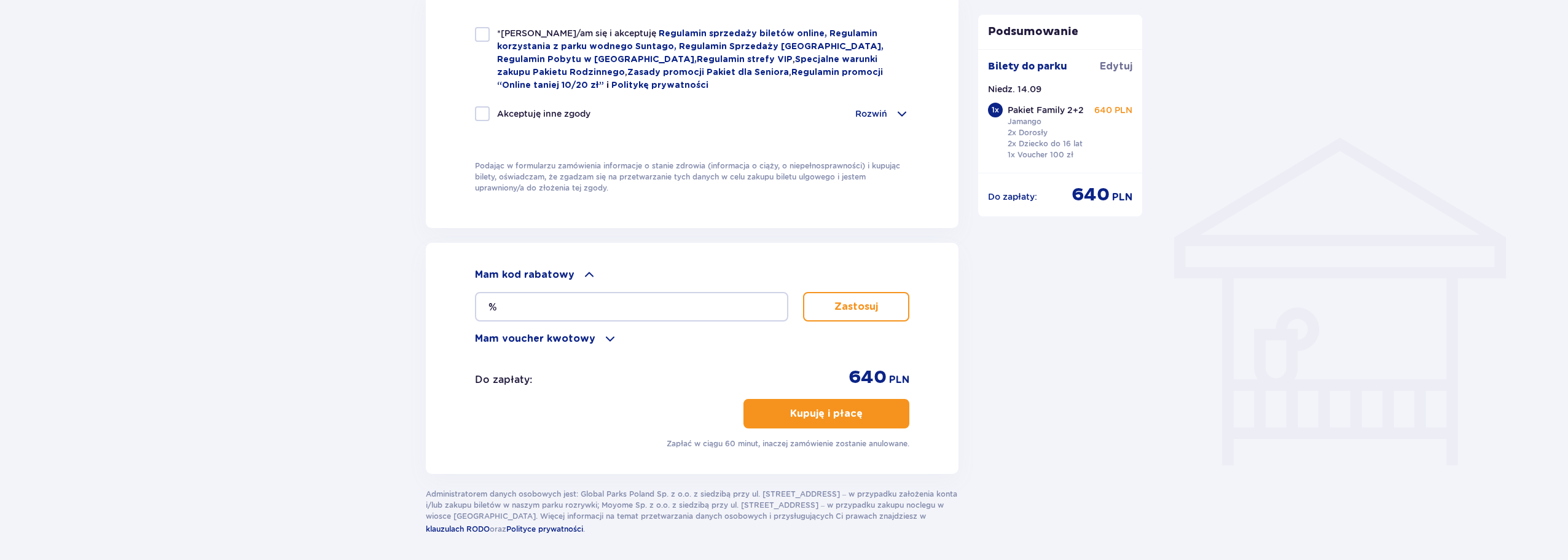
click at [826, 303] on button "Zastosuj" at bounding box center [856, 307] width 106 height 29
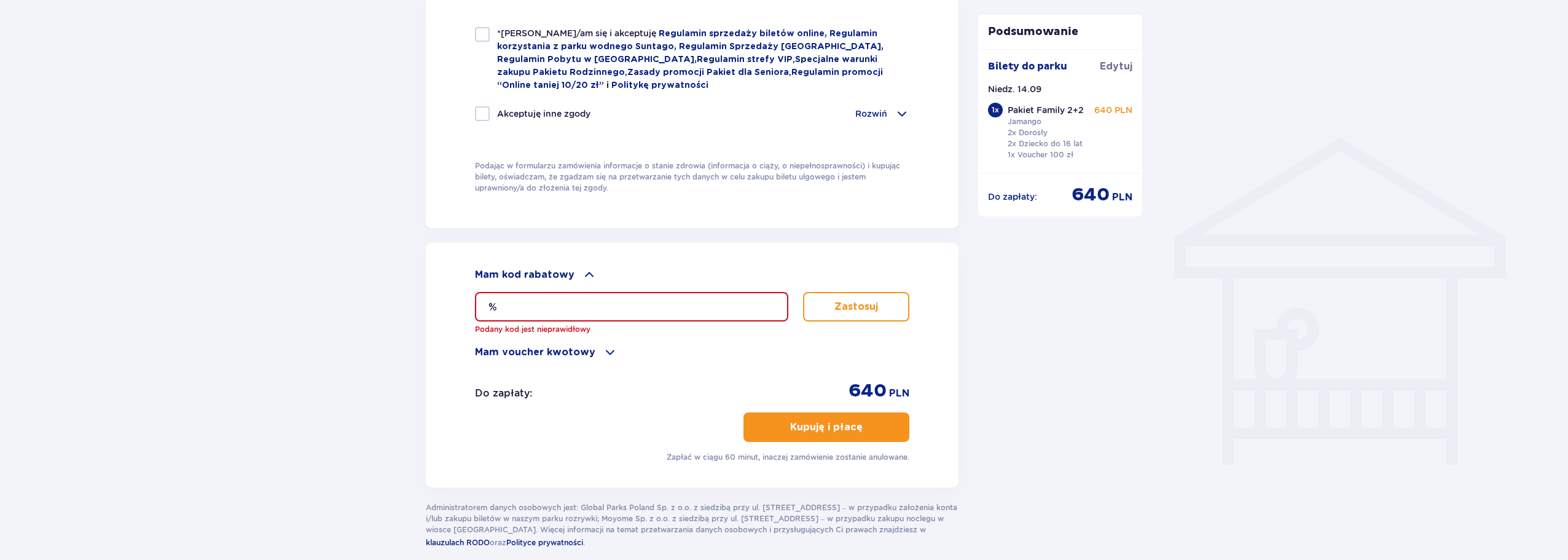
click at [544, 299] on input "%" at bounding box center [631, 307] width 313 height 29
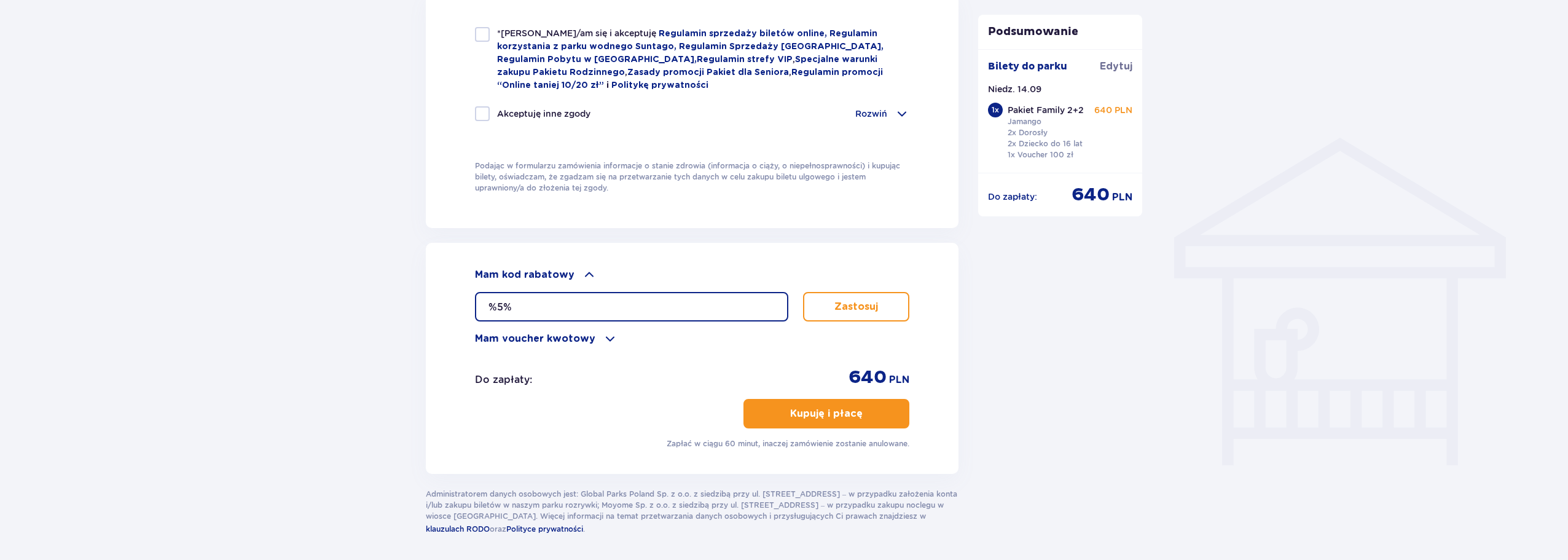
type input "%5%"
click at [854, 306] on p "Zastosuj" at bounding box center [856, 307] width 44 height 14
